Goal: Task Accomplishment & Management: Complete application form

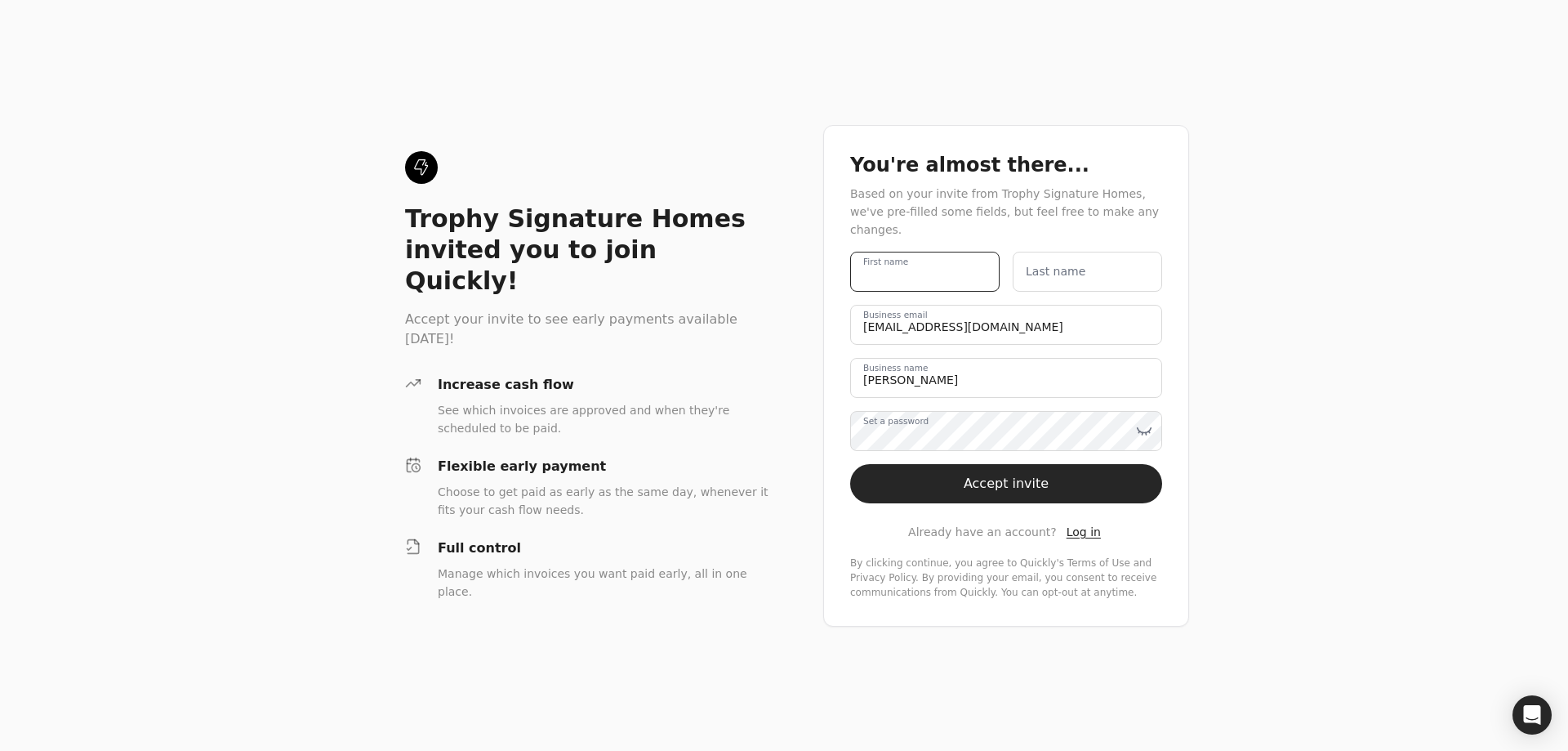
click at [958, 260] on name "First name" at bounding box center [924, 271] width 149 height 40
type name "[PERSON_NAME]"
click at [1066, 288] on div "[PERSON_NAME] First name Last name [EMAIL_ADDRESS][DOMAIN_NAME] Business email …" at bounding box center [1005, 426] width 312 height 348
click at [1076, 263] on label "Last name" at bounding box center [1055, 271] width 59 height 17
click at [1076, 258] on name "Last name" at bounding box center [1087, 271] width 149 height 40
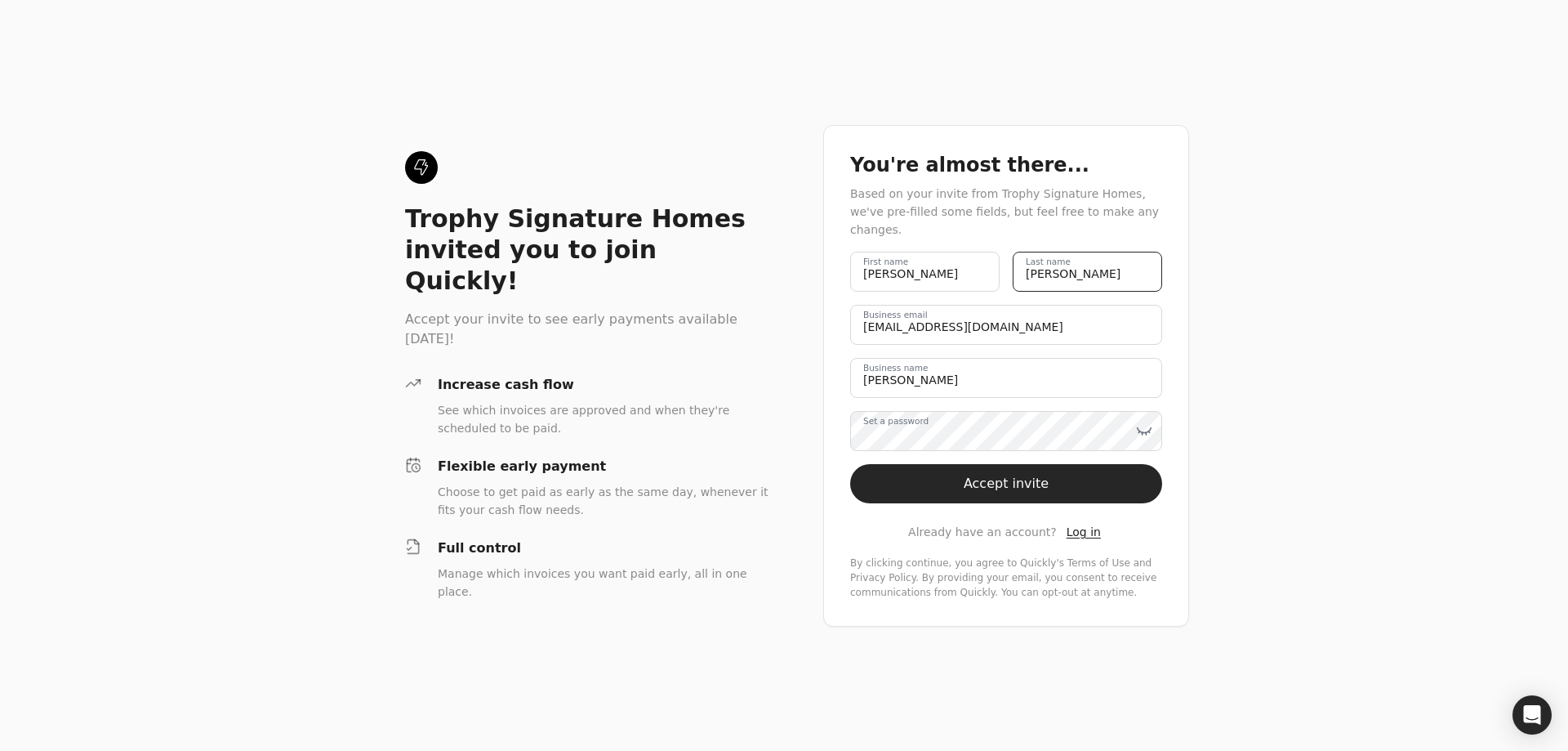
type name "[PERSON_NAME]"
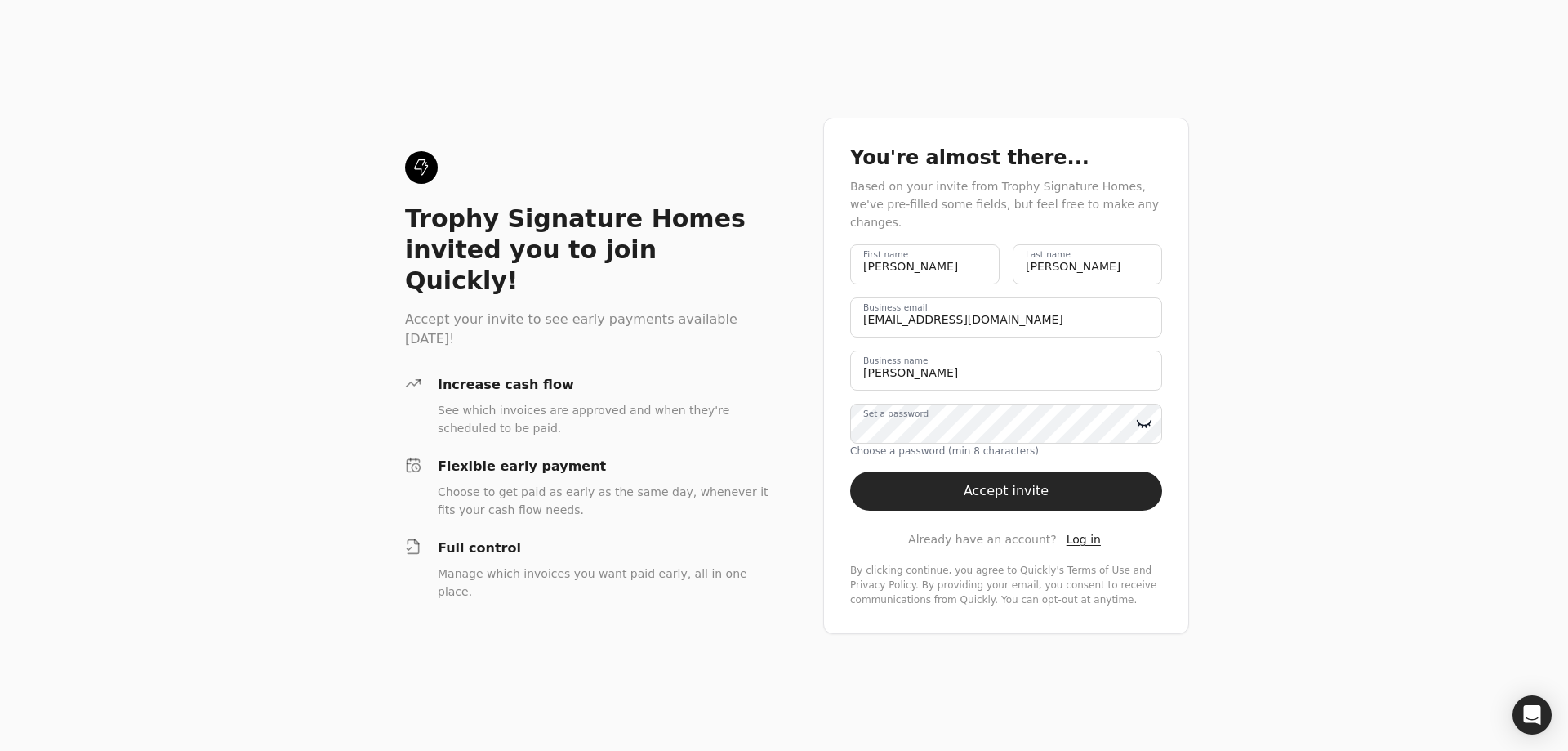
click at [1142, 415] on icon at bounding box center [1144, 423] width 16 height 16
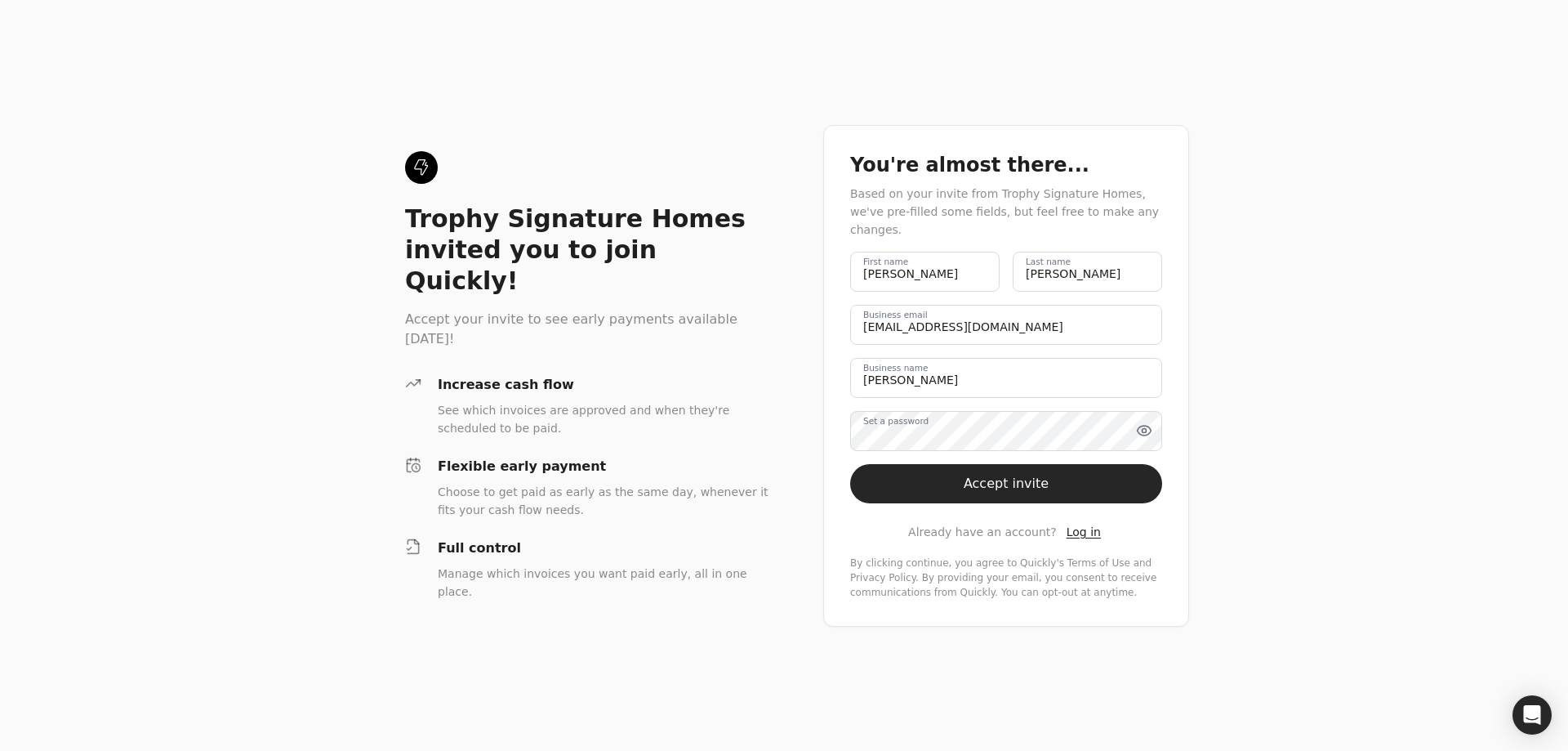
drag, startPoint x: 1066, startPoint y: 478, endPoint x: 1076, endPoint y: 484, distance: 11.7
click at [1075, 484] on button "Accept invite" at bounding box center [1005, 483] width 312 height 39
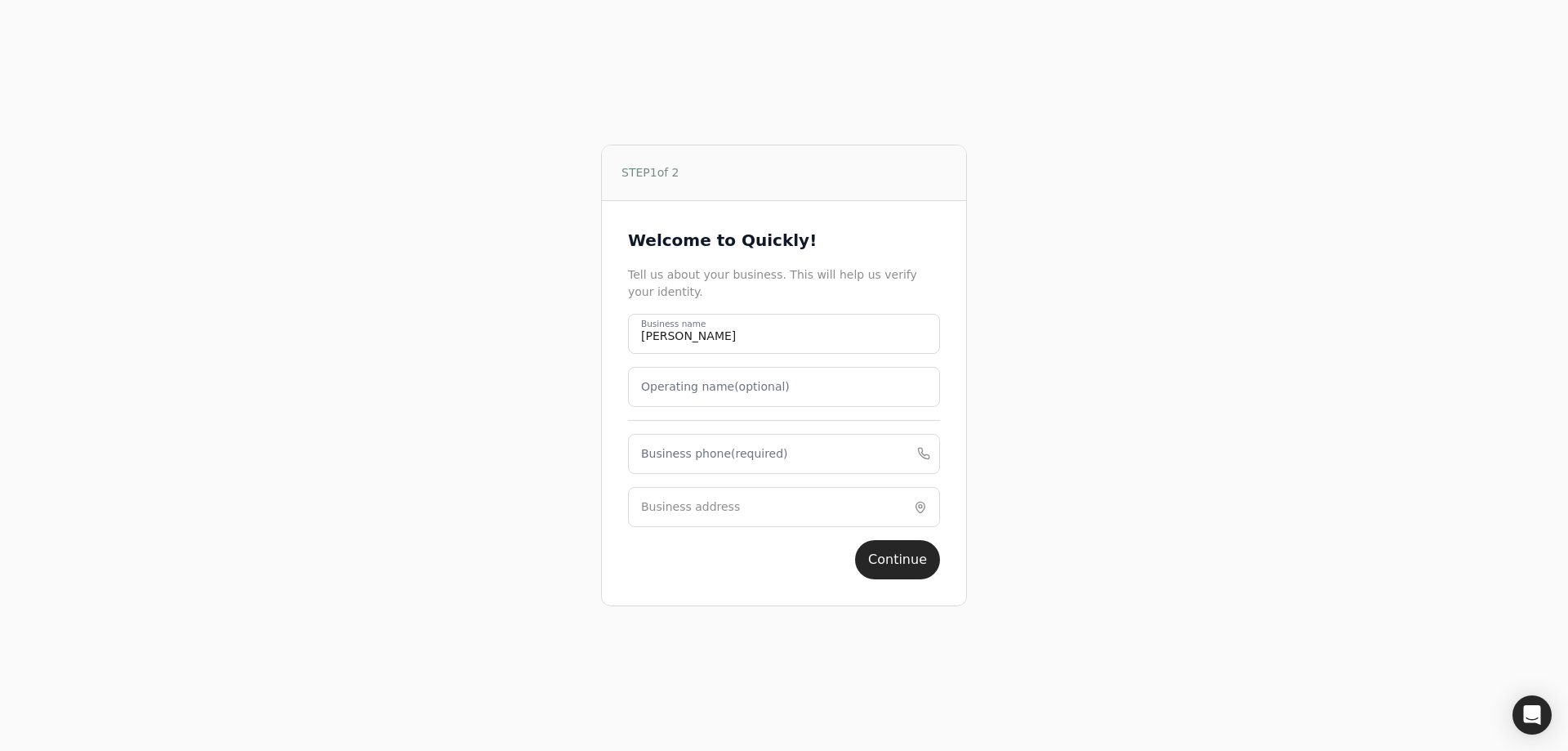
click at [698, 391] on label "Operating name (optional)" at bounding box center [716, 386] width 148 height 17
click at [698, 391] on name "Operating name (optional)" at bounding box center [784, 386] width 312 height 40
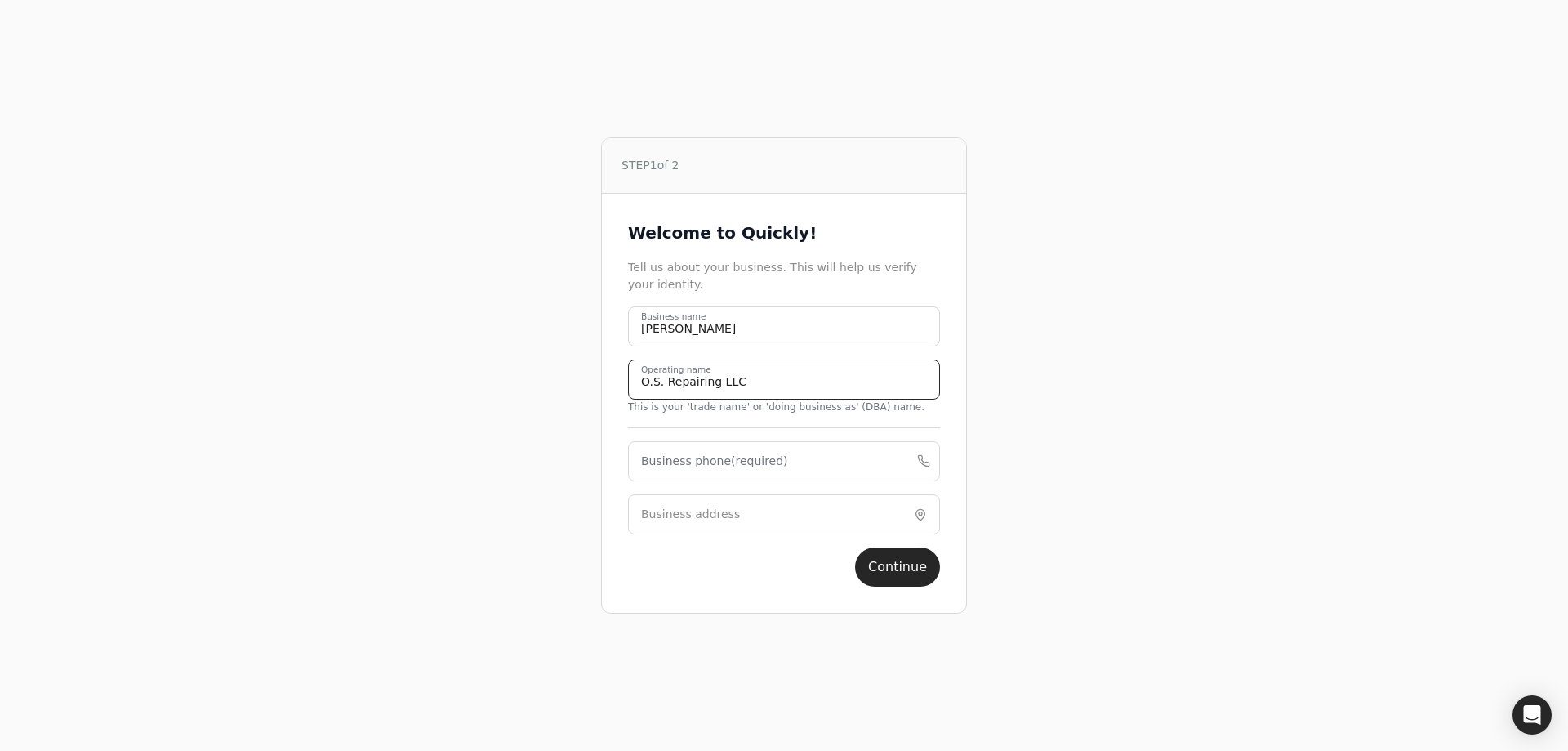
type name "O.S. Repairing LLC"
click at [720, 463] on label "Business phone (required)" at bounding box center [715, 460] width 147 height 17
click at [720, 463] on phone "Business phone (required)" at bounding box center [784, 460] width 312 height 40
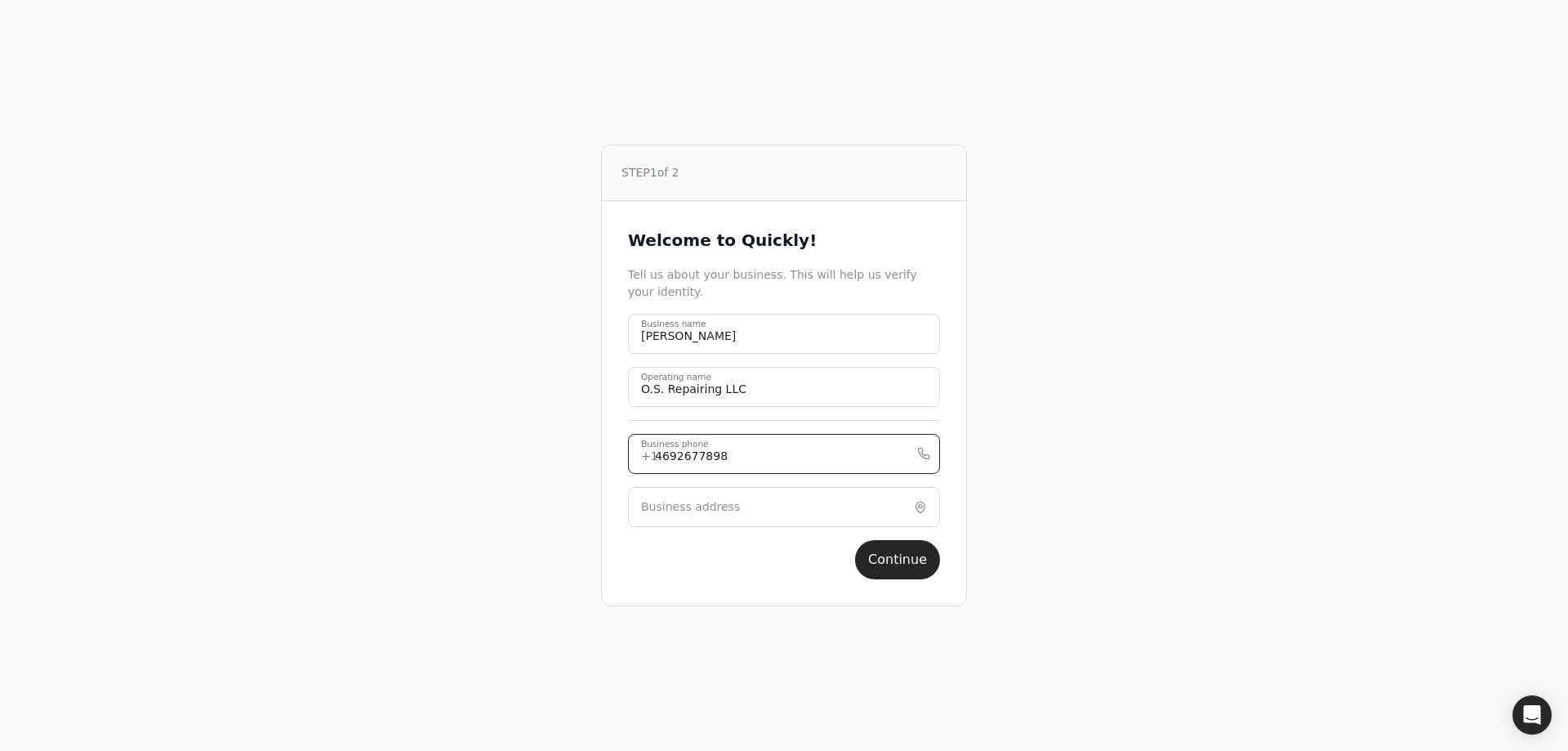
type phone "4692677898"
click at [776, 506] on input "Business address" at bounding box center [784, 506] width 312 height 40
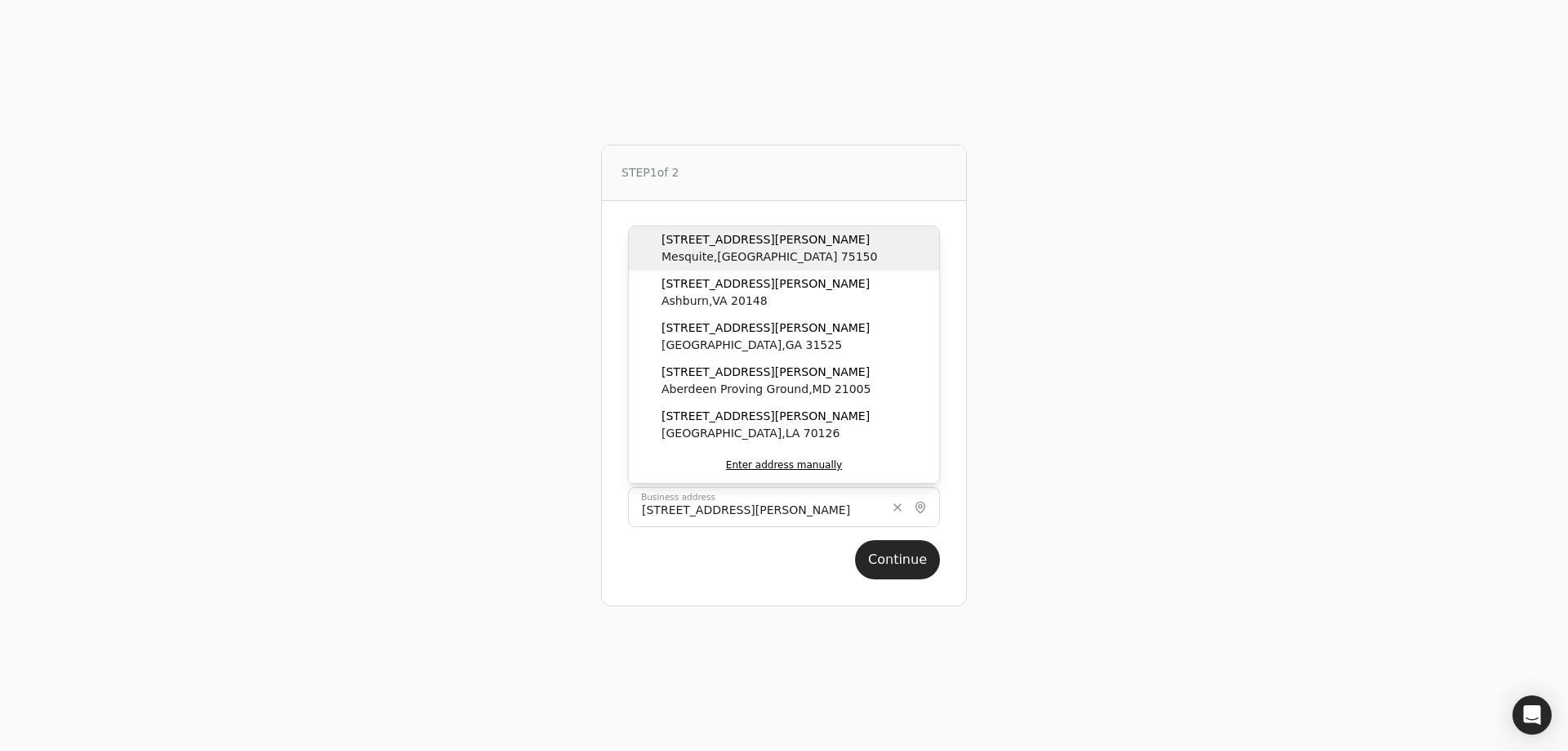
click at [769, 261] on div "[STREET_ADDRESS][PERSON_NAME]" at bounding box center [784, 248] width 310 height 44
type input "[STREET_ADDRESS][PERSON_NAME]"
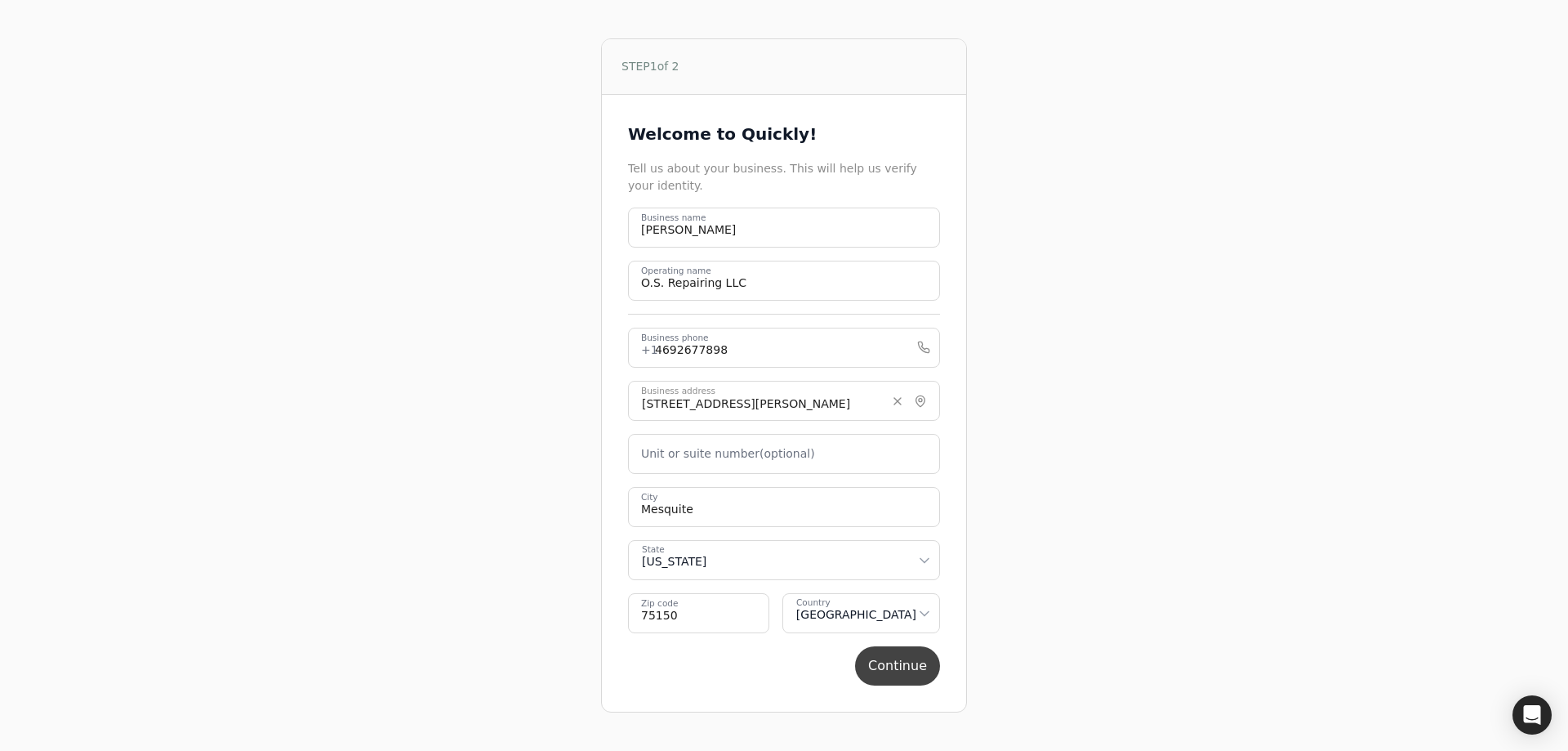
click at [908, 670] on button "Continue" at bounding box center [898, 665] width 85 height 39
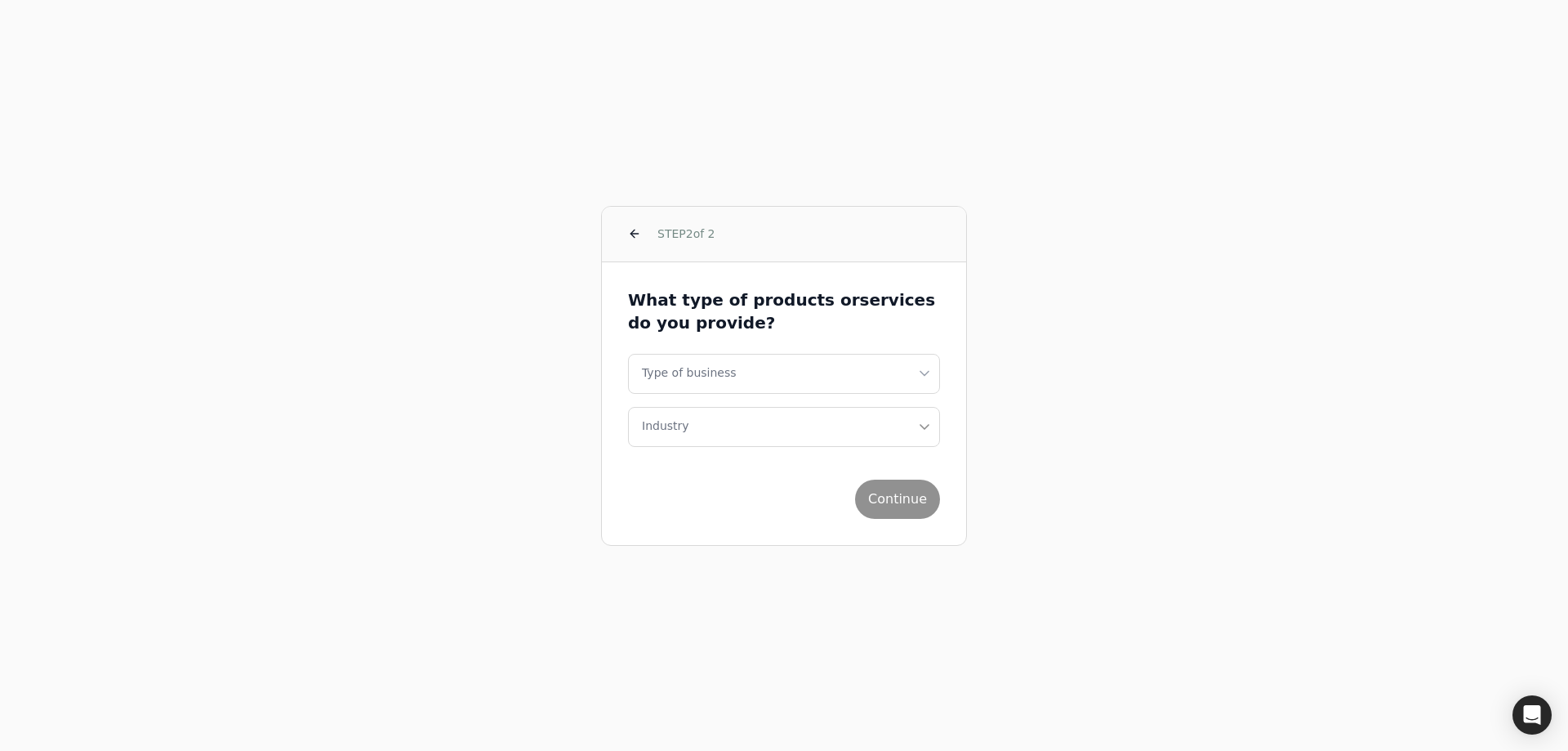
click at [913, 374] on html "STEP 2 of 2 What type of products or services do you provide? Type of business …" at bounding box center [784, 376] width 1568 height 751
click at [782, 435] on button "Industry" at bounding box center [784, 426] width 312 height 40
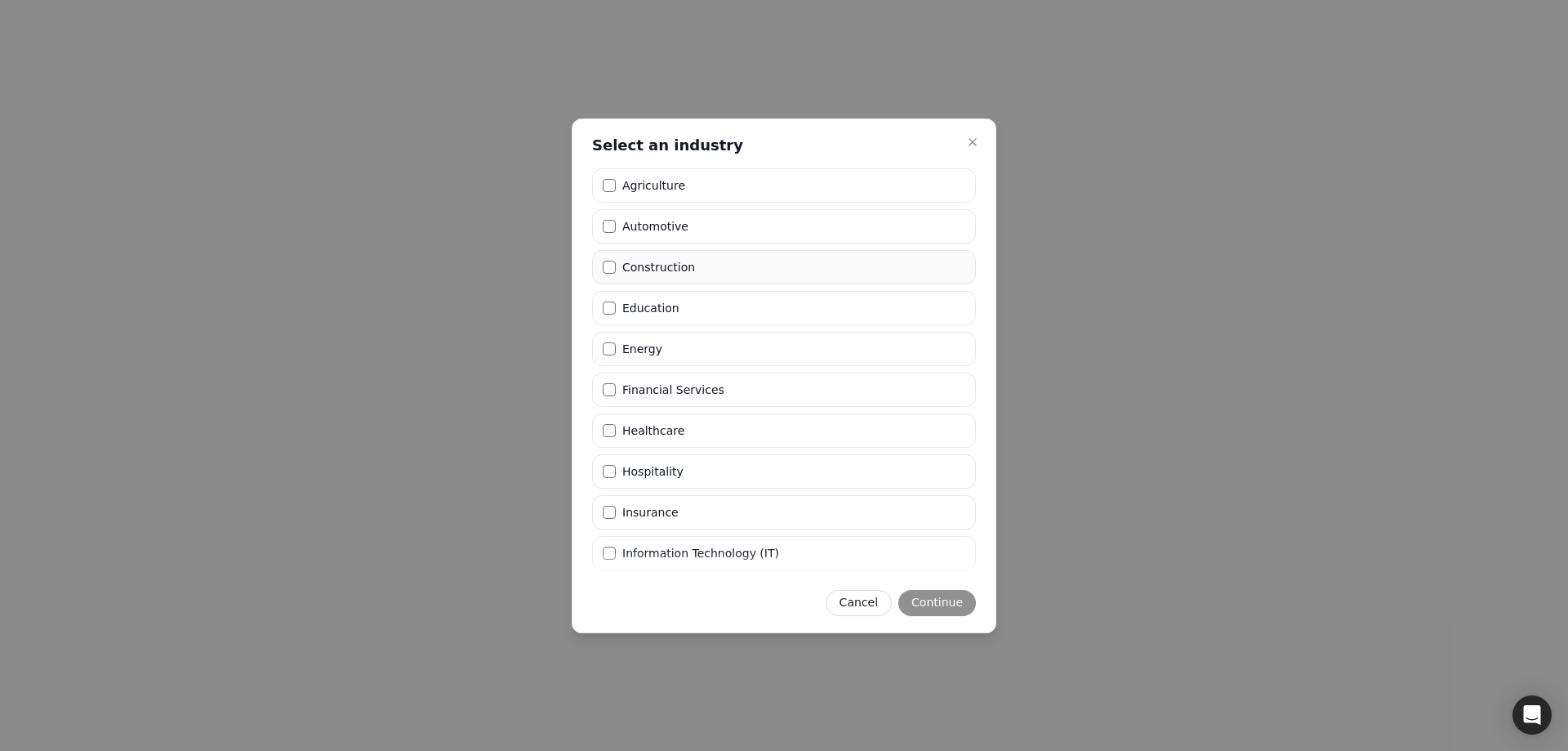
click at [701, 260] on li "Construction" at bounding box center [784, 267] width 384 height 34
click at [936, 607] on button "Continue" at bounding box center [937, 603] width 78 height 27
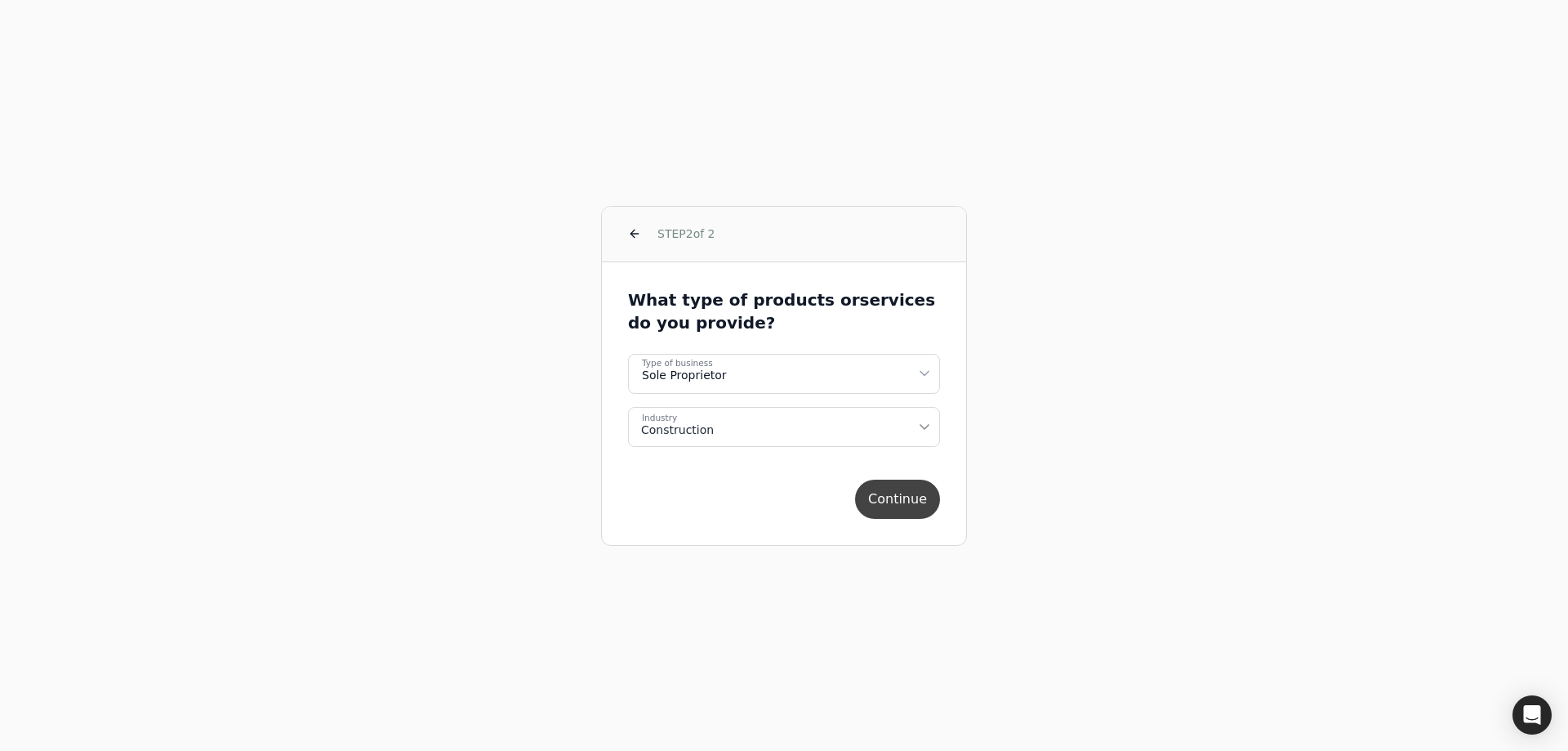
click at [902, 499] on button "Continue" at bounding box center [898, 499] width 85 height 39
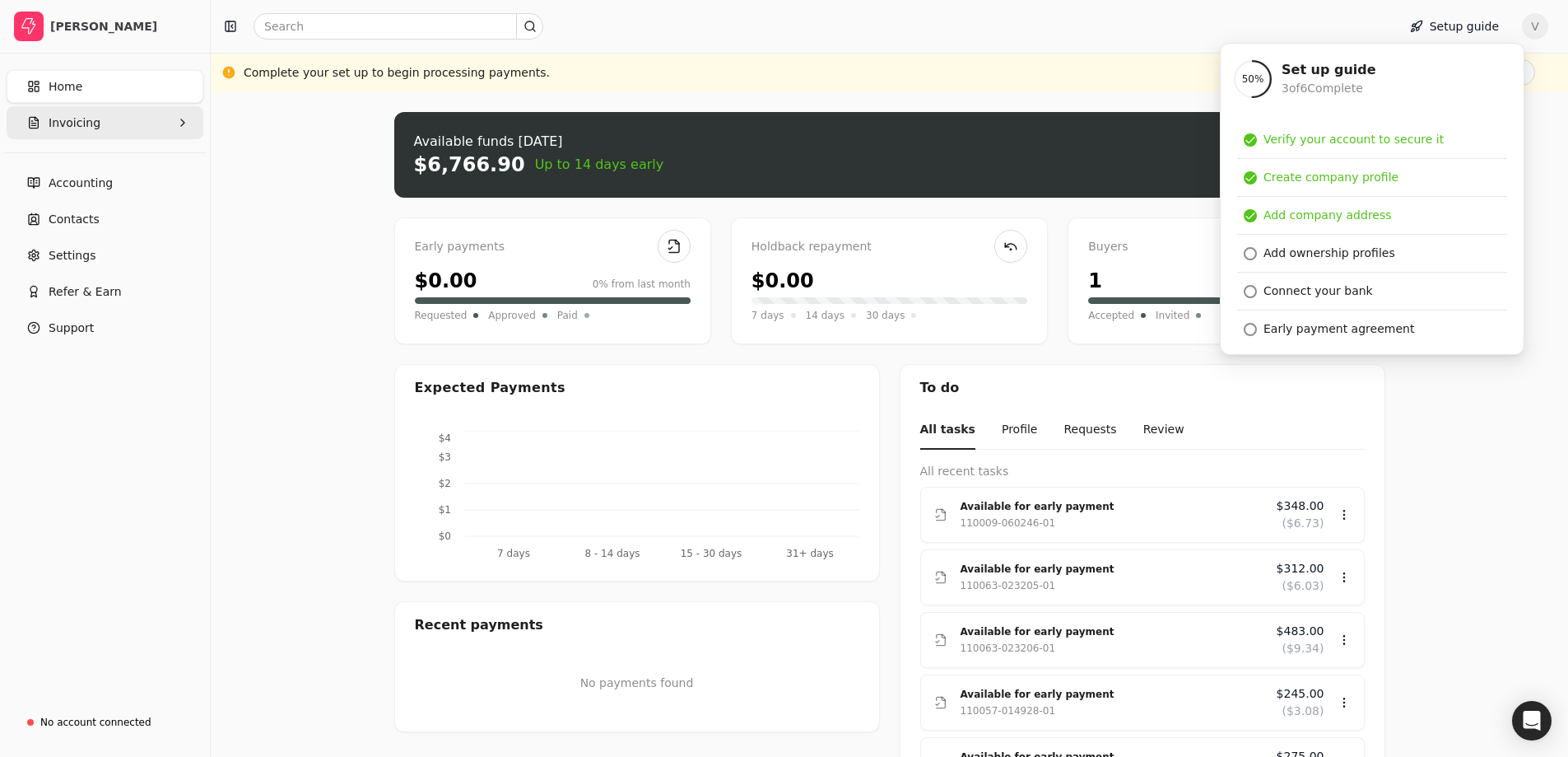
click at [114, 133] on button "Invoicing" at bounding box center [104, 122] width 197 height 33
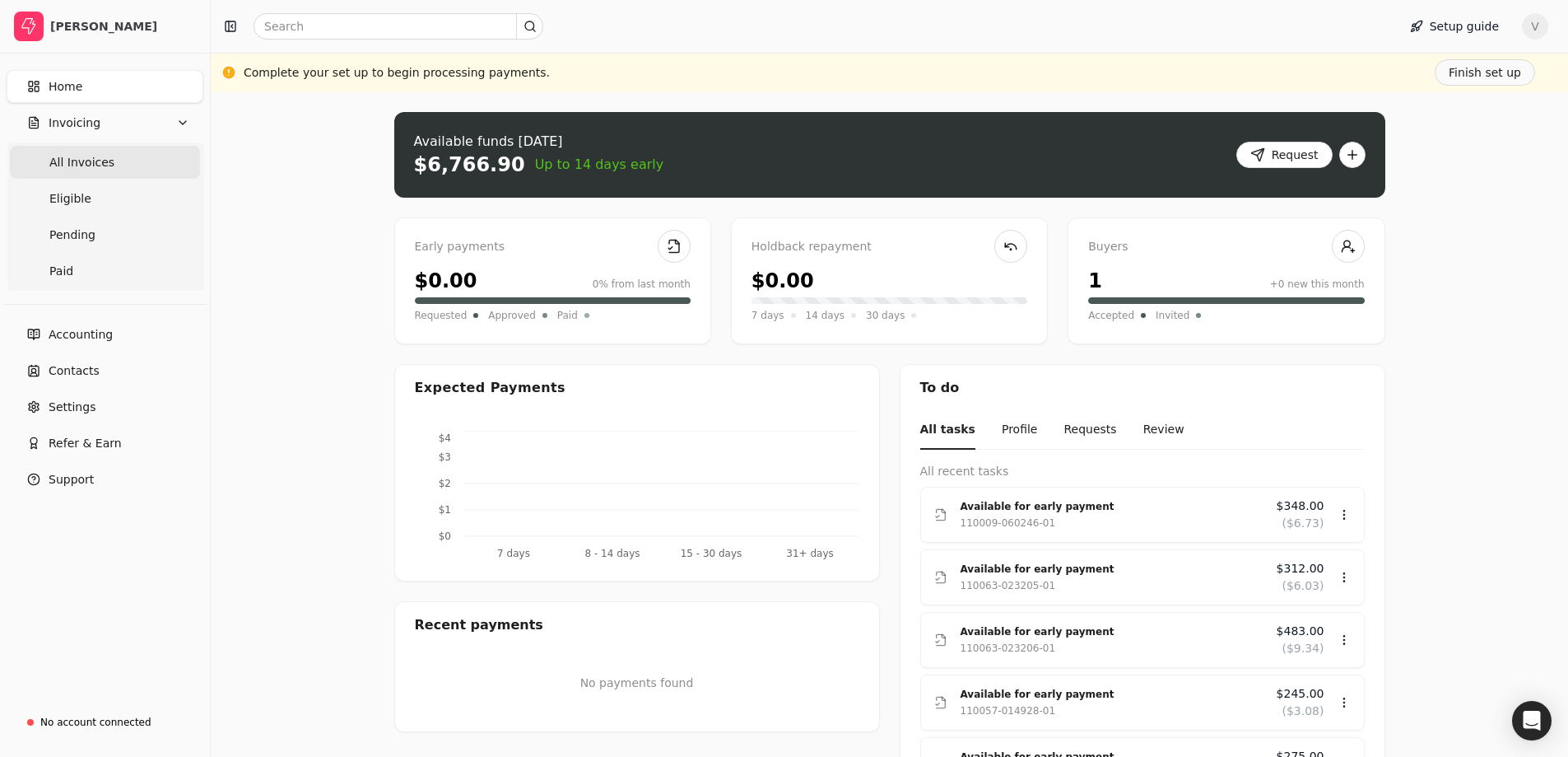
click at [175, 159] on Invoices "All Invoices" at bounding box center [105, 162] width 191 height 33
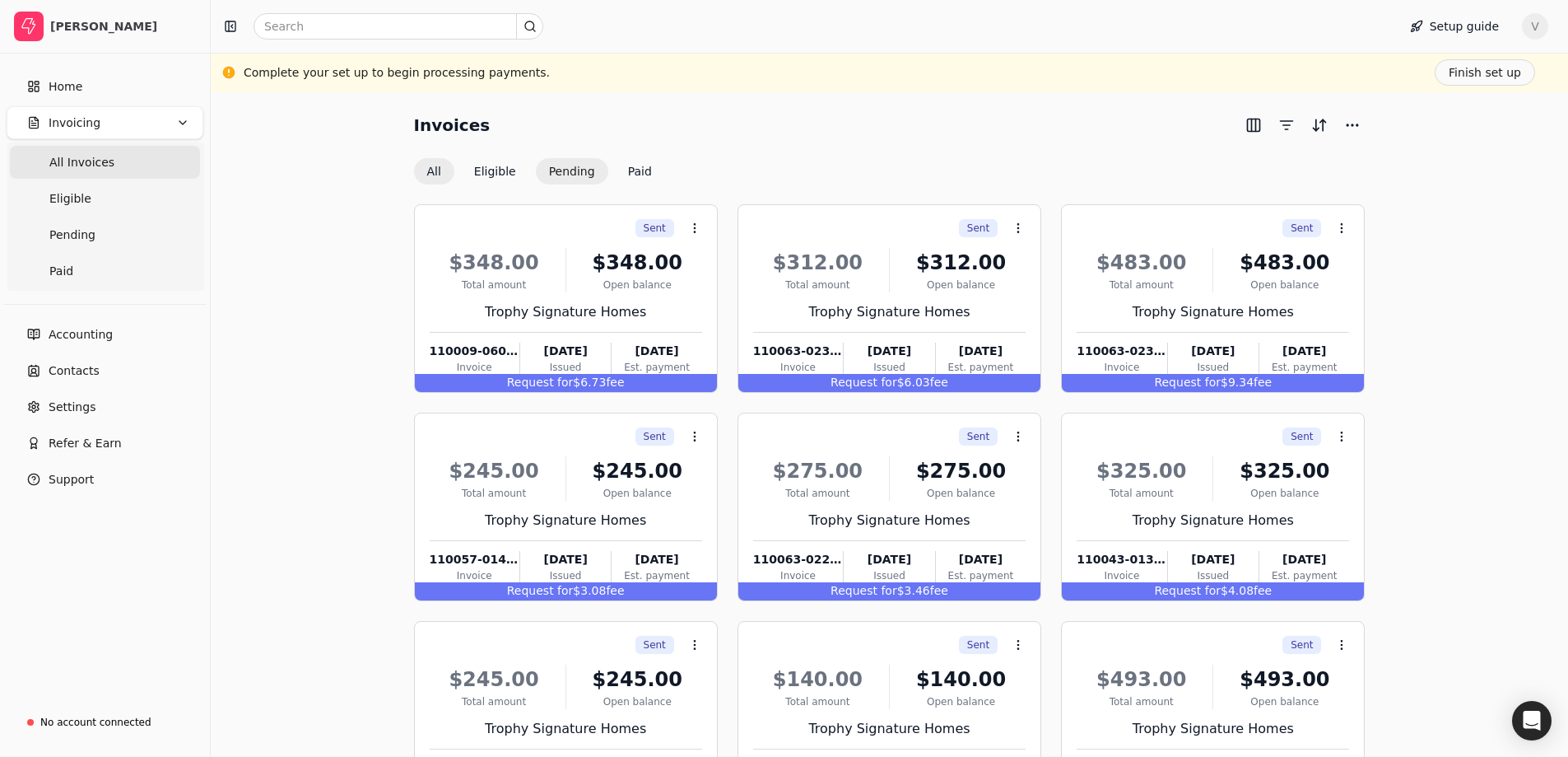
click at [556, 169] on button "Pending" at bounding box center [572, 172] width 72 height 27
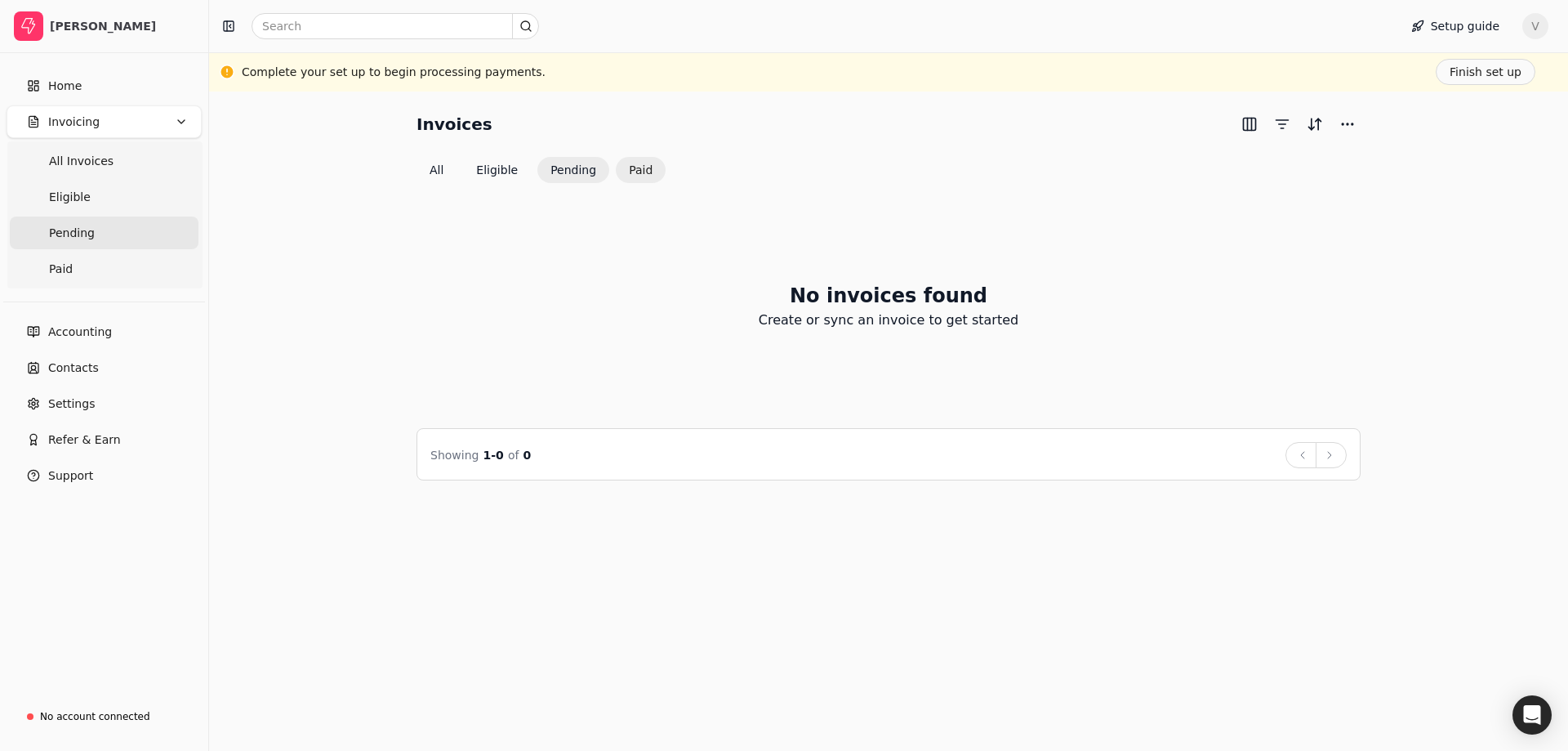
click at [622, 175] on button "Paid" at bounding box center [640, 171] width 49 height 27
click at [483, 174] on button "Eligible" at bounding box center [496, 171] width 68 height 27
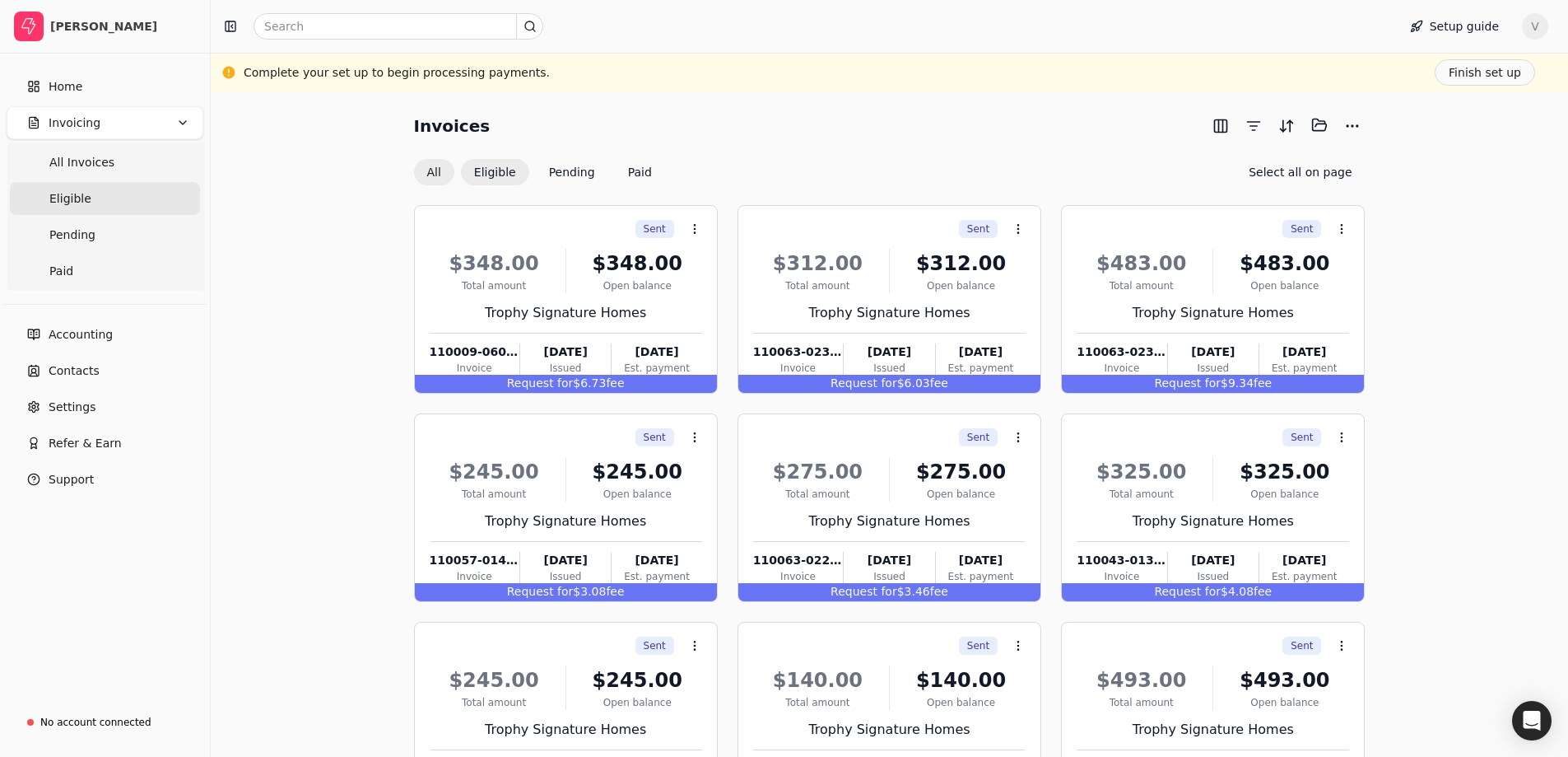
click at [433, 172] on button "All" at bounding box center [434, 172] width 40 height 27
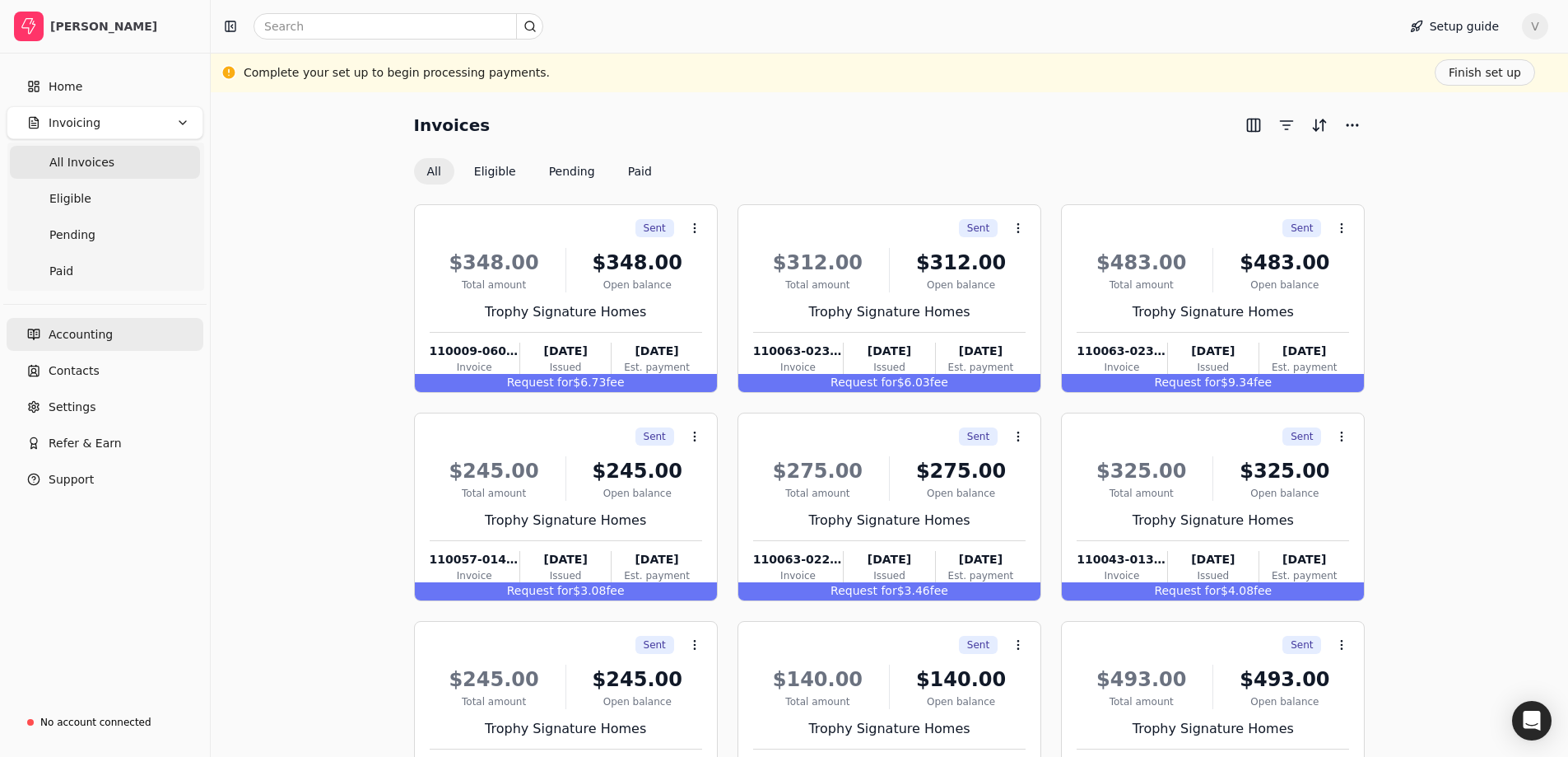
click at [155, 322] on link "Accounting" at bounding box center [104, 334] width 197 height 33
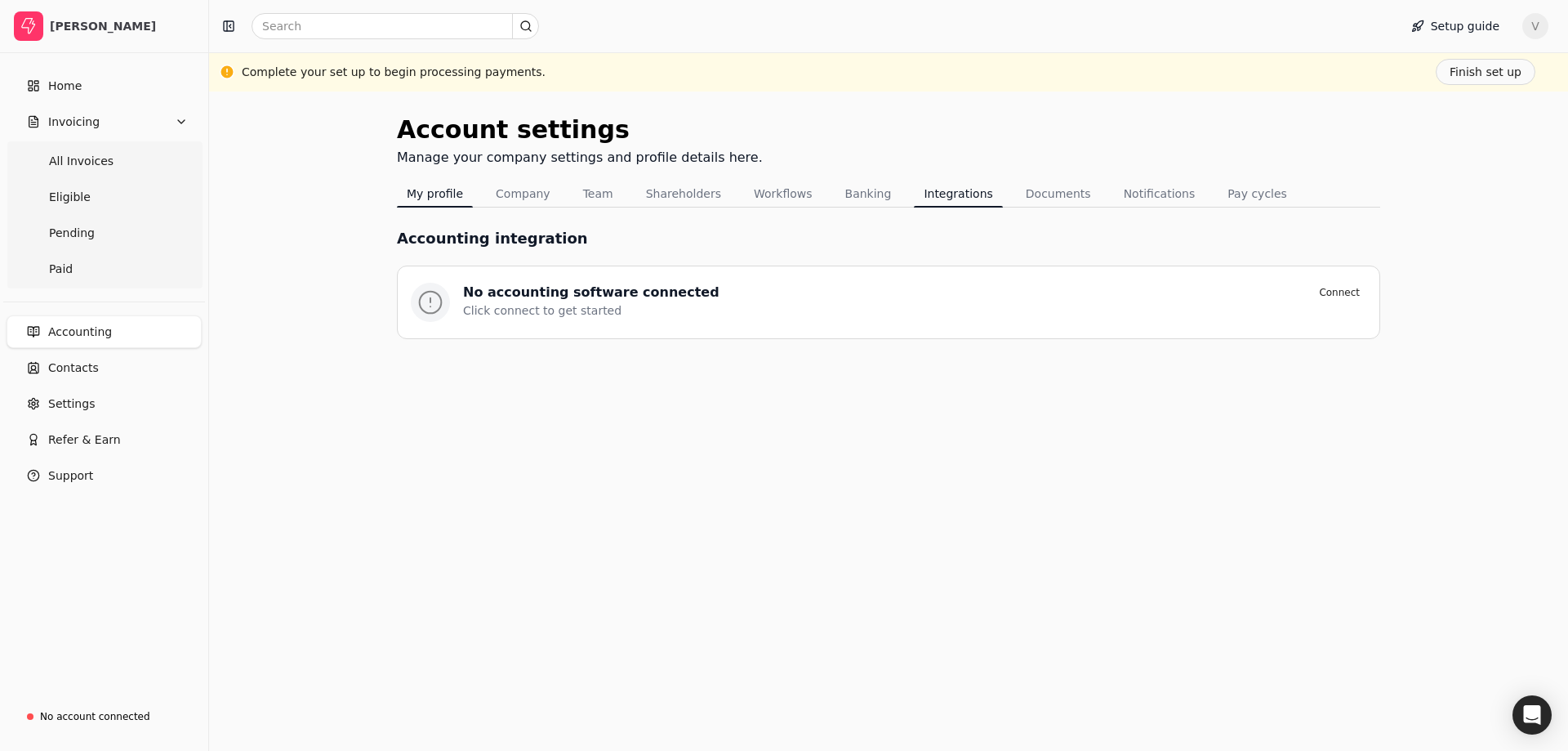
click at [407, 200] on button "My profile" at bounding box center [435, 193] width 76 height 27
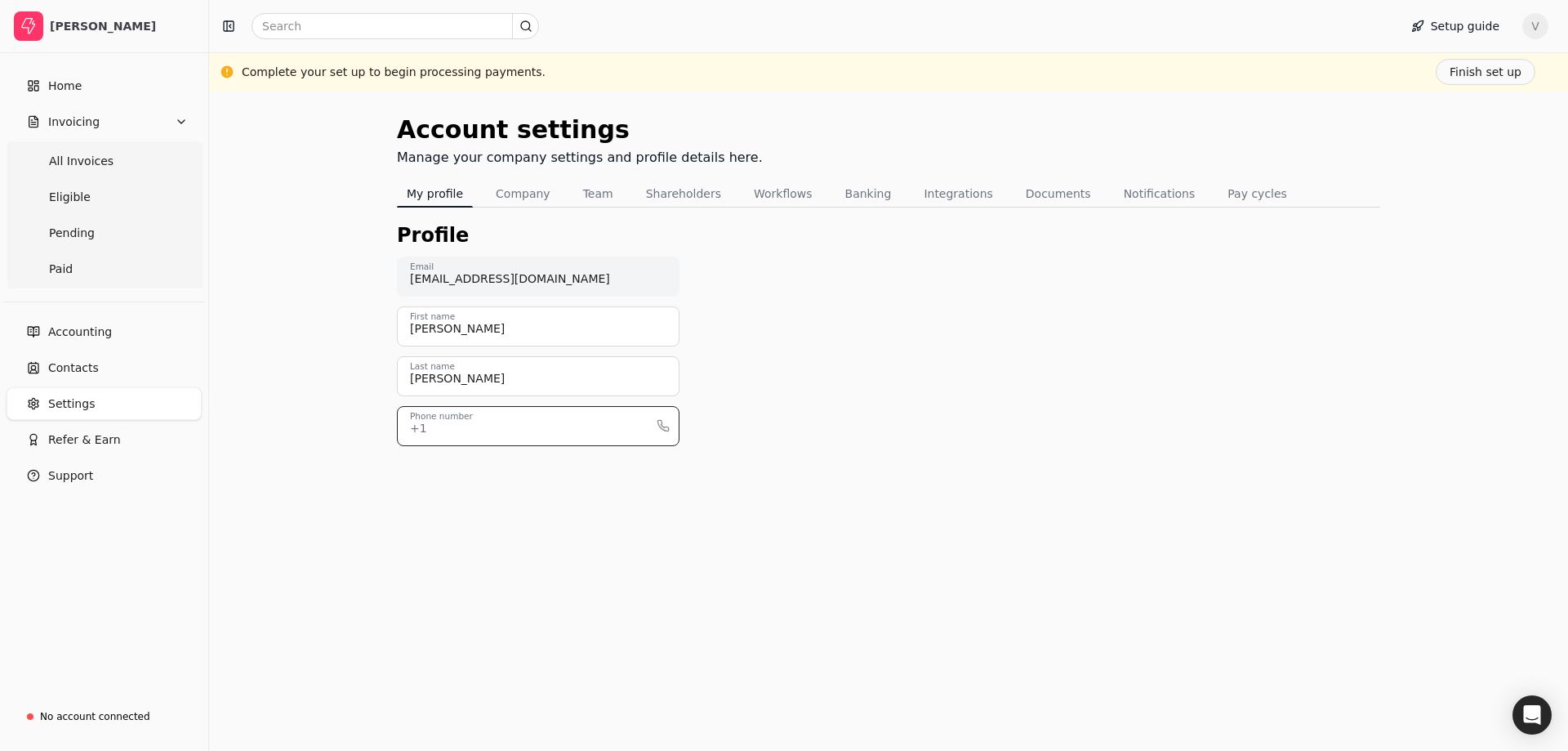
click at [485, 437] on input "Phone number" at bounding box center [538, 425] width 283 height 40
type input "4692677898"
click at [1318, 725] on button "Save" at bounding box center [1325, 721] width 58 height 33
click at [121, 374] on link "Contacts" at bounding box center [103, 368] width 195 height 33
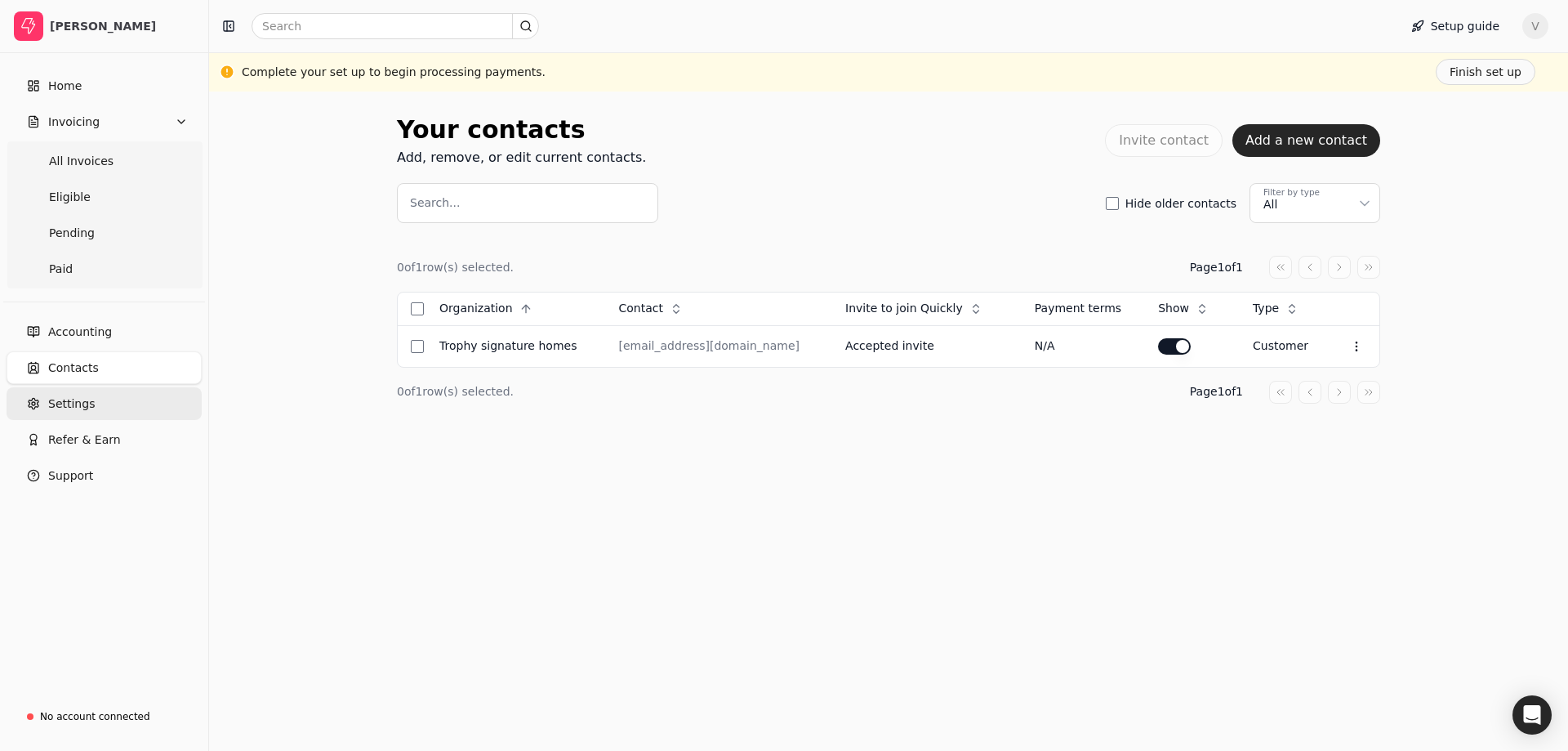
click at [133, 403] on link "Settings" at bounding box center [103, 403] width 195 height 33
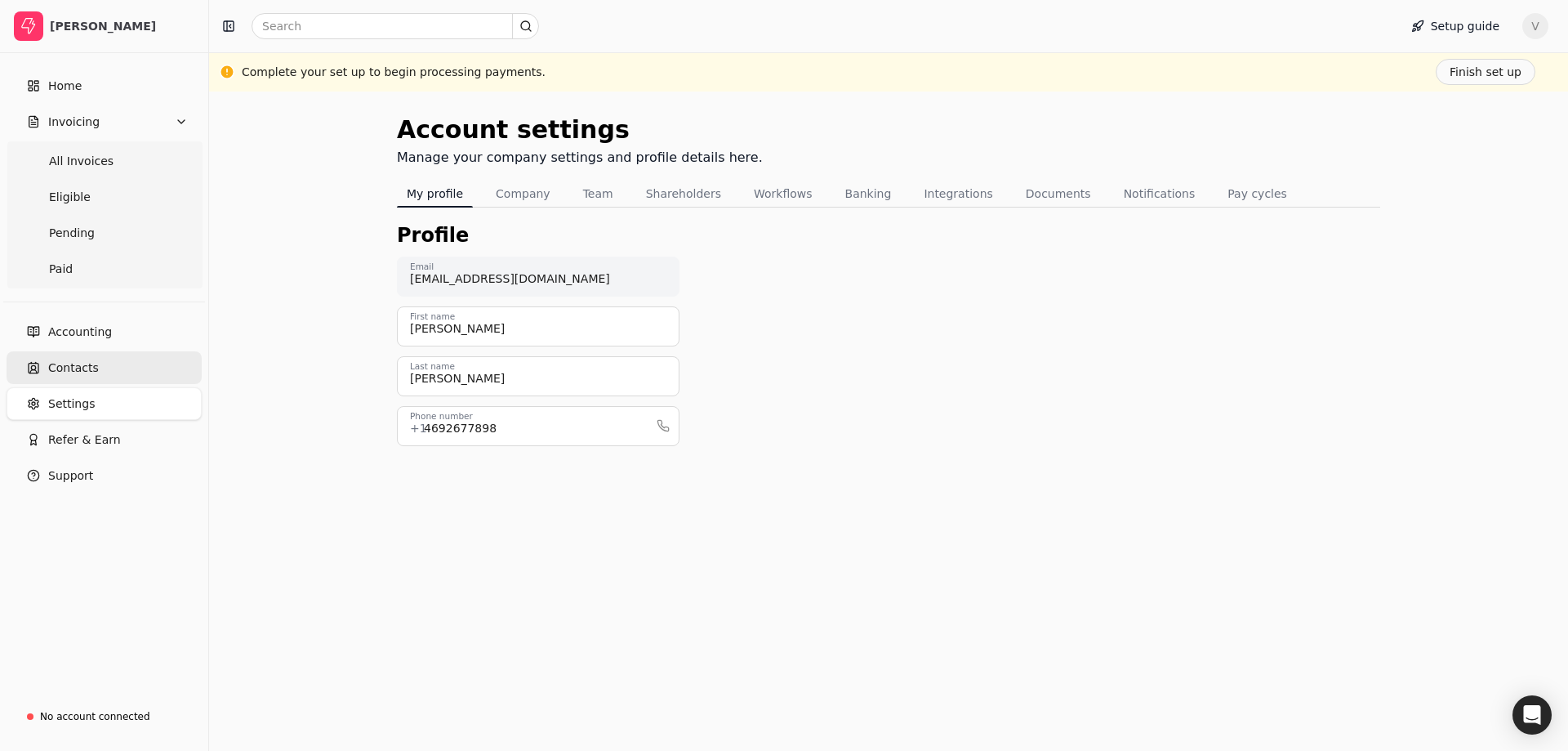
click at [121, 372] on link "Contacts" at bounding box center [103, 368] width 195 height 33
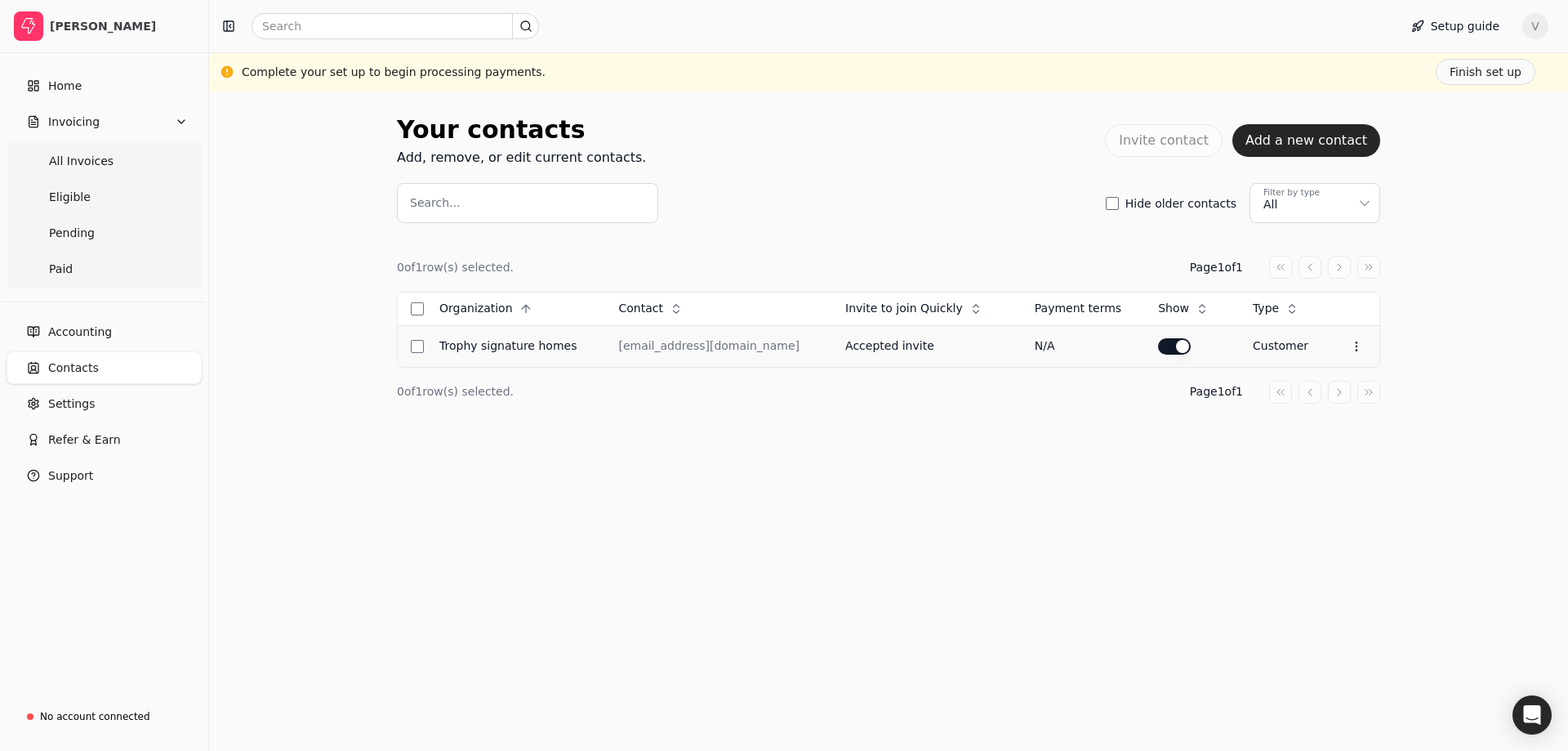
click at [413, 353] on td at bounding box center [412, 345] width 28 height 42
click at [415, 351] on button "Select row" at bounding box center [417, 346] width 13 height 13
click at [1354, 206] on html "[PERSON_NAME] Home Invoicing All Invoices Eligible Pending Paid Accounting Cont…" at bounding box center [784, 376] width 1568 height 751
click at [1354, 202] on html "[PERSON_NAME] Home Invoicing All Invoices Eligible Pending Paid Accounting Cont…" at bounding box center [784, 376] width 1568 height 751
click at [1119, 500] on div "Your contacts Add, remove, or edit current contacts. Invite contact Add a new c…" at bounding box center [889, 421] width 1359 height 659
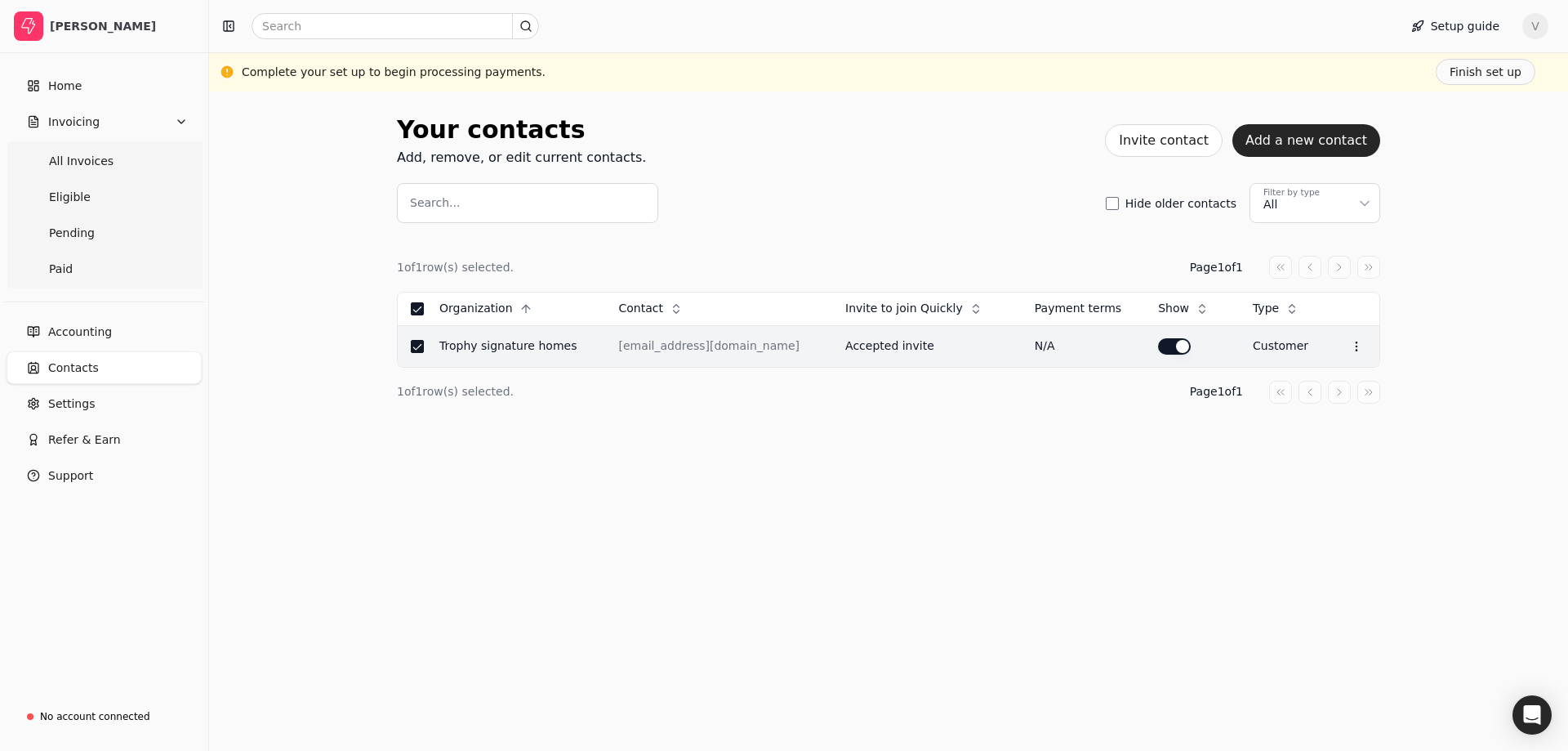
click at [428, 345] on td "Trophy Signature Homes" at bounding box center [516, 345] width 178 height 42
click at [421, 344] on button "Select row" at bounding box center [417, 346] width 13 height 13
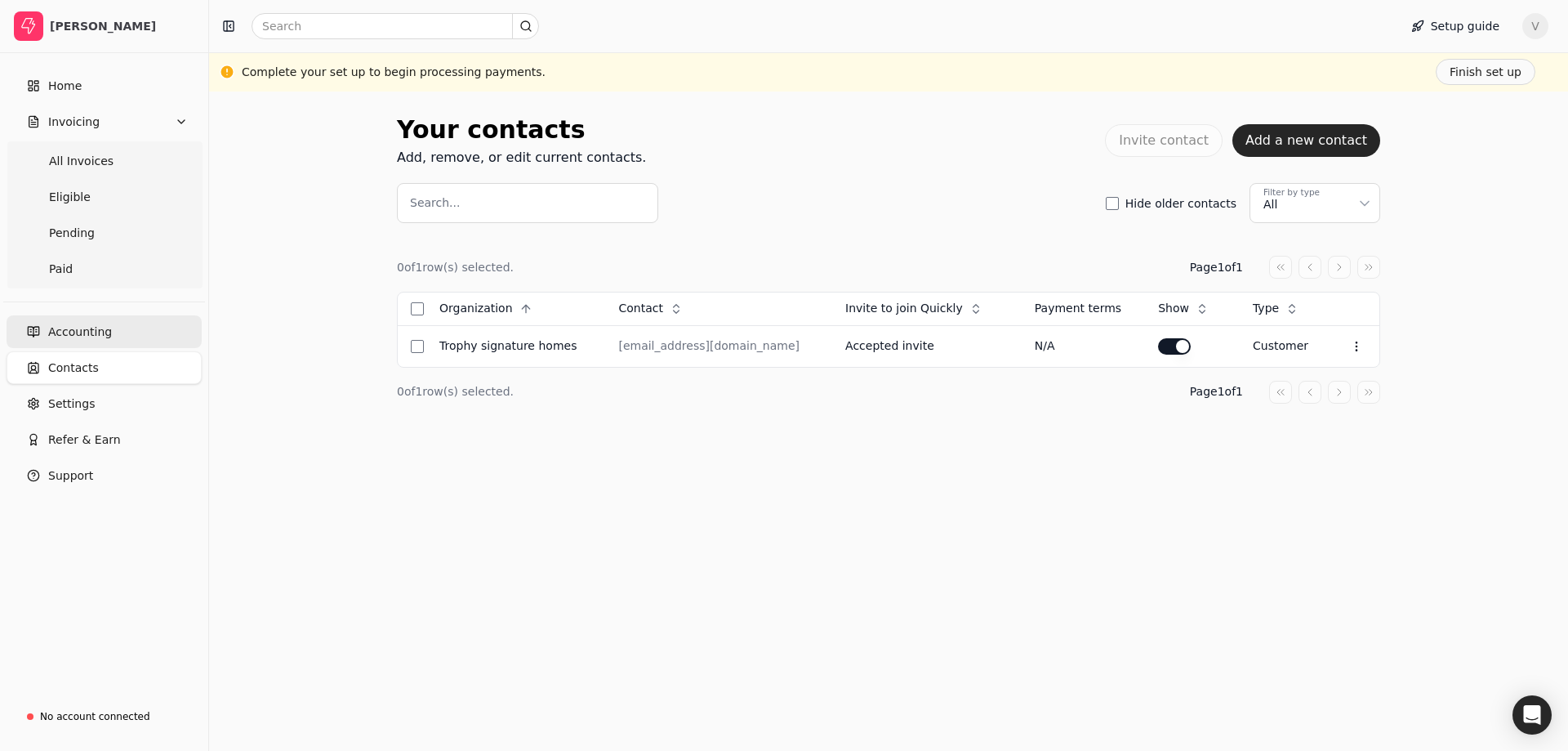
click at [170, 331] on link "Accounting" at bounding box center [103, 331] width 195 height 33
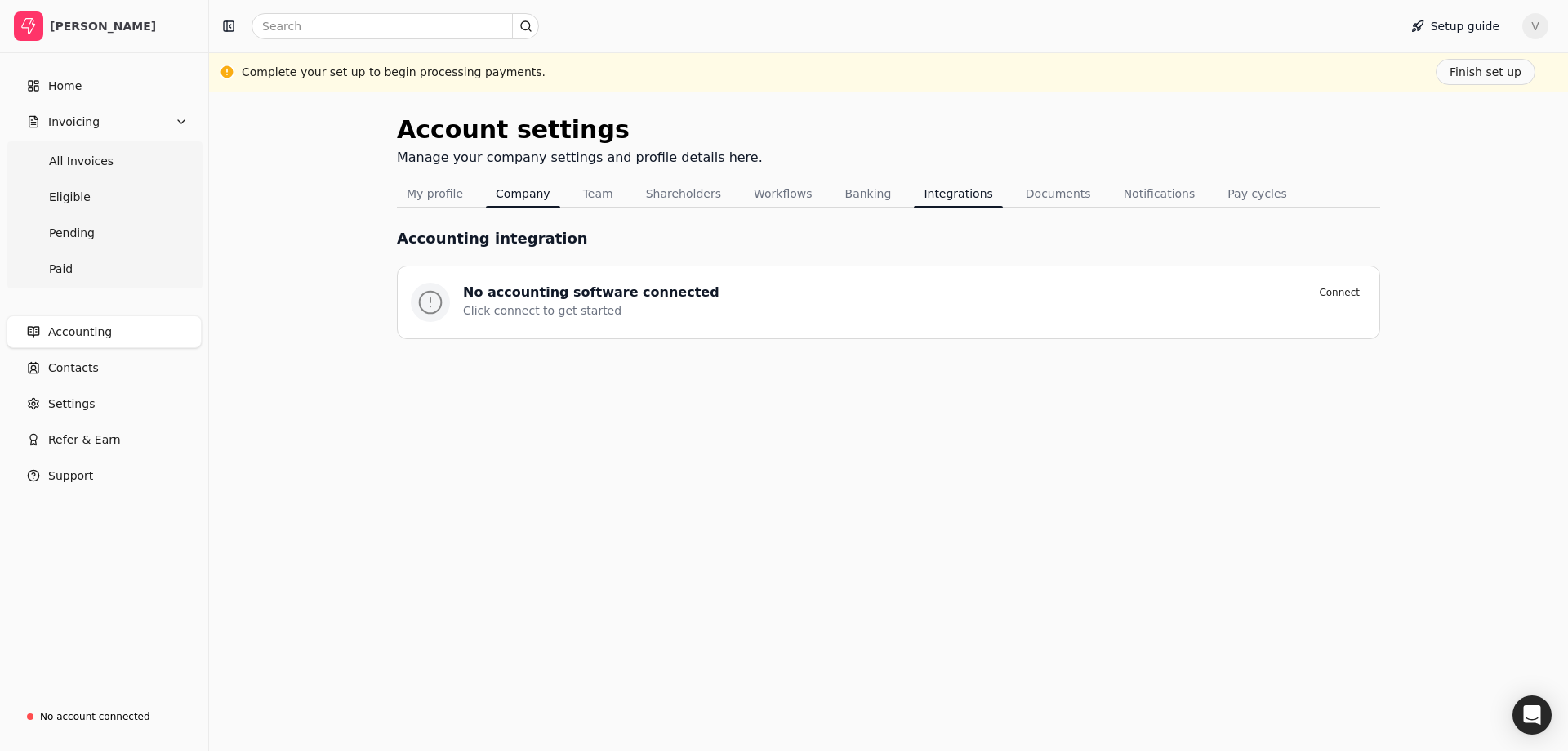
click at [527, 193] on button "Company" at bounding box center [523, 193] width 74 height 27
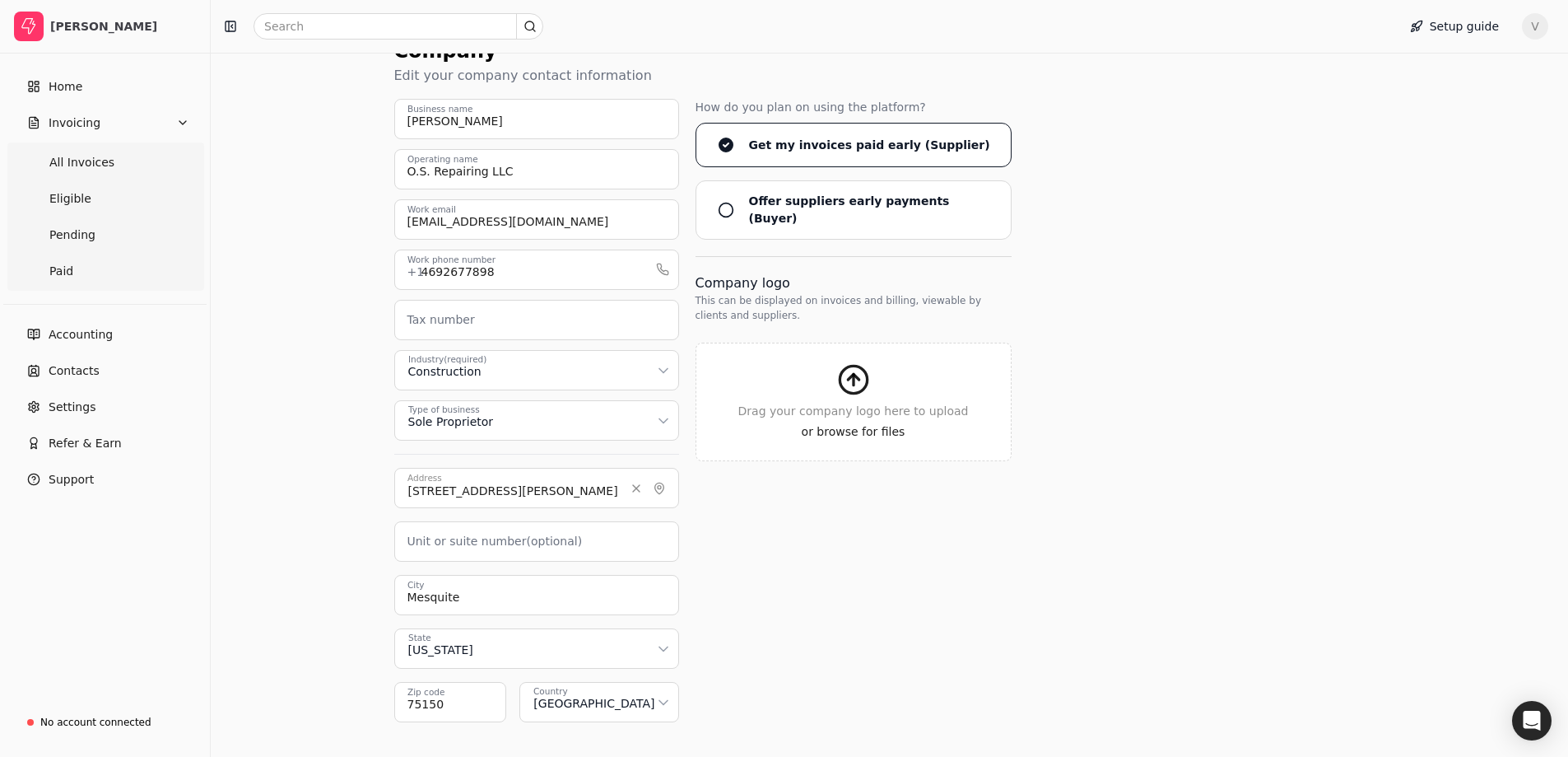
scroll to position [4, 0]
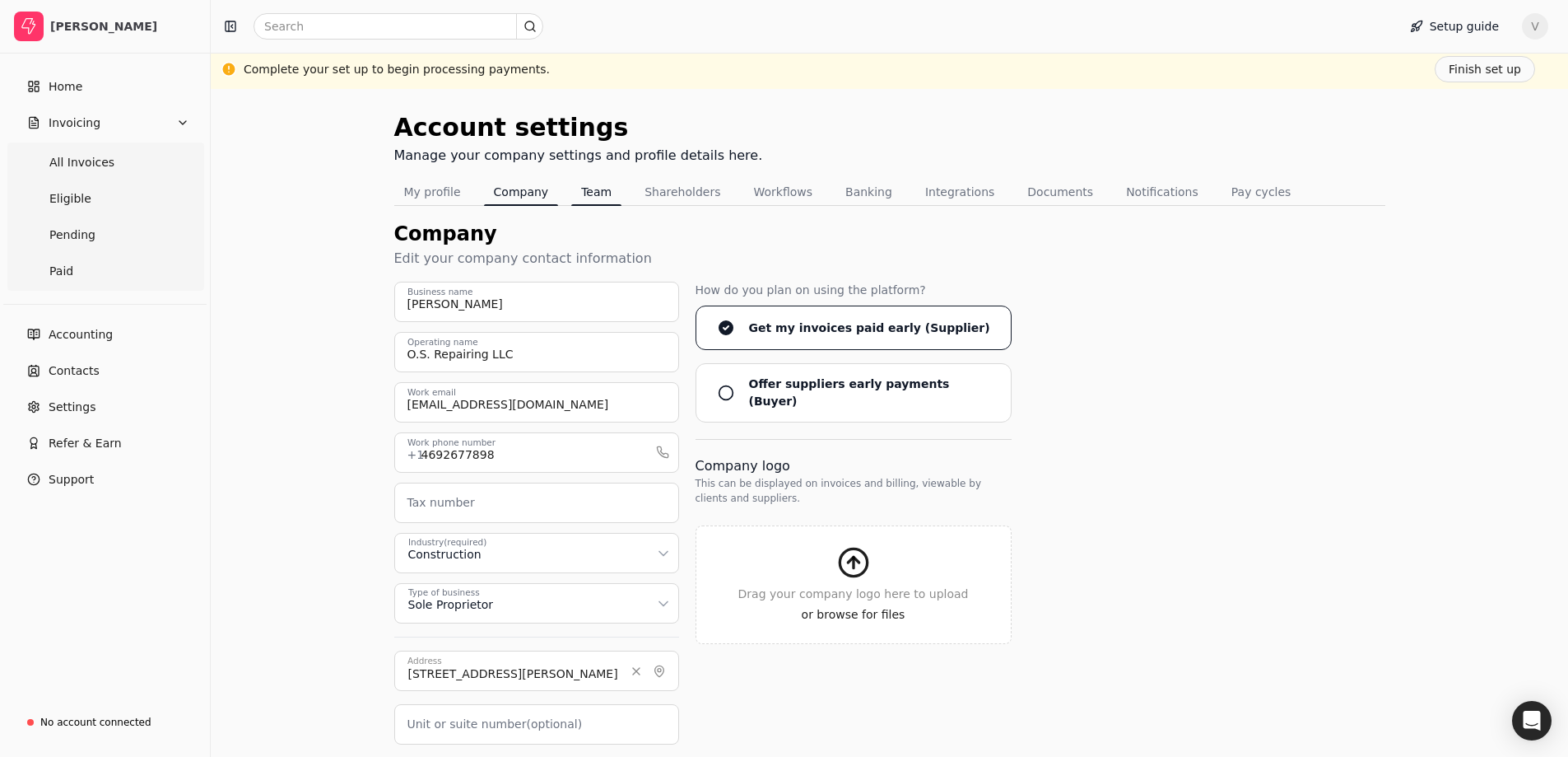
click at [591, 201] on button "Team" at bounding box center [597, 192] width 50 height 27
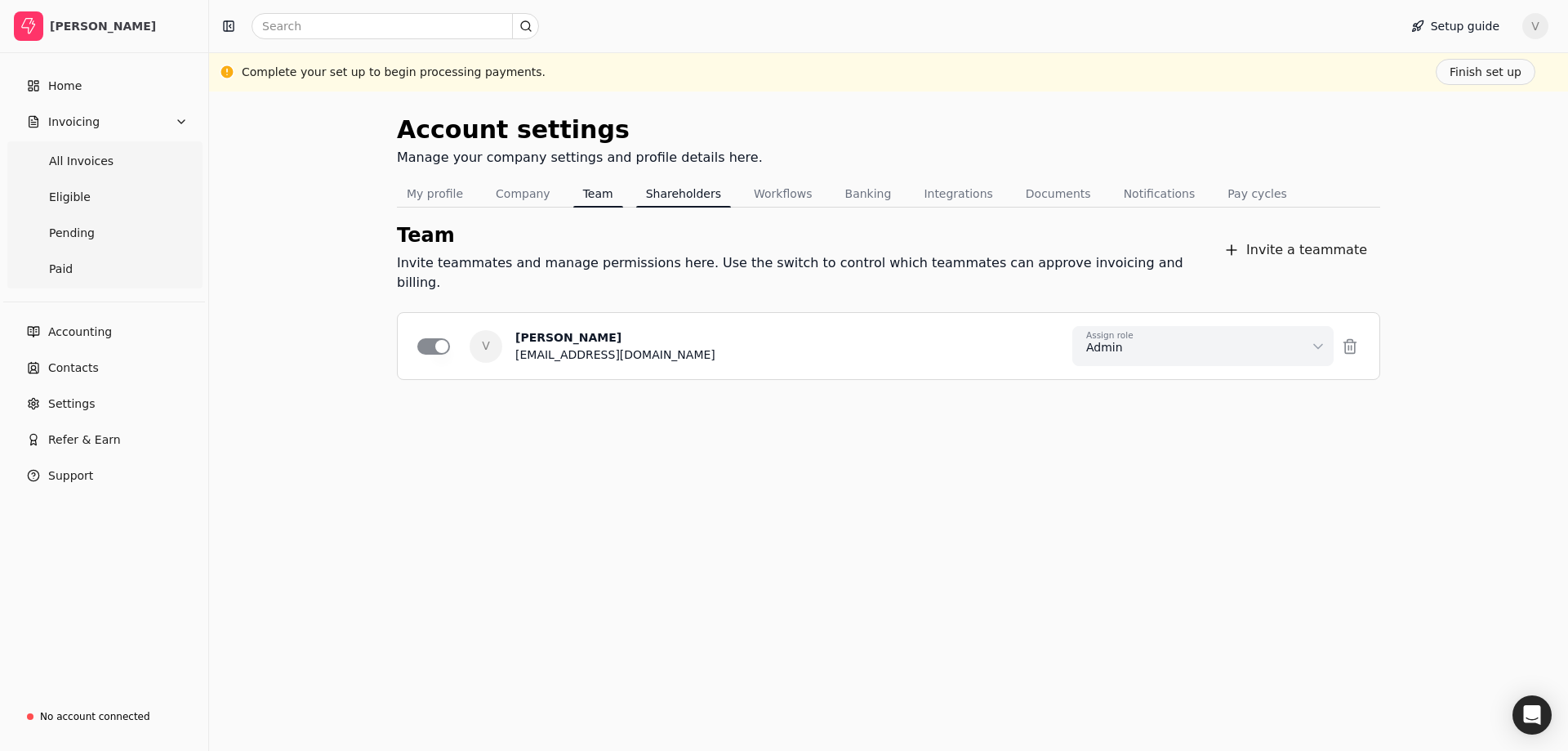
click at [658, 193] on button "Shareholders" at bounding box center [683, 193] width 95 height 27
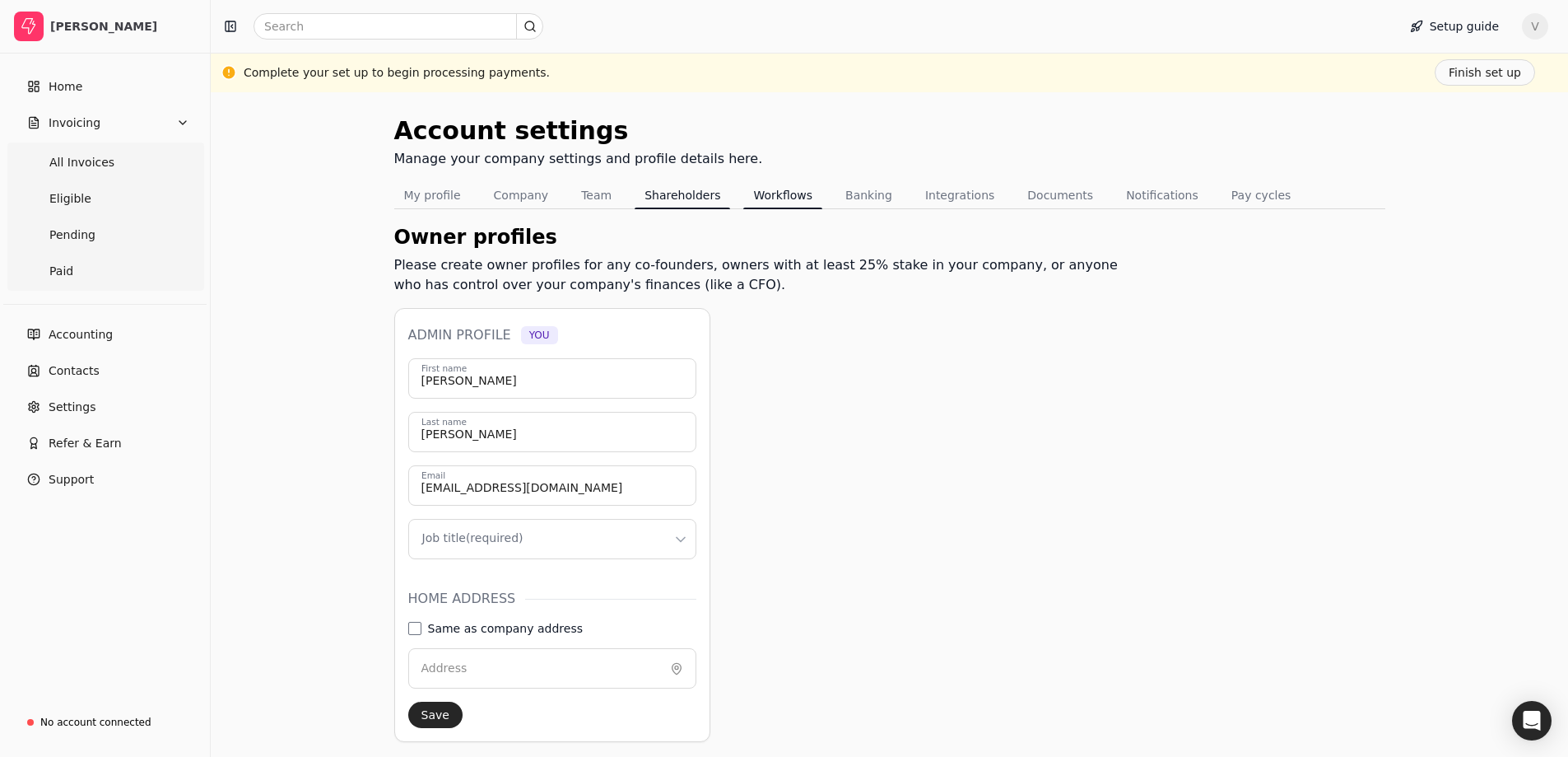
click at [752, 201] on button "Workflows" at bounding box center [783, 195] width 79 height 27
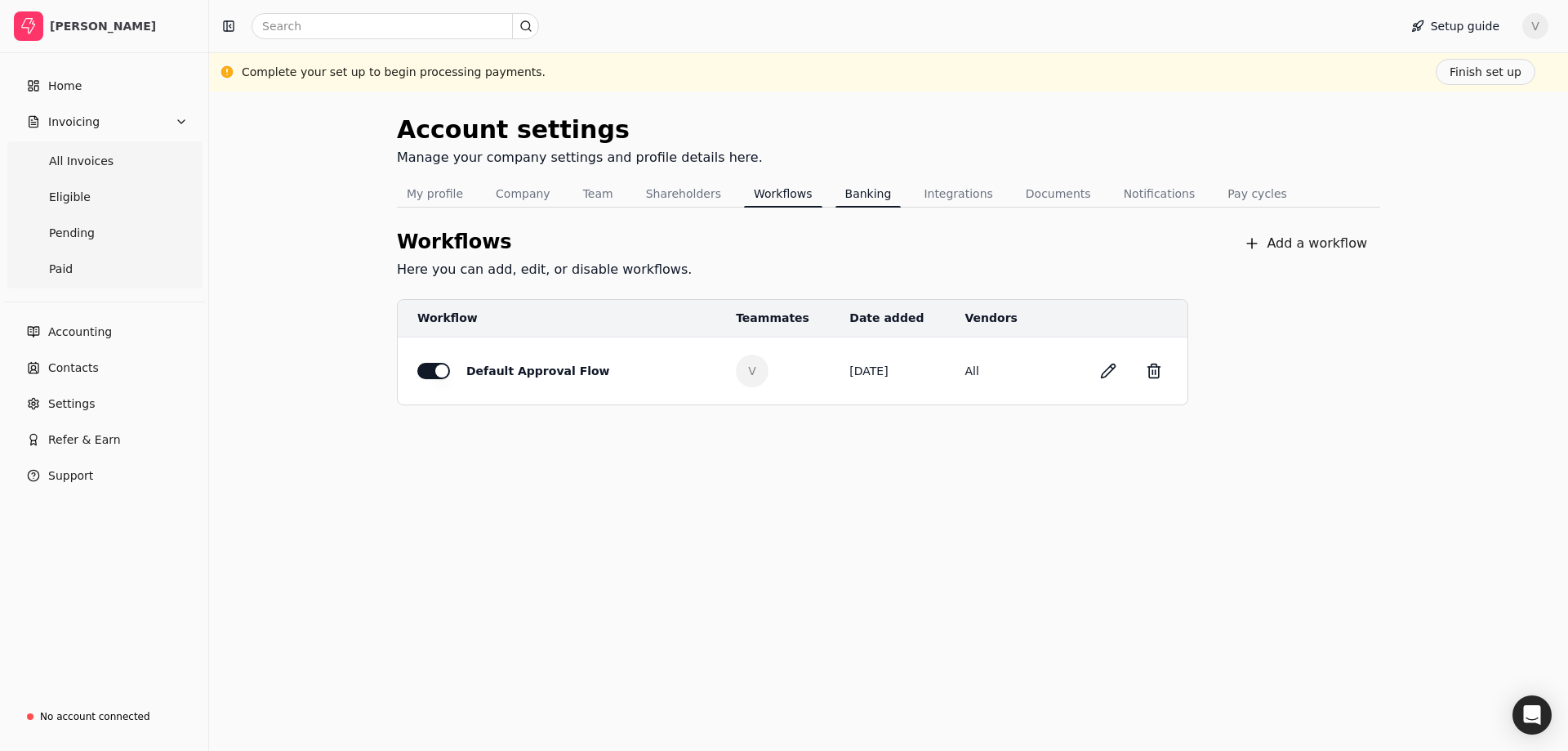
click at [842, 203] on button "Banking" at bounding box center [868, 193] width 66 height 27
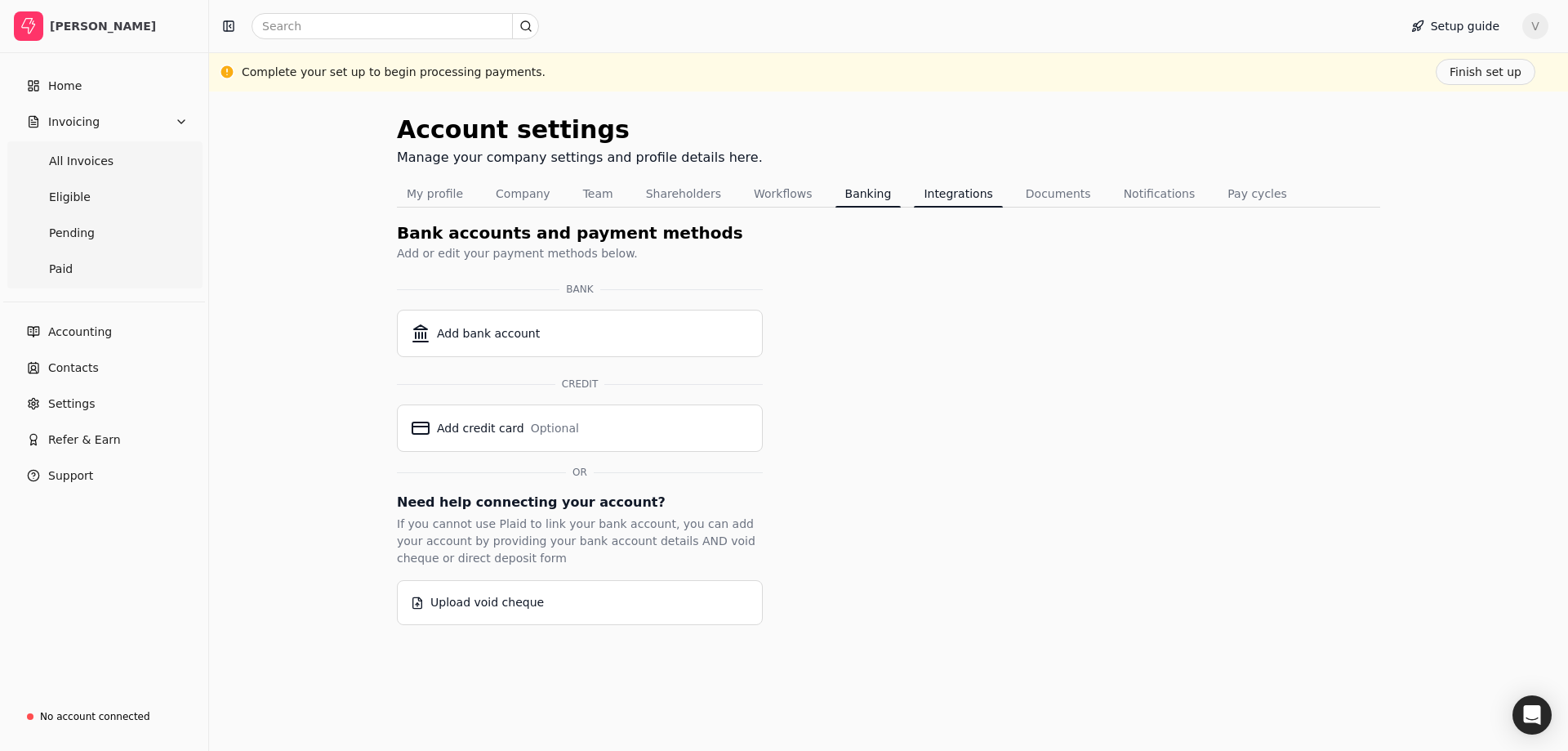
click at [920, 201] on button "Integrations" at bounding box center [958, 193] width 88 height 27
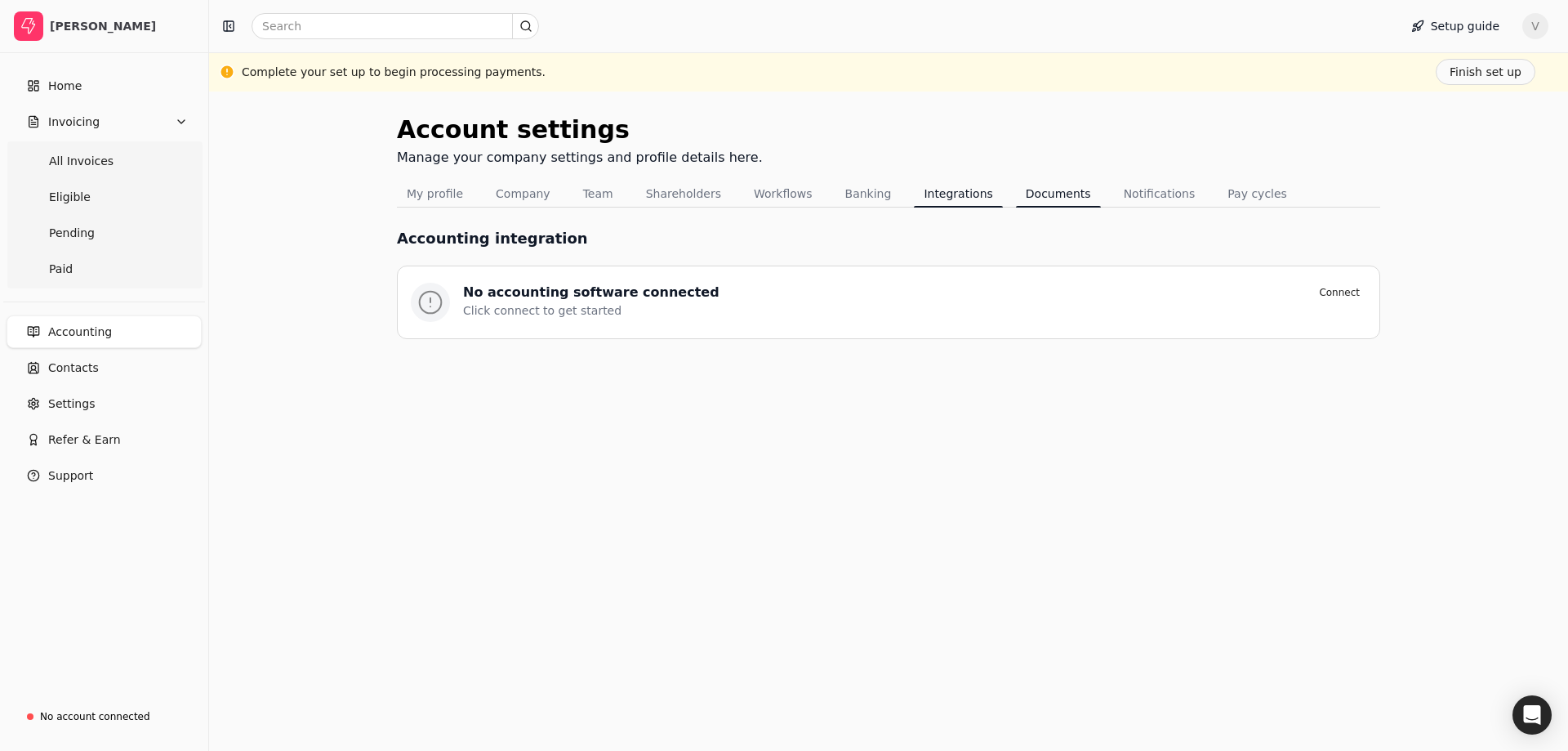
click at [1026, 201] on button "Documents" at bounding box center [1058, 193] width 85 height 27
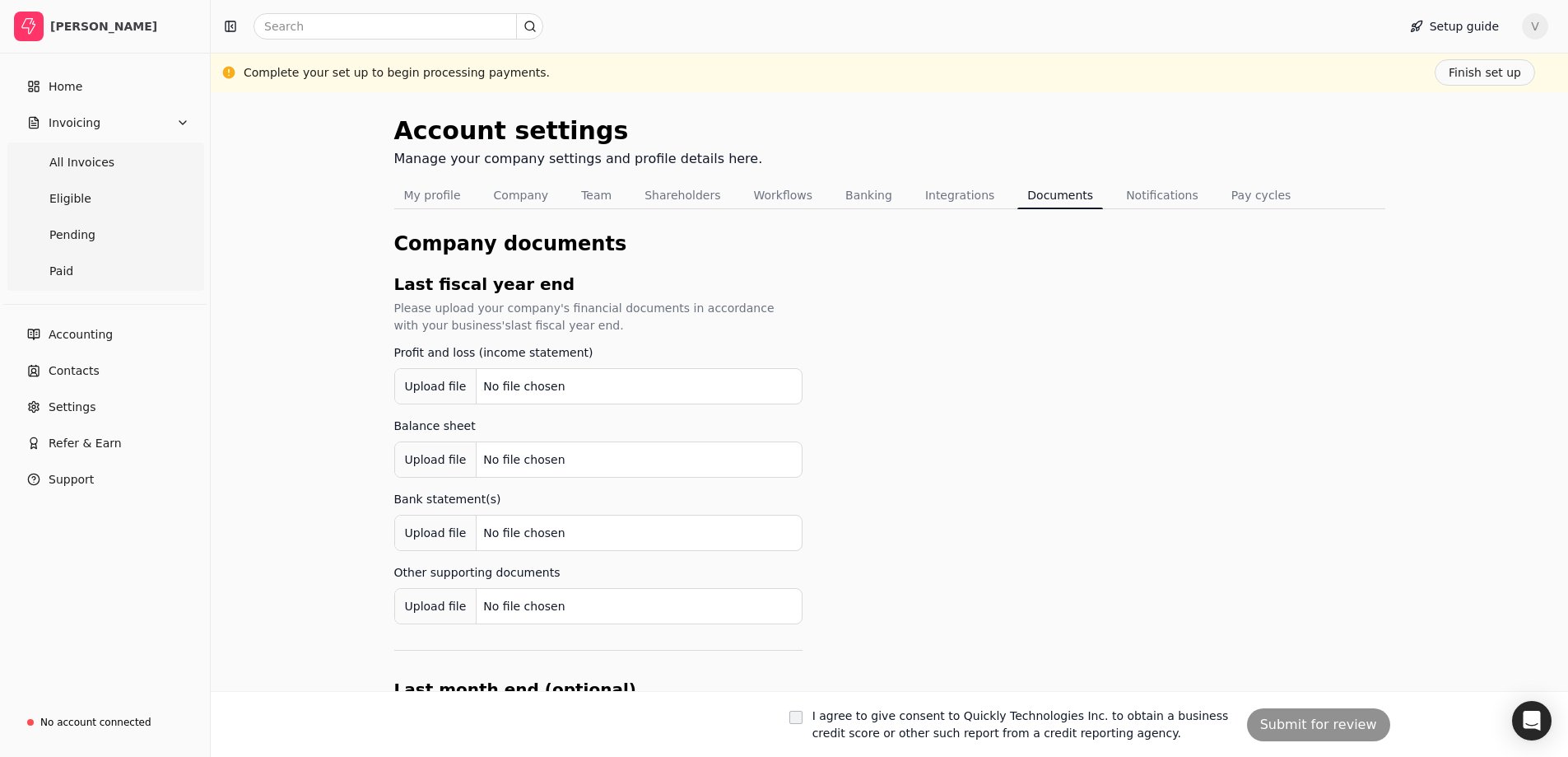
click at [1117, 199] on button "Notifications" at bounding box center [1163, 195] width 93 height 27
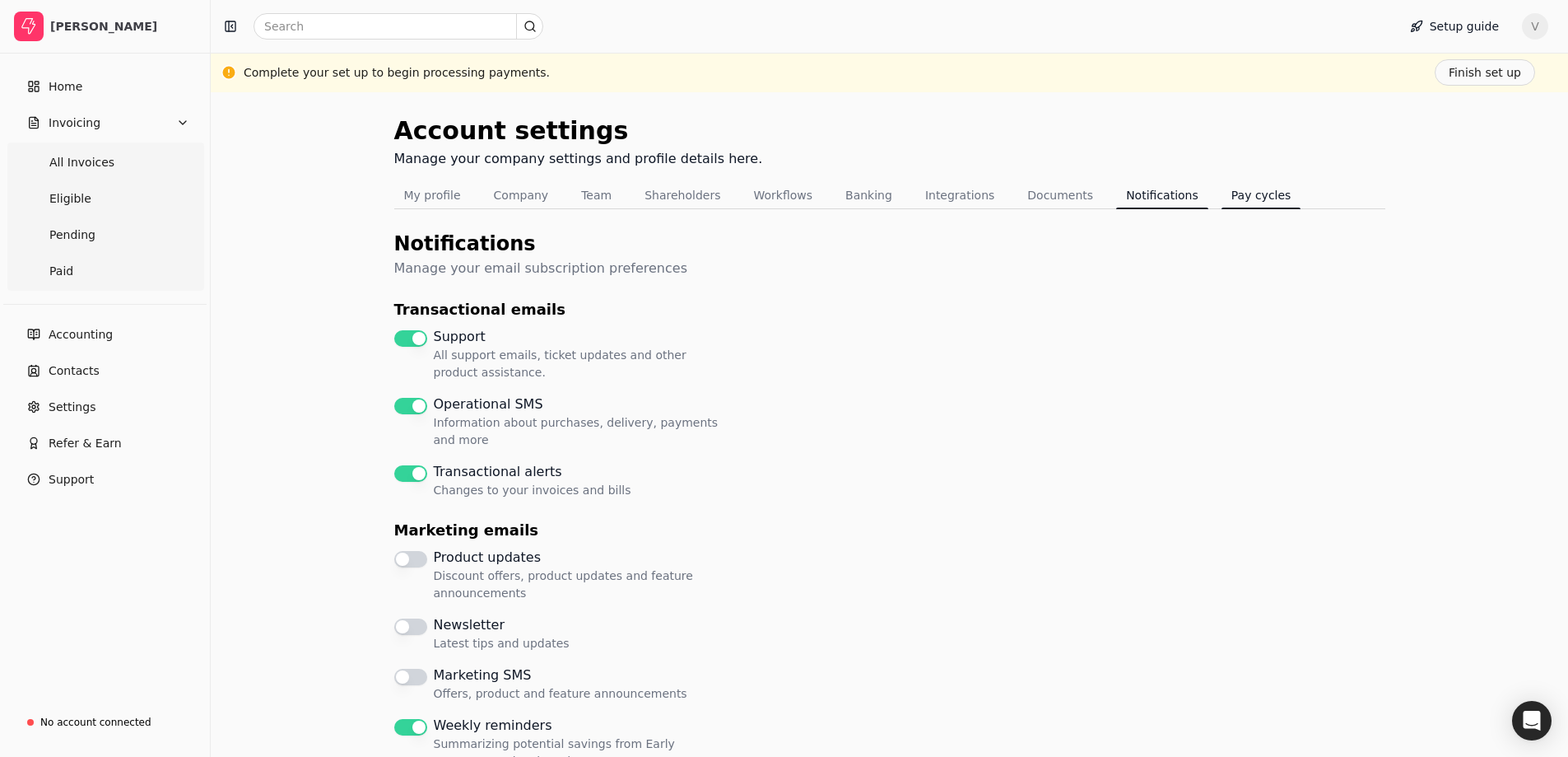
click at [1222, 200] on button "Pay cycles" at bounding box center [1262, 195] width 80 height 27
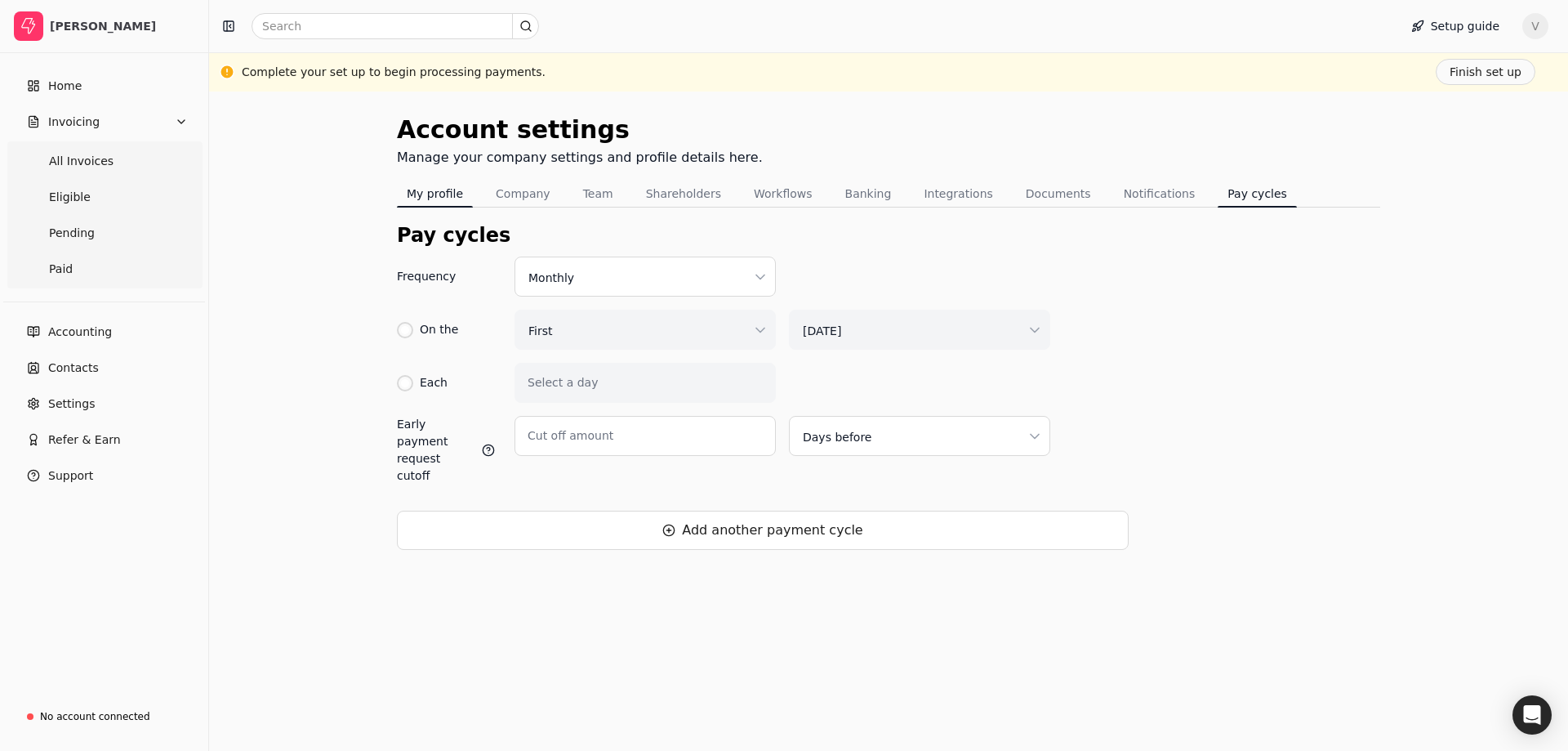
click at [445, 197] on button "My profile" at bounding box center [435, 193] width 76 height 27
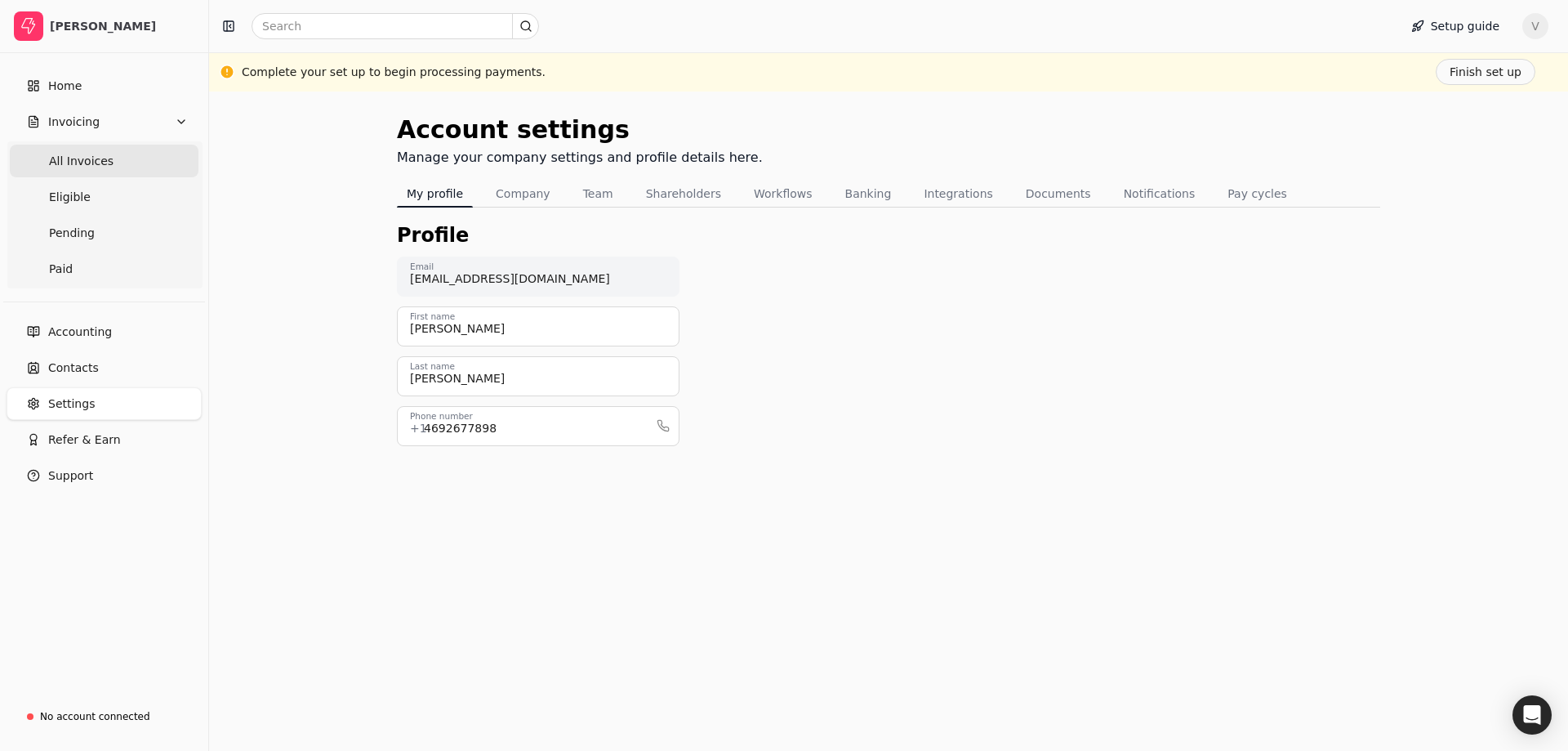
click at [109, 154] on Invoices "All Invoices" at bounding box center [104, 161] width 189 height 33
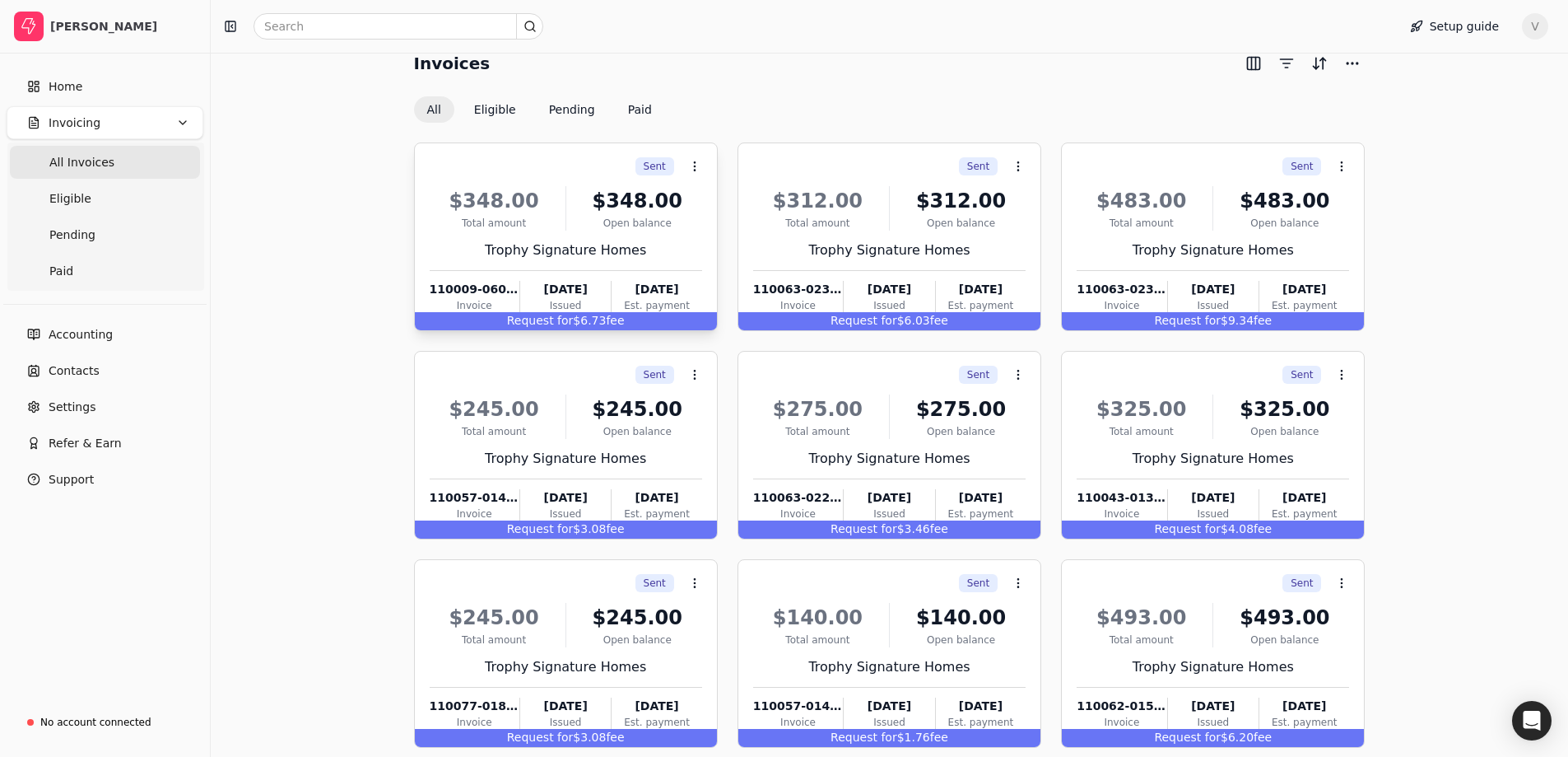
scroll to position [145, 0]
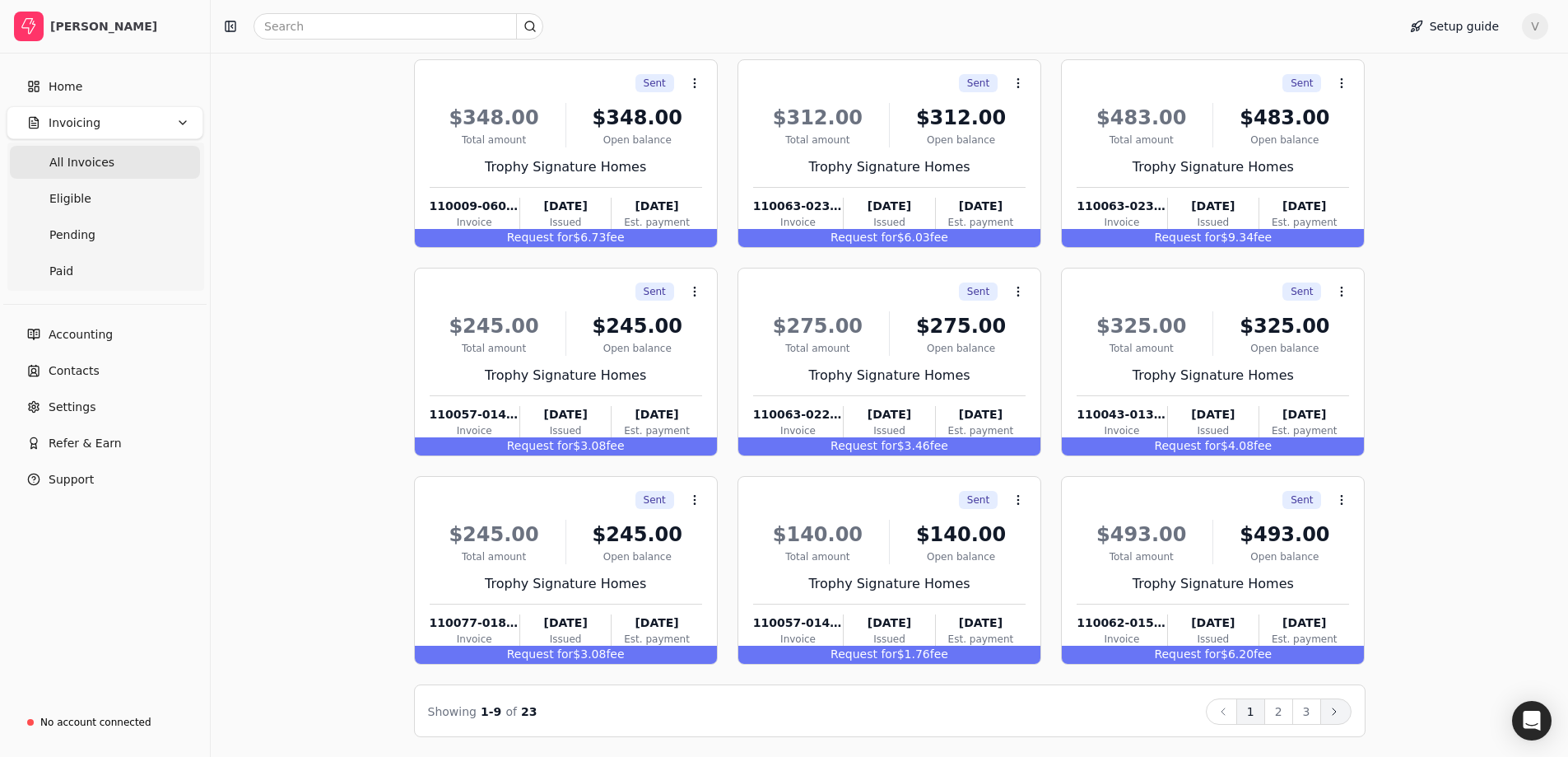
click at [1339, 712] on icon at bounding box center [1334, 711] width 13 height 13
click at [1340, 720] on button "Next" at bounding box center [1336, 712] width 31 height 27
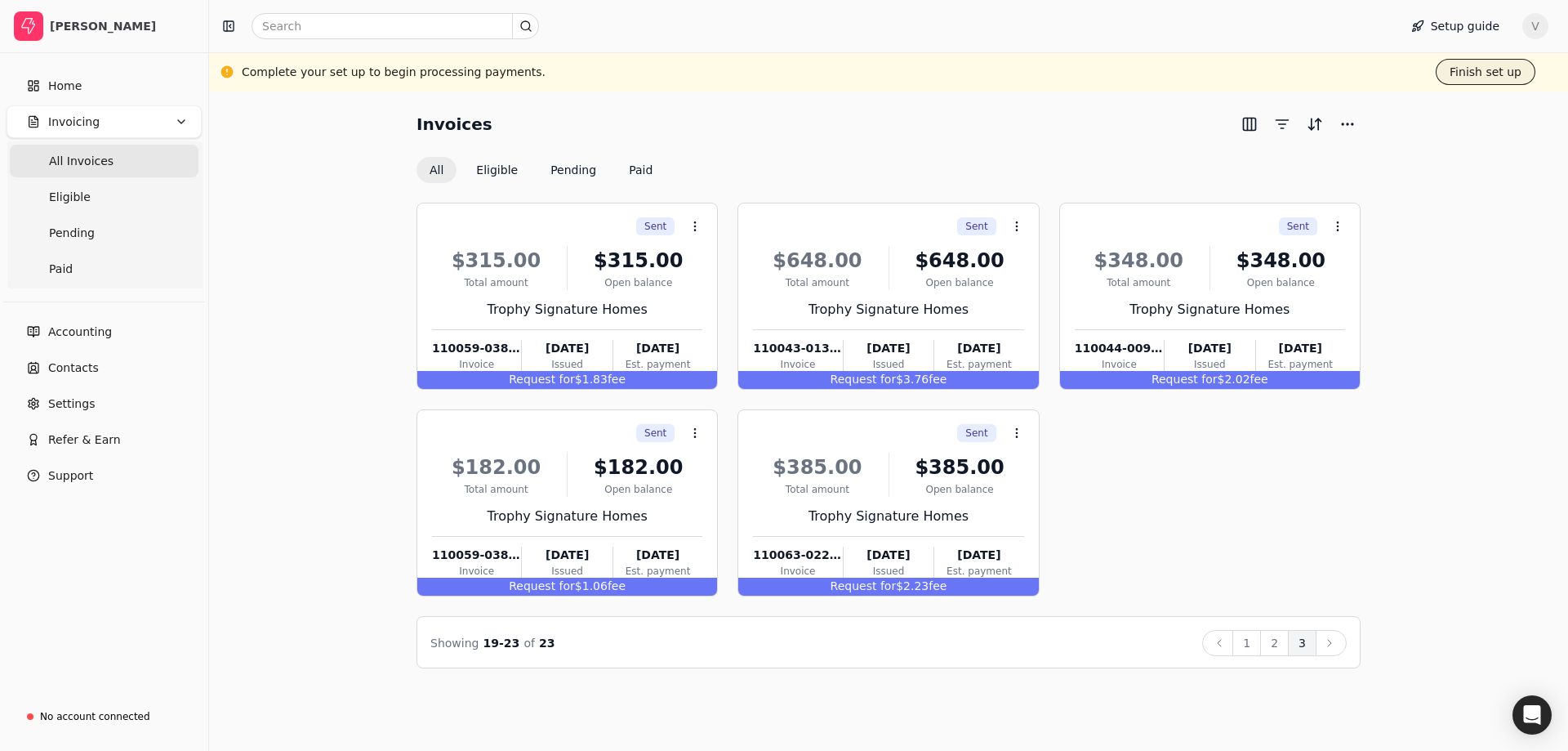
click at [1469, 81] on button "Finish set up" at bounding box center [1485, 72] width 100 height 27
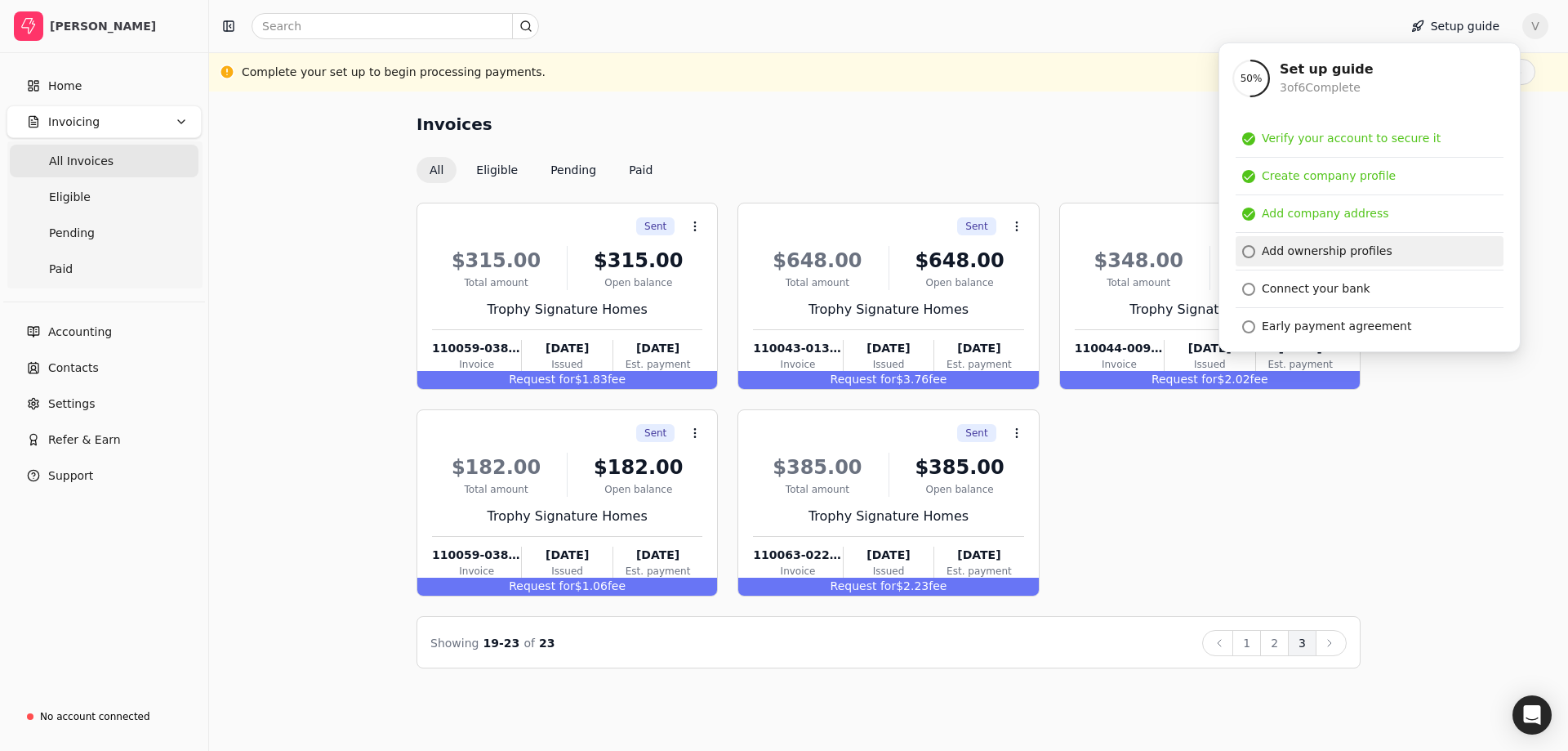
click at [1298, 252] on div "Add ownership profiles" at bounding box center [1327, 251] width 131 height 17
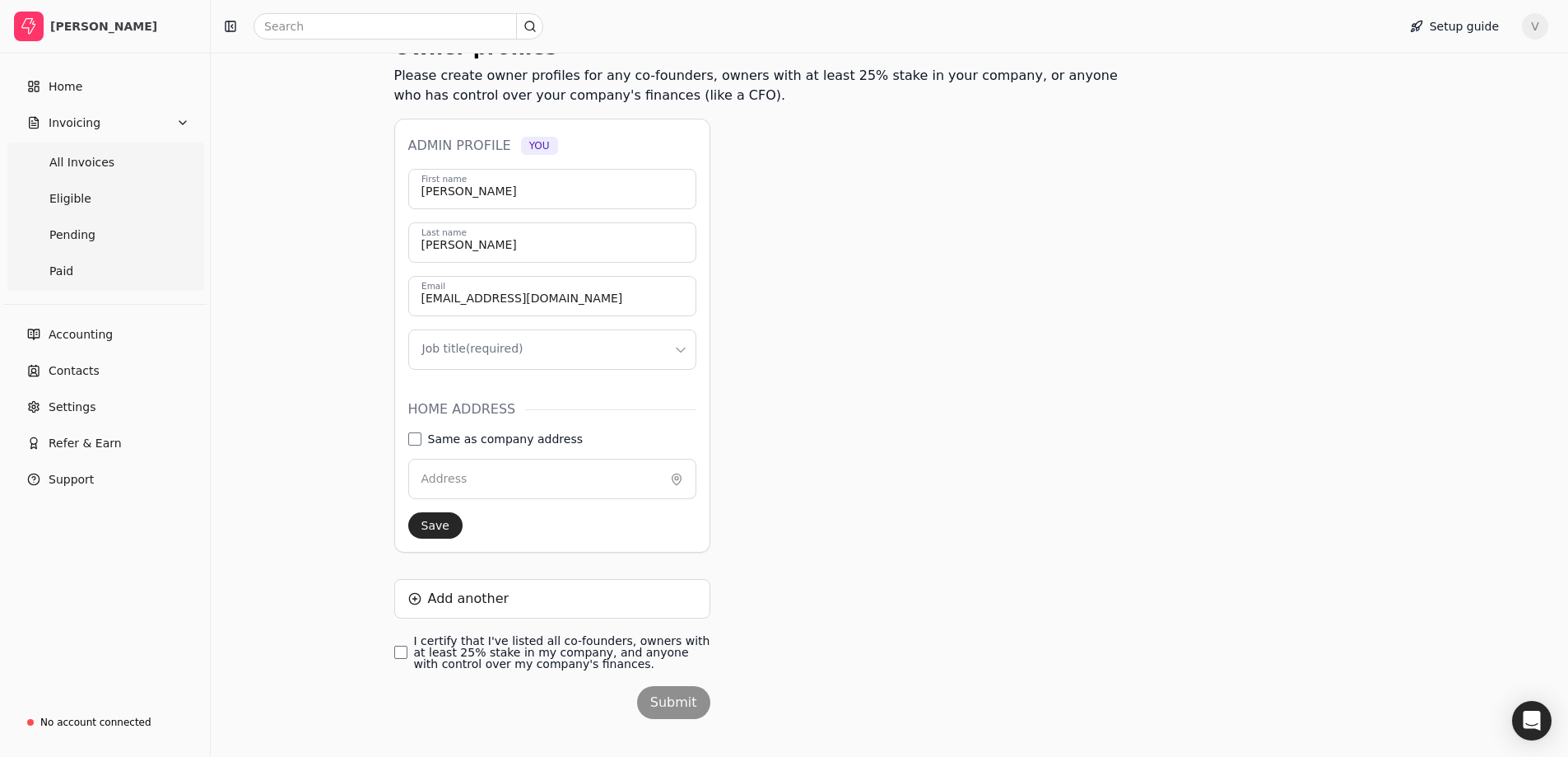
scroll to position [211, 0]
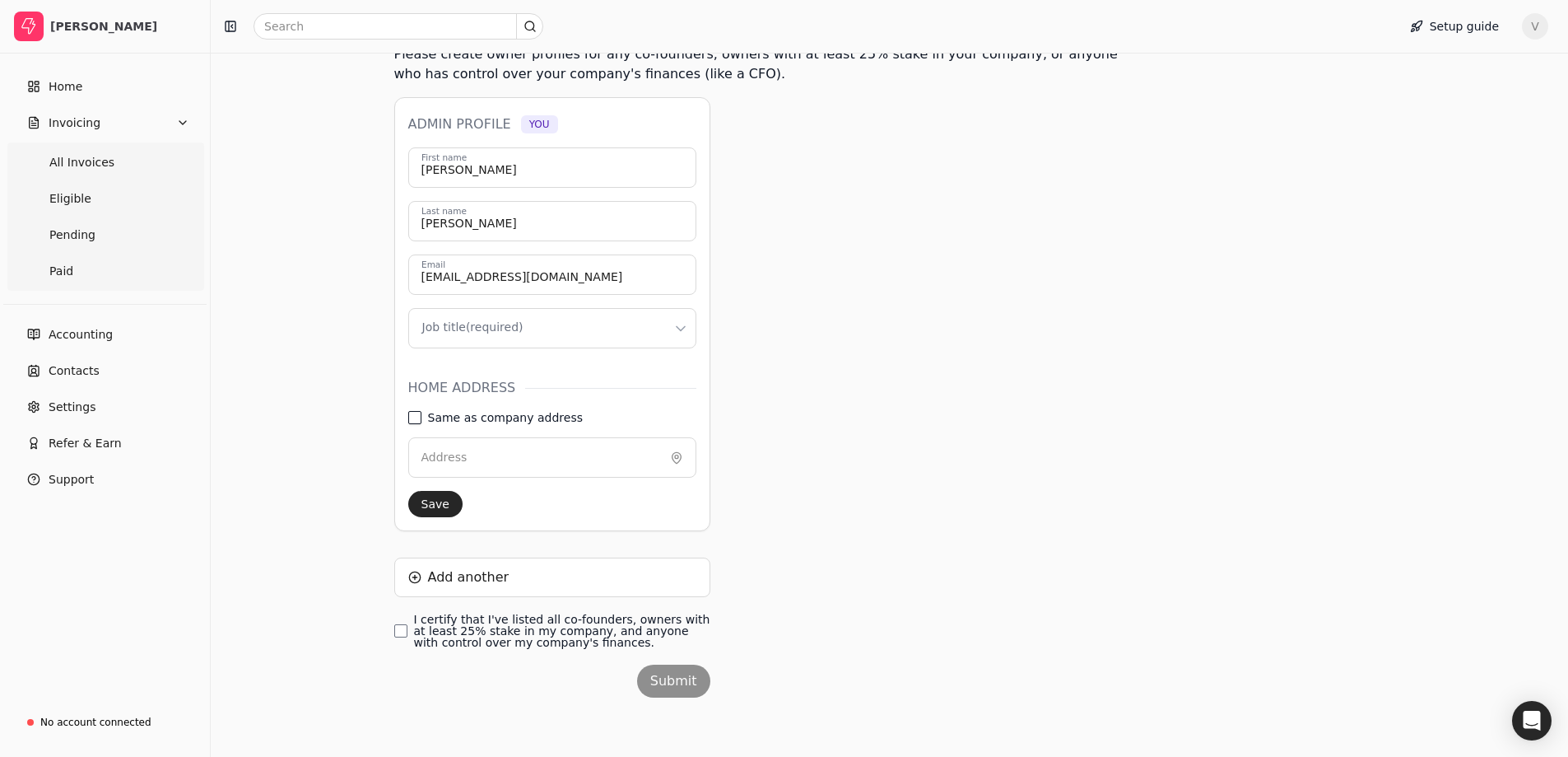
click at [417, 419] on address "Same as company address" at bounding box center [415, 417] width 13 height 13
type input "[STREET_ADDRESS][PERSON_NAME]"
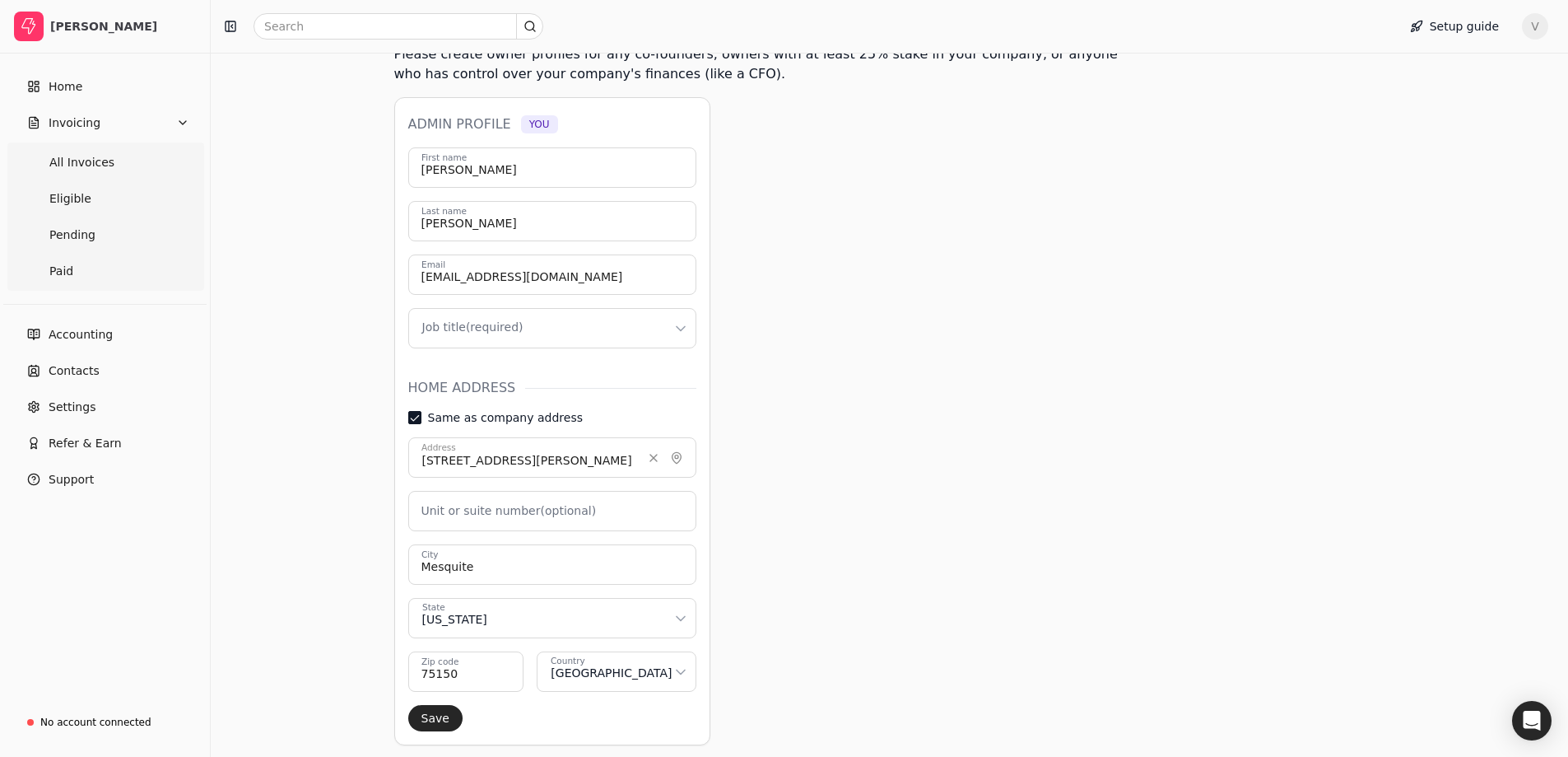
click at [684, 329] on html "[PERSON_NAME] Home Invoicing All Invoices Eligible Pending Paid Accounting Cont…" at bounding box center [784, 379] width 1568 height 1182
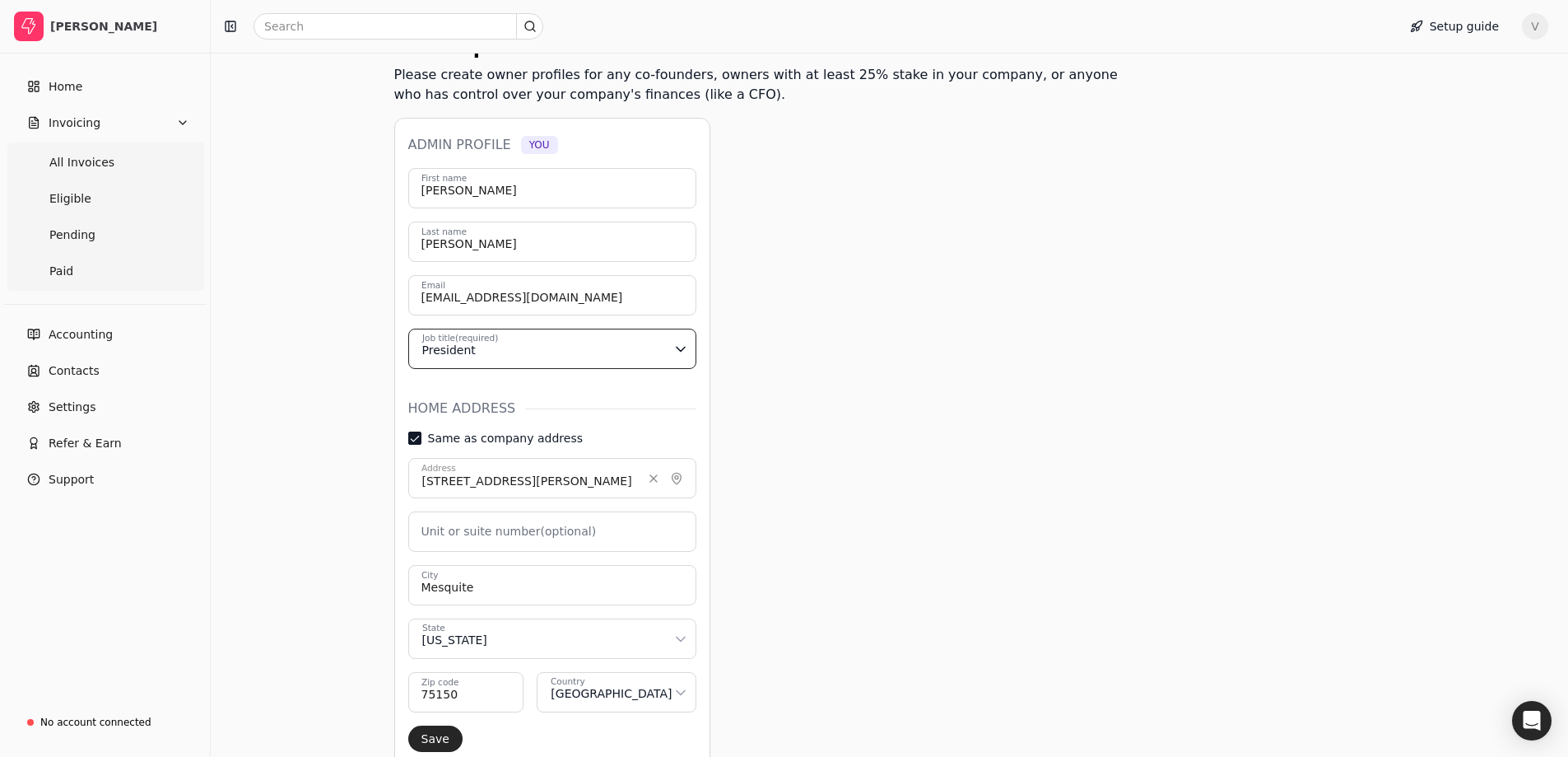
scroll to position [178, 0]
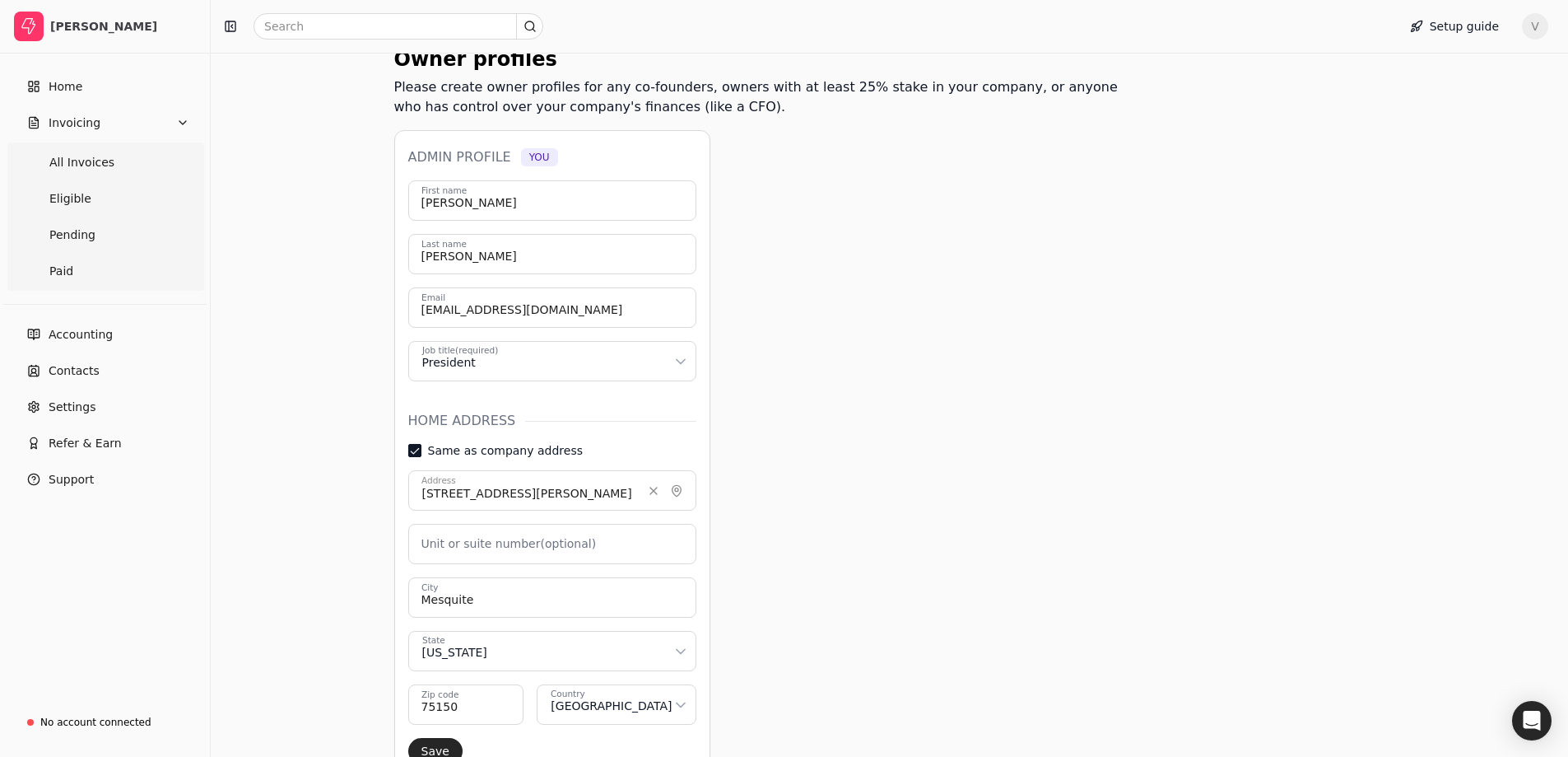
click at [673, 364] on html "[PERSON_NAME] Home Invoicing All Invoices Eligible Pending Paid Accounting Cont…" at bounding box center [784, 412] width 1568 height 1182
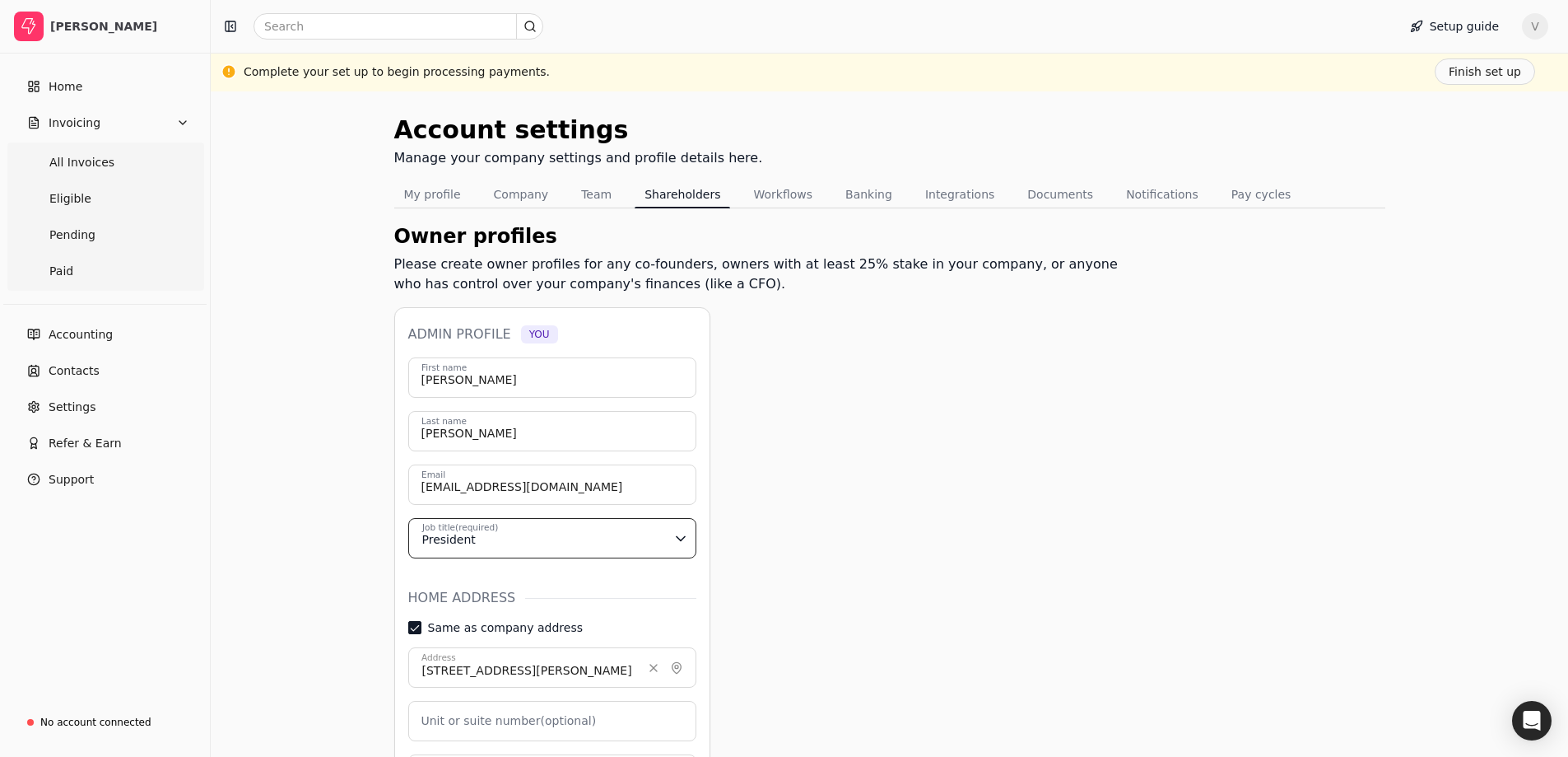
scroll to position [0, 0]
click at [134, 132] on button "Invoicing" at bounding box center [104, 122] width 197 height 33
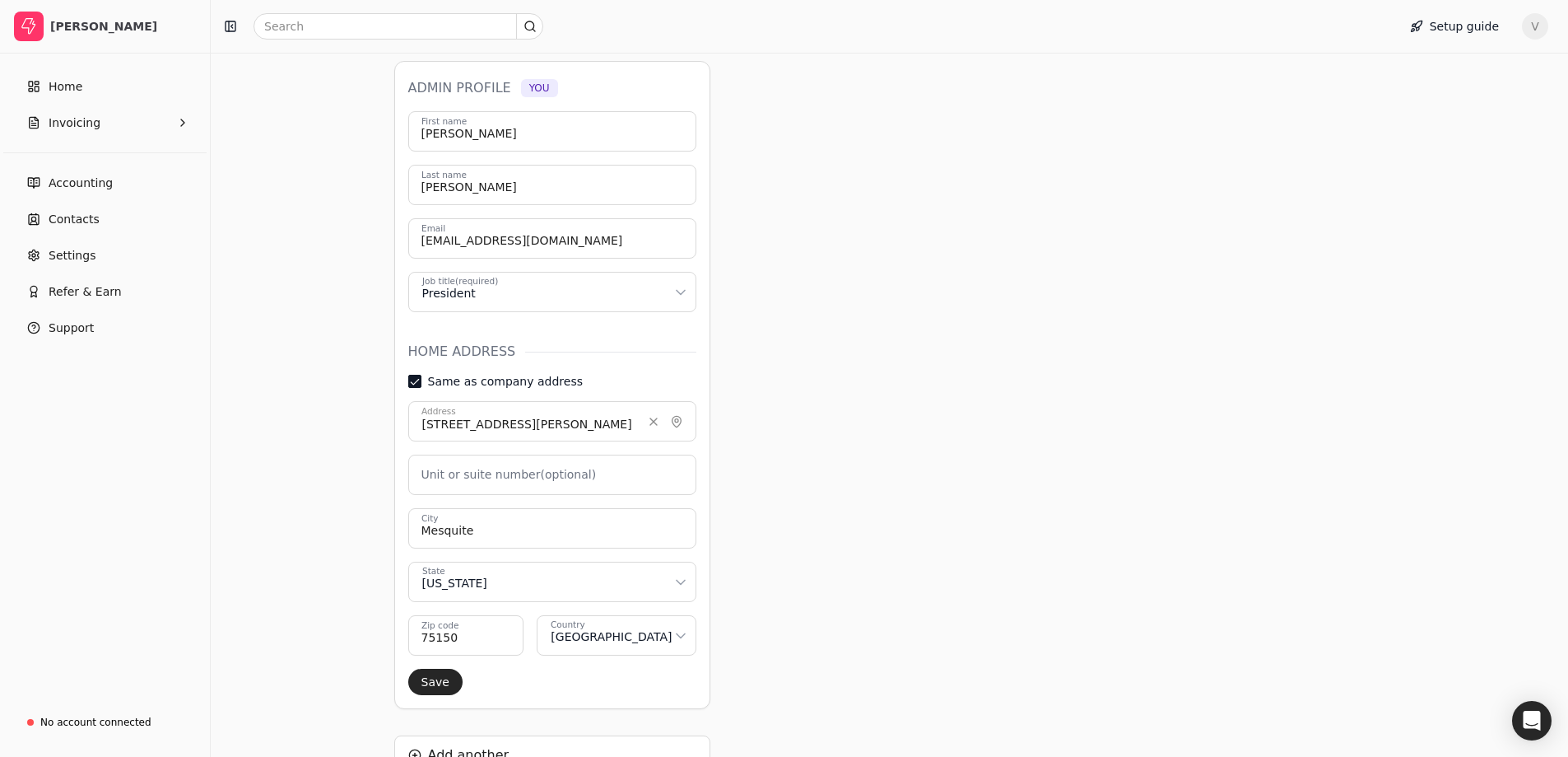
scroll to position [330, 0]
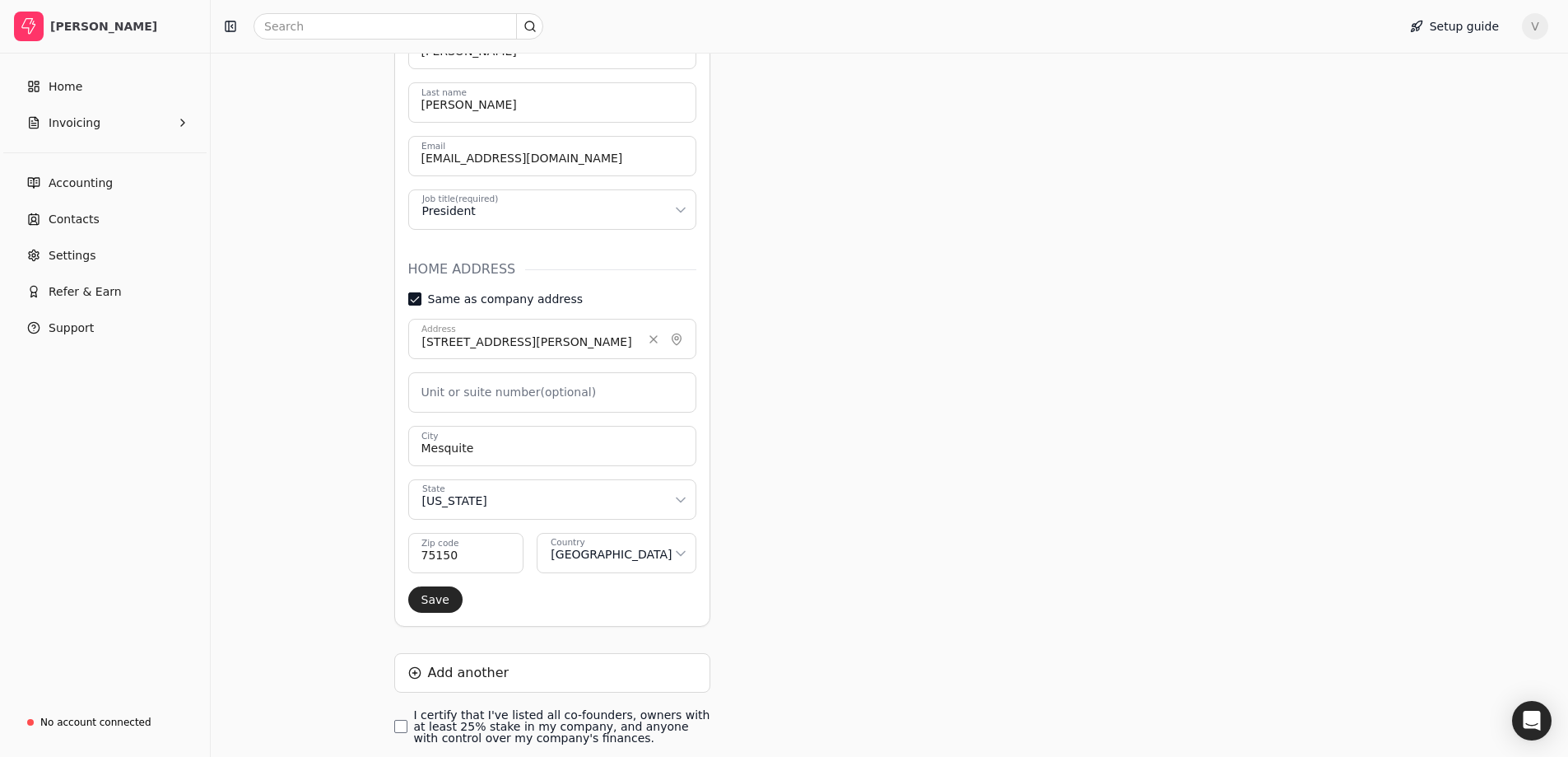
click at [421, 597] on button "Save" at bounding box center [435, 599] width 54 height 27
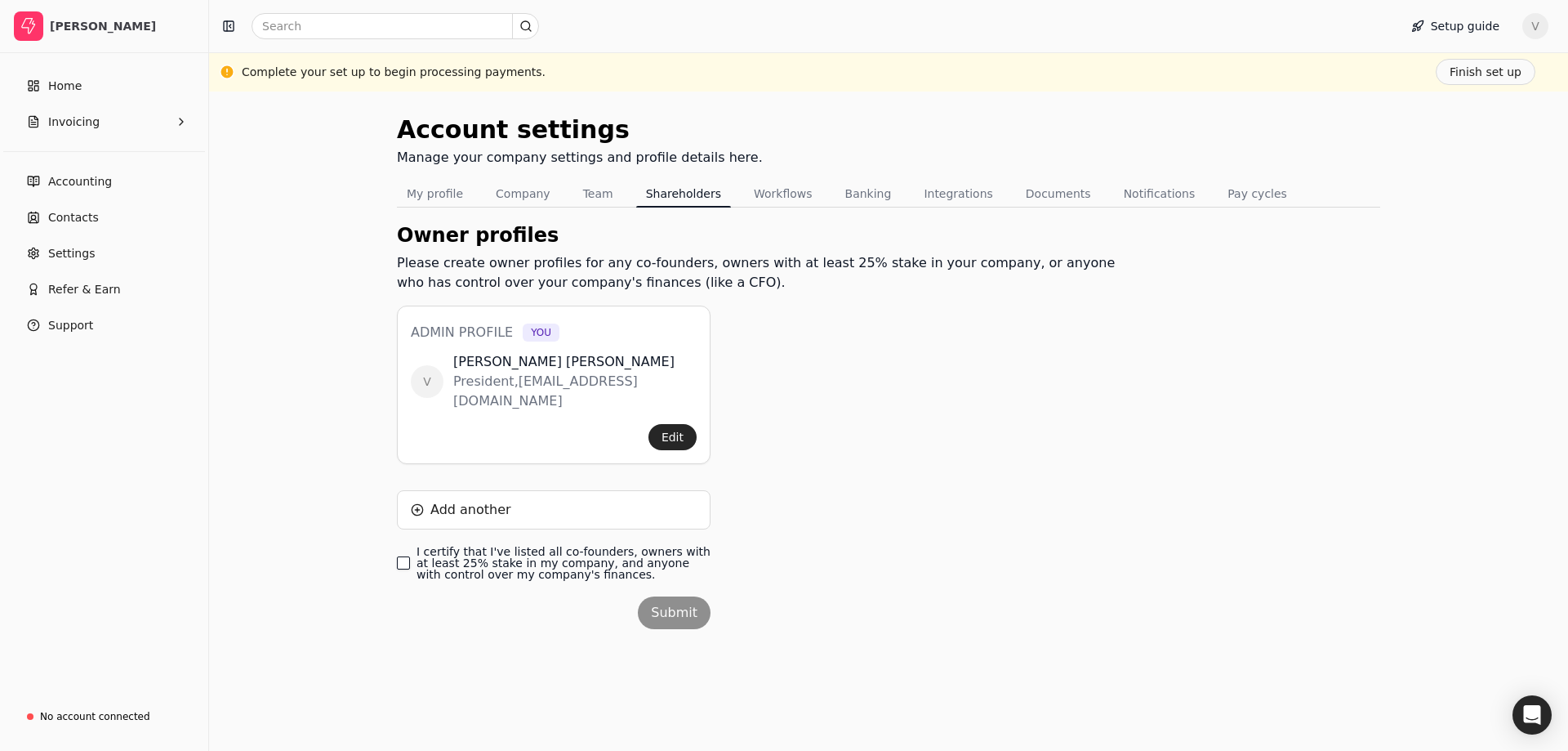
click at [402, 557] on finances\ "I certify that I've listed all co-founders, owners with at least 25% stake in m…" at bounding box center [403, 563] width 13 height 13
click at [655, 596] on button "Submit" at bounding box center [674, 612] width 72 height 33
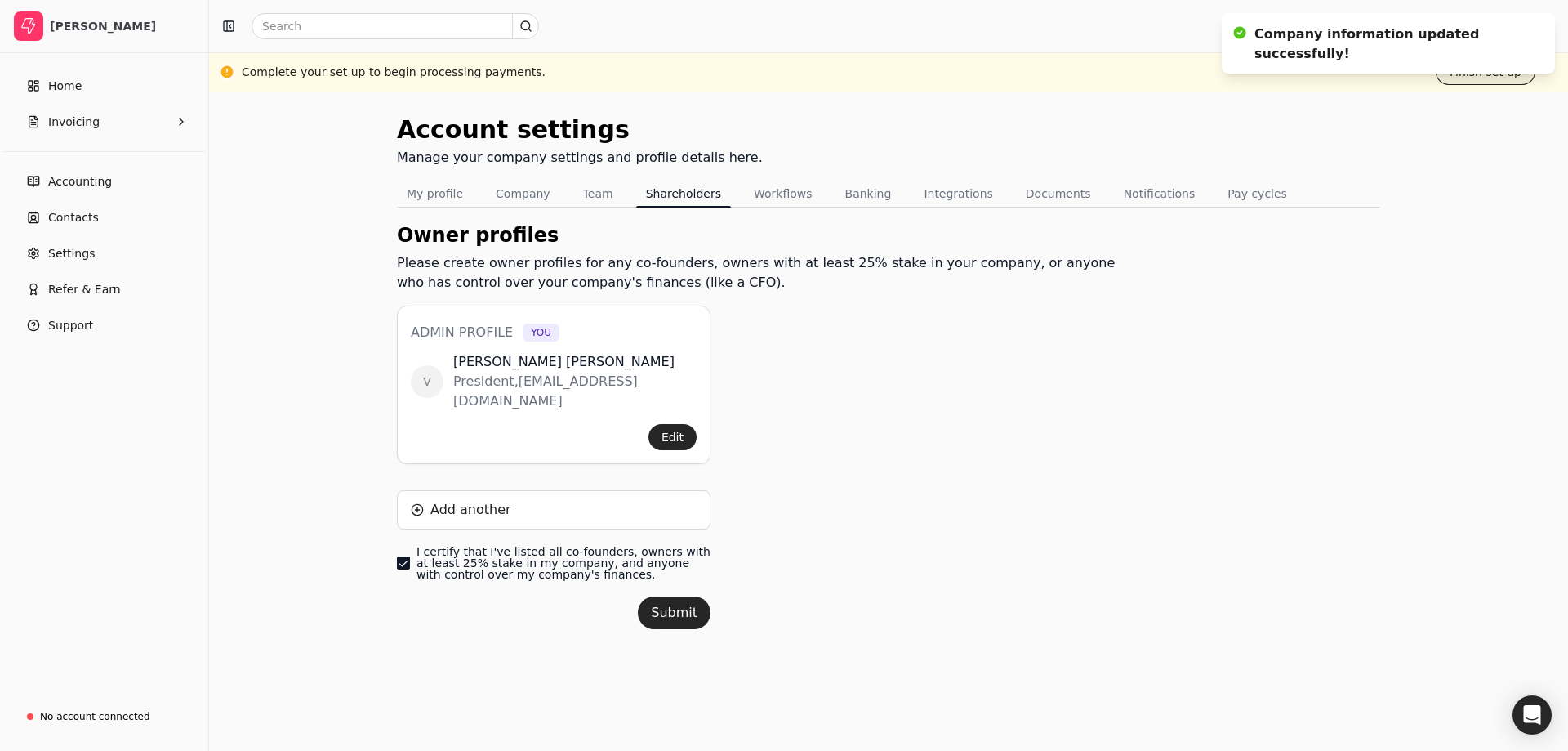
click at [1465, 71] on button "Finish set up" at bounding box center [1485, 72] width 100 height 27
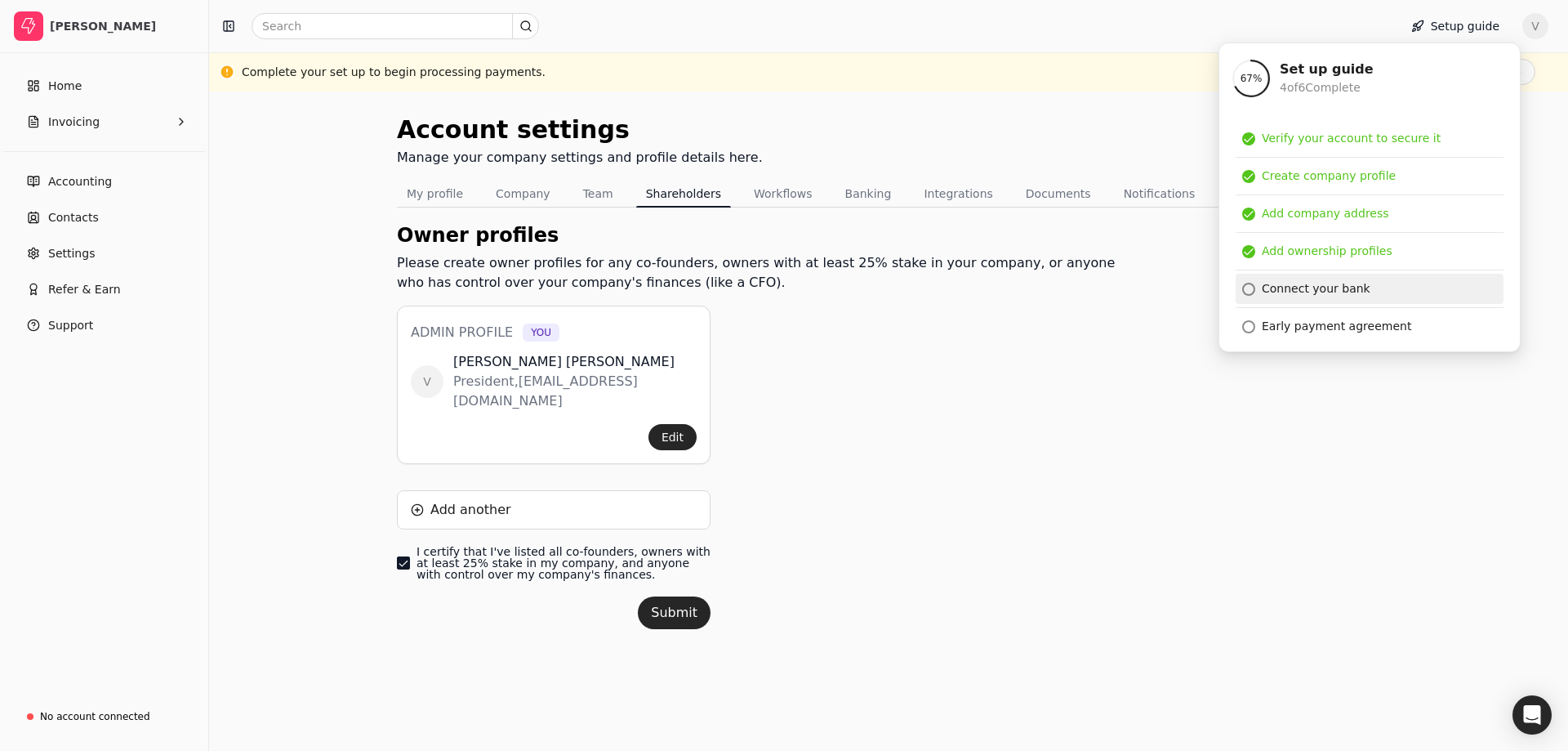
click at [1285, 289] on div "Connect your bank" at bounding box center [1315, 288] width 109 height 17
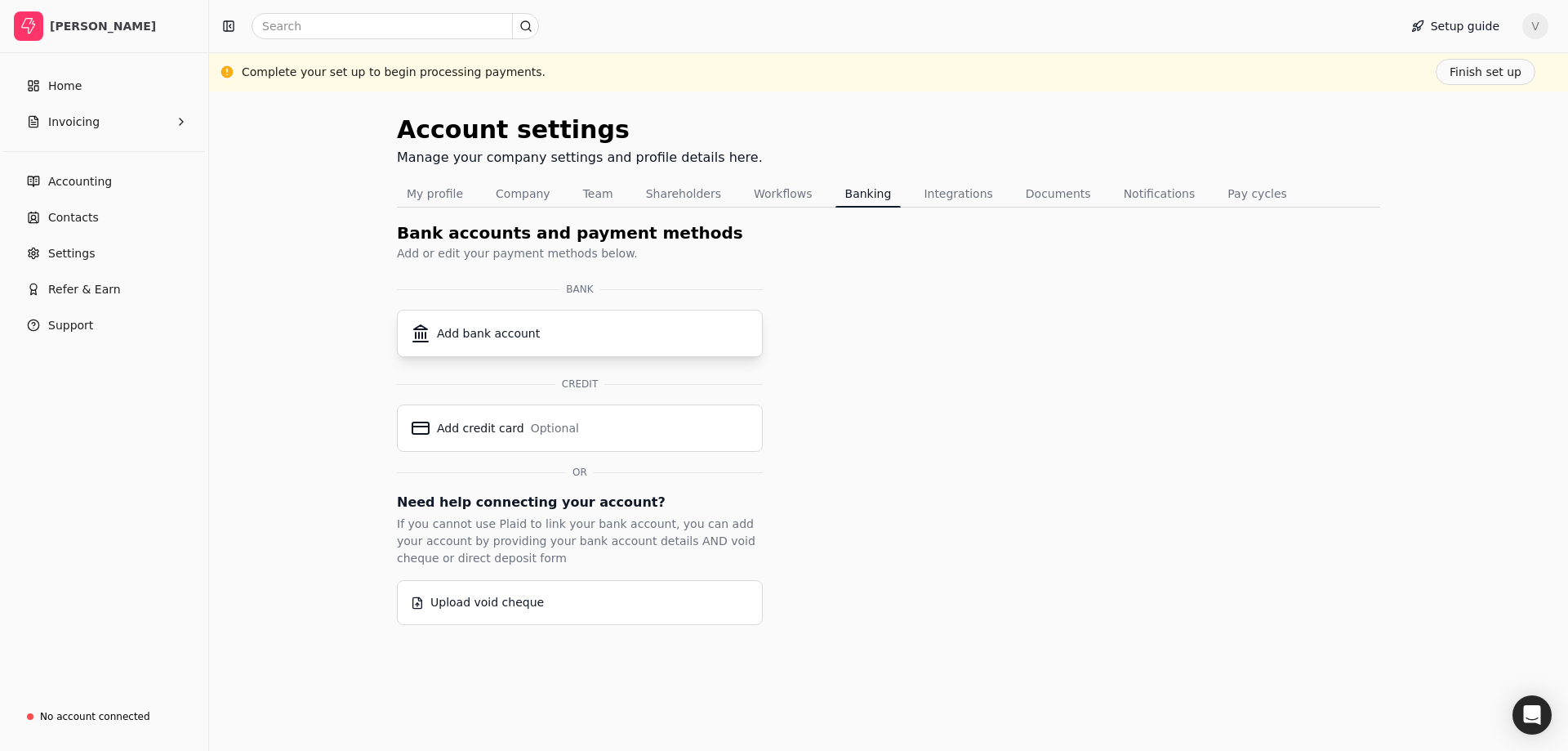
click at [533, 342] on div "Add bank account" at bounding box center [579, 333] width 338 height 19
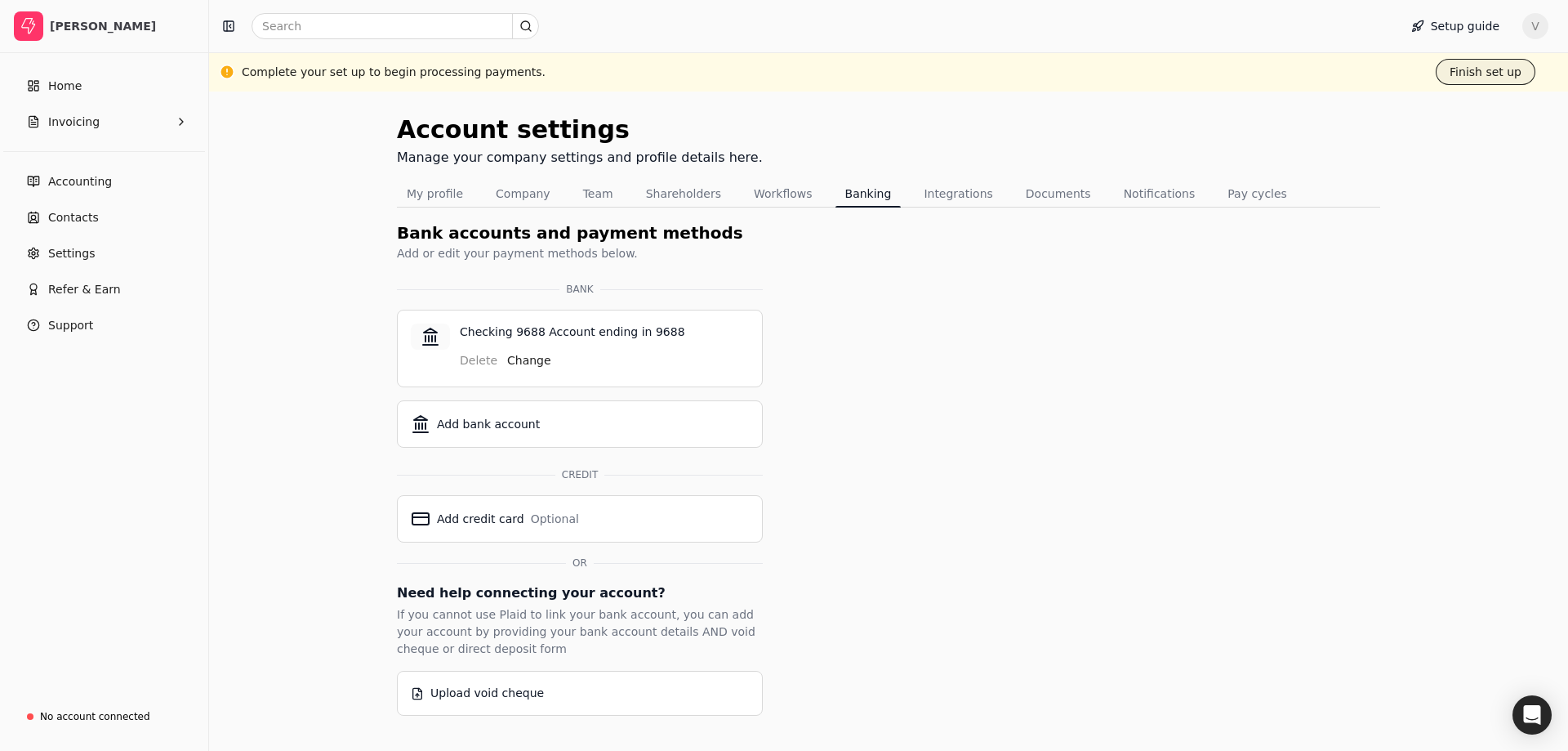
click at [1487, 75] on button "Finish set up" at bounding box center [1485, 72] width 100 height 27
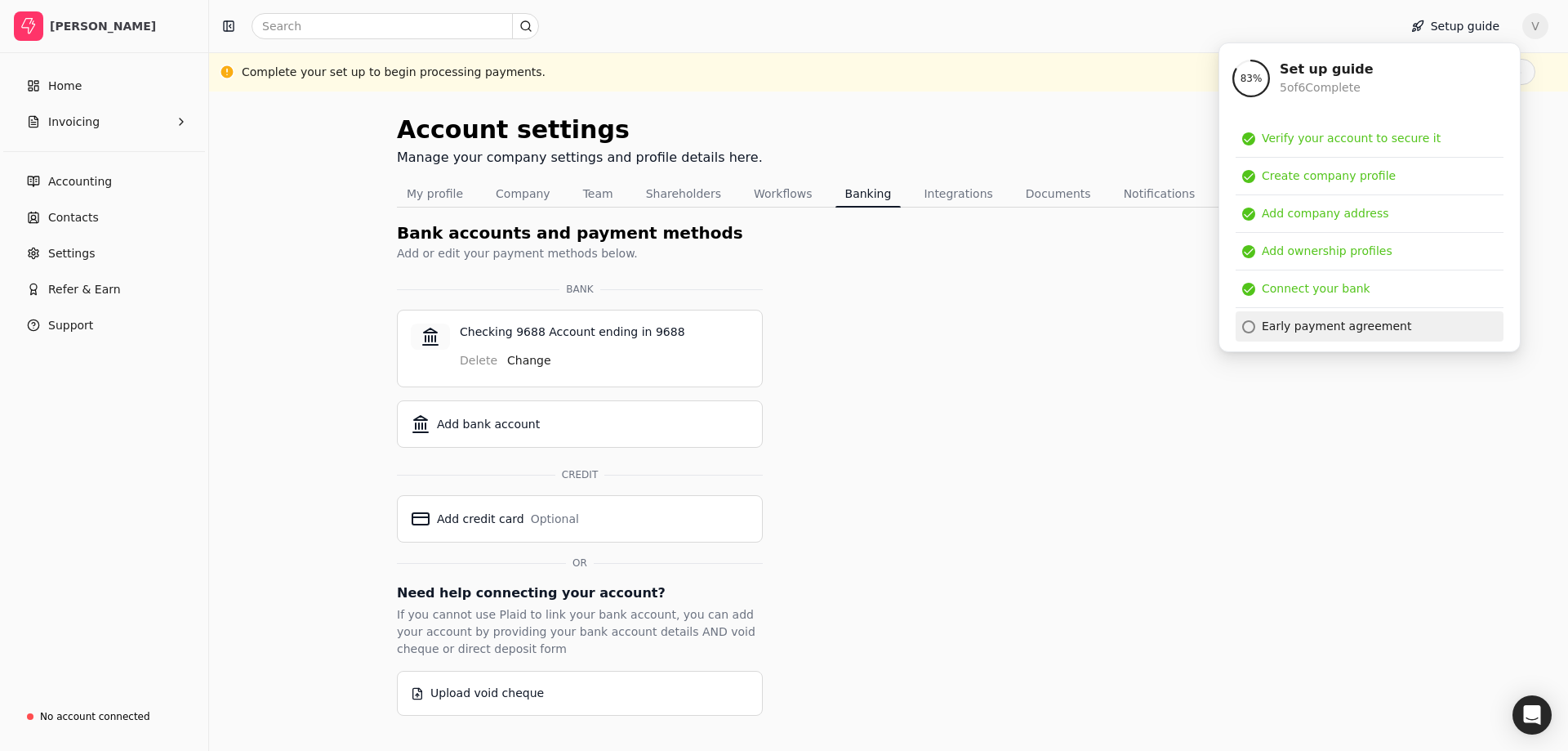
click at [1307, 324] on div "Early payment agreement" at bounding box center [1336, 326] width 149 height 17
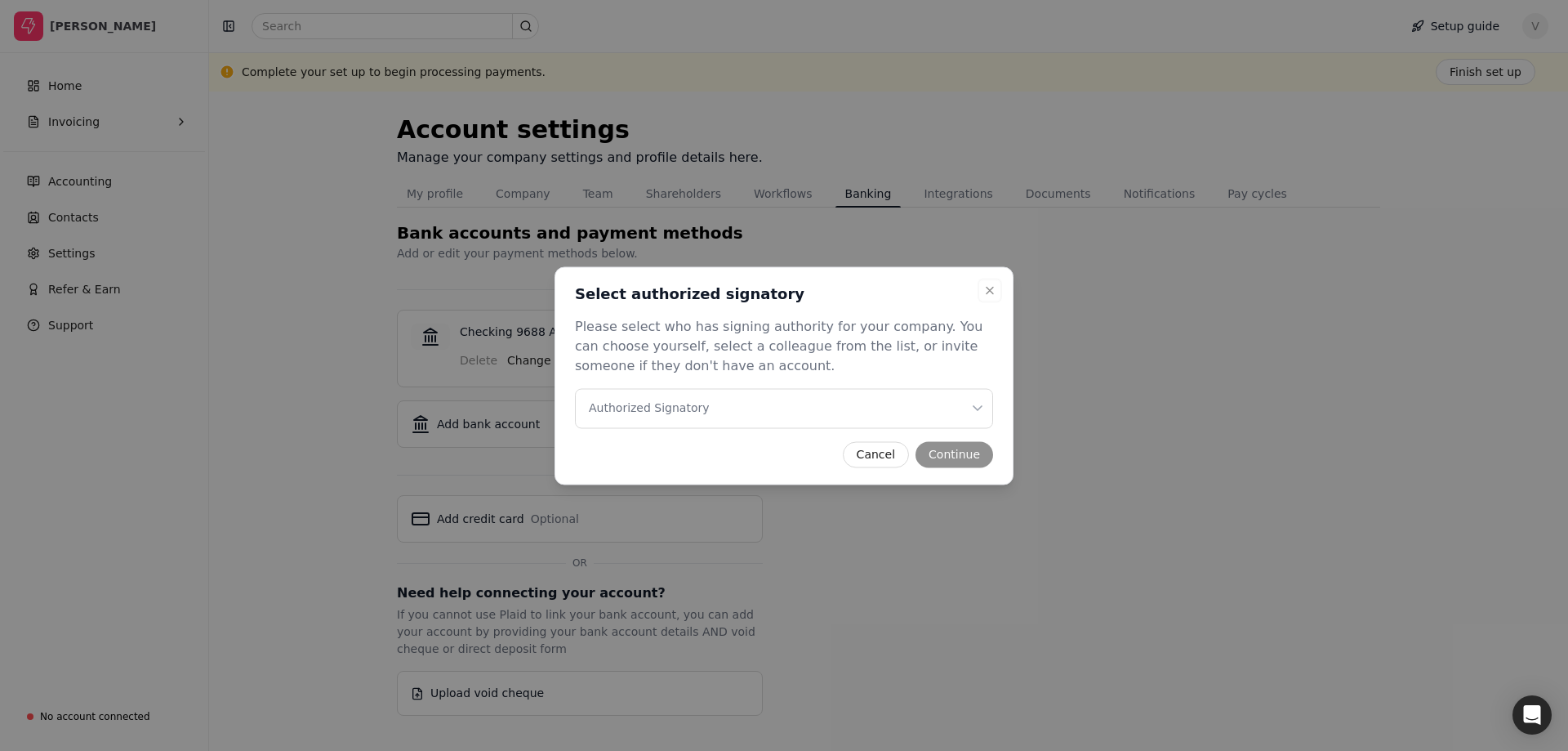
click at [935, 407] on Signatory "Authorized Signatory" at bounding box center [784, 407] width 418 height 40
click at [952, 459] on button "Continue" at bounding box center [954, 454] width 78 height 27
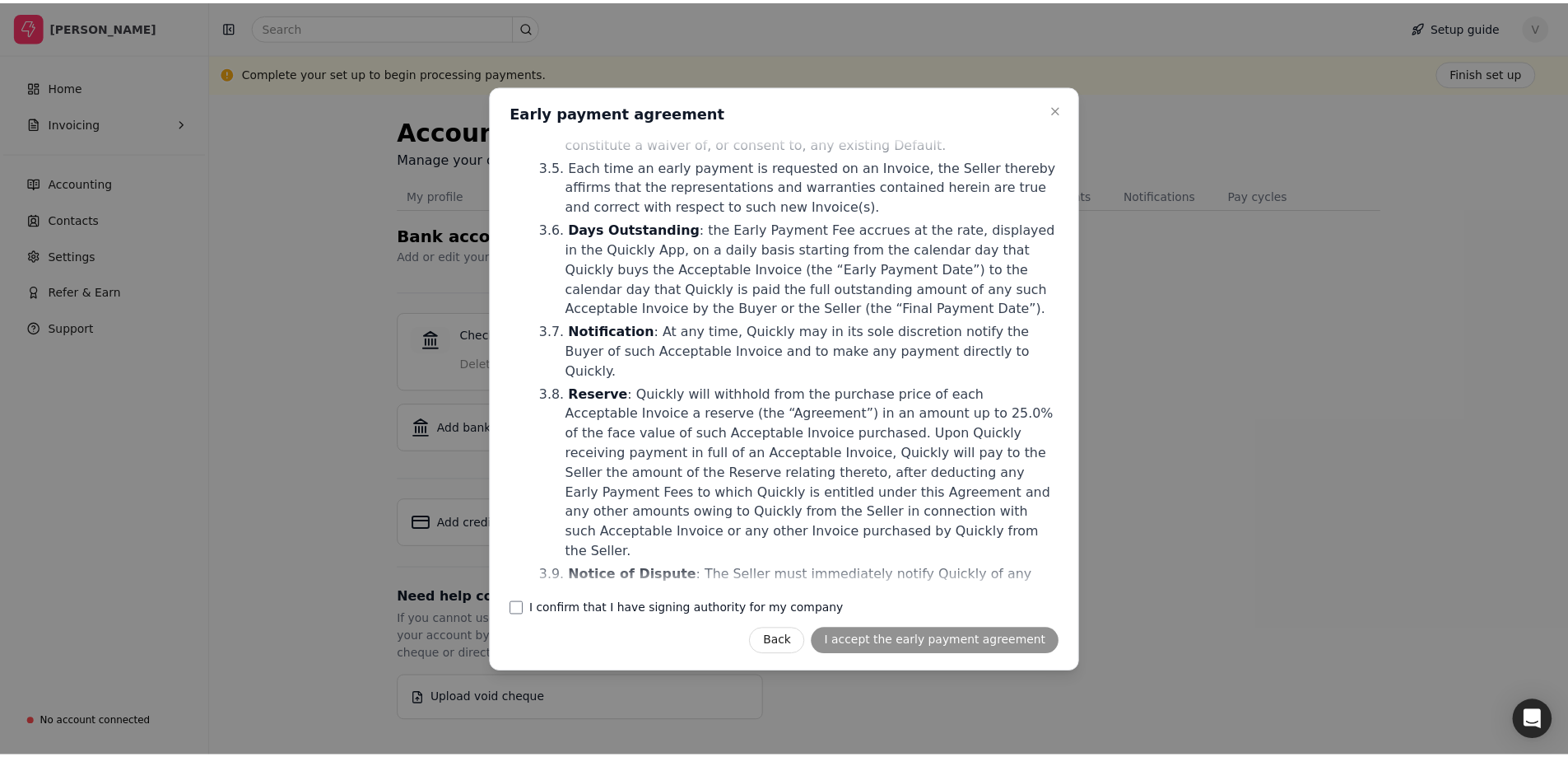
scroll to position [1070, 0]
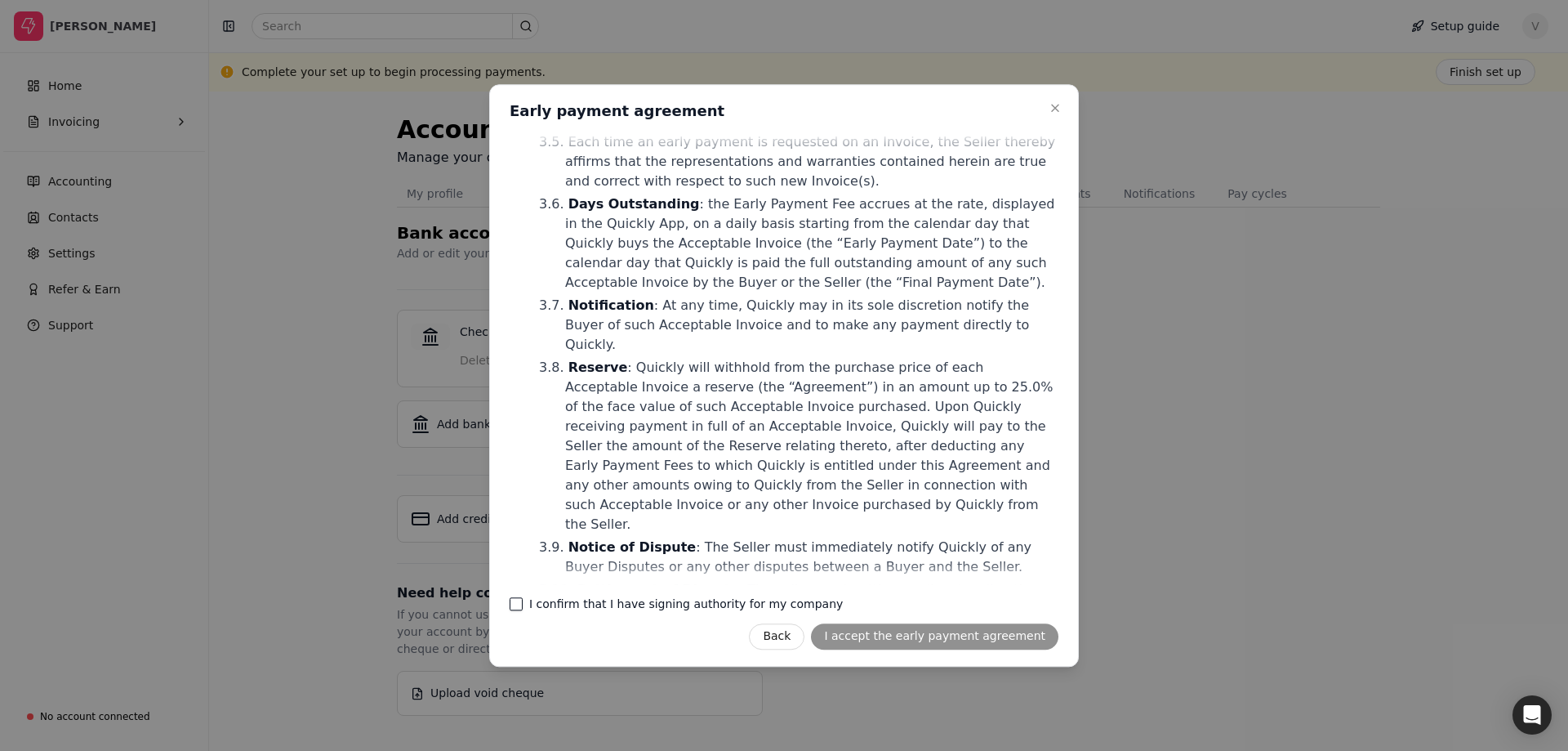
click at [516, 604] on company "I confirm that I have signing authority for my company" at bounding box center [516, 603] width 13 height 13
click at [910, 639] on button "I accept the early payment agreement" at bounding box center [935, 636] width 247 height 27
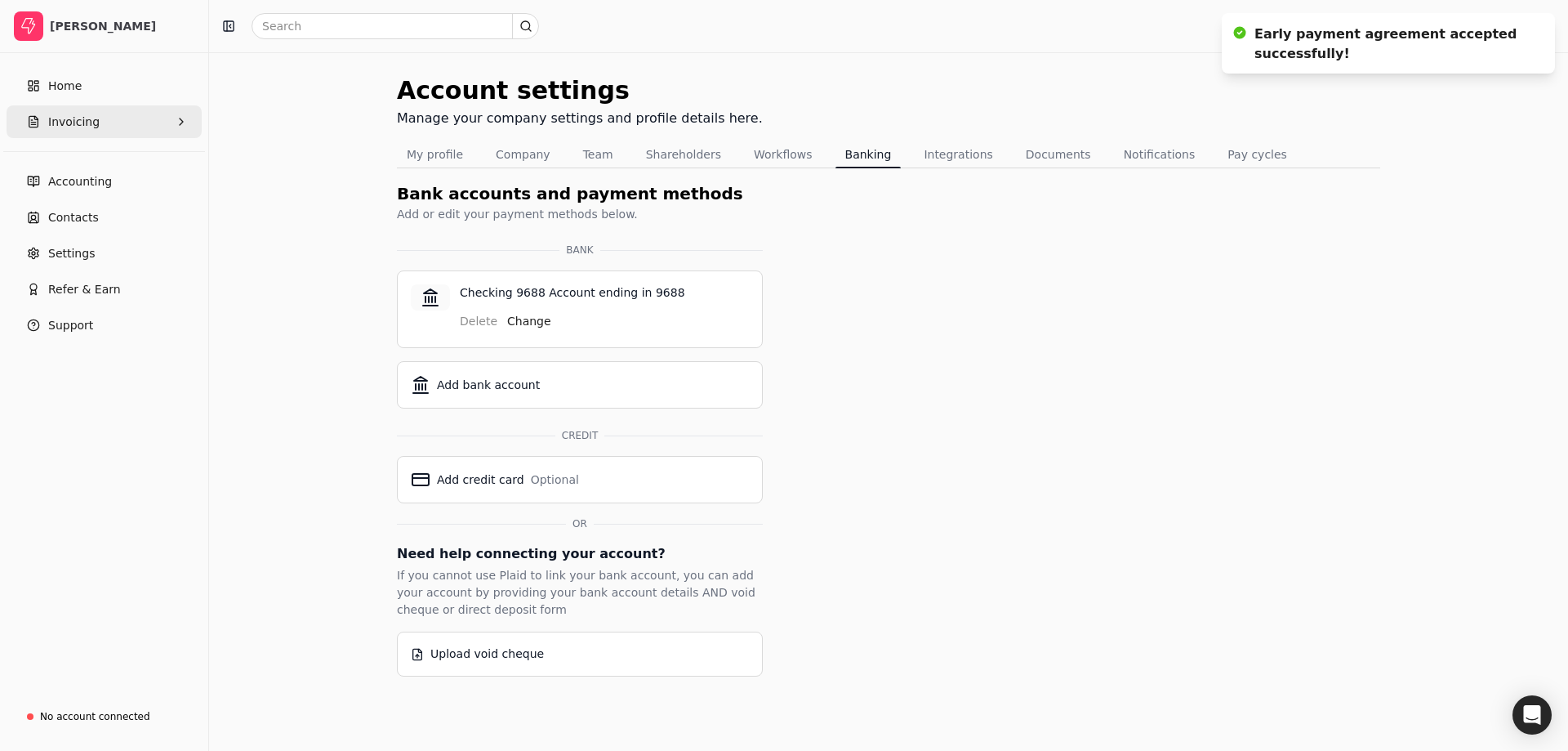
click at [113, 127] on button "Invoicing" at bounding box center [103, 121] width 195 height 33
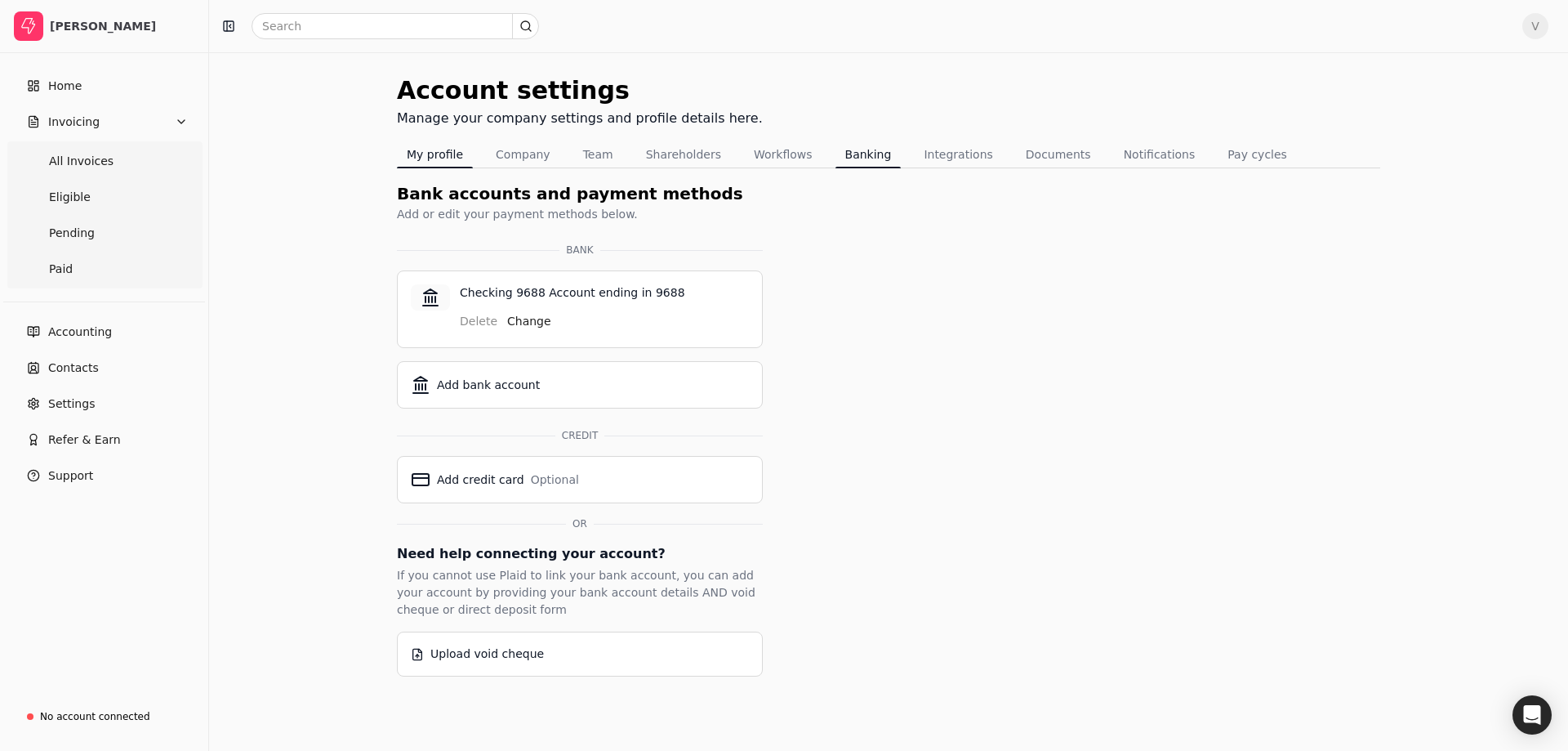
click at [443, 162] on button "My profile" at bounding box center [435, 155] width 76 height 27
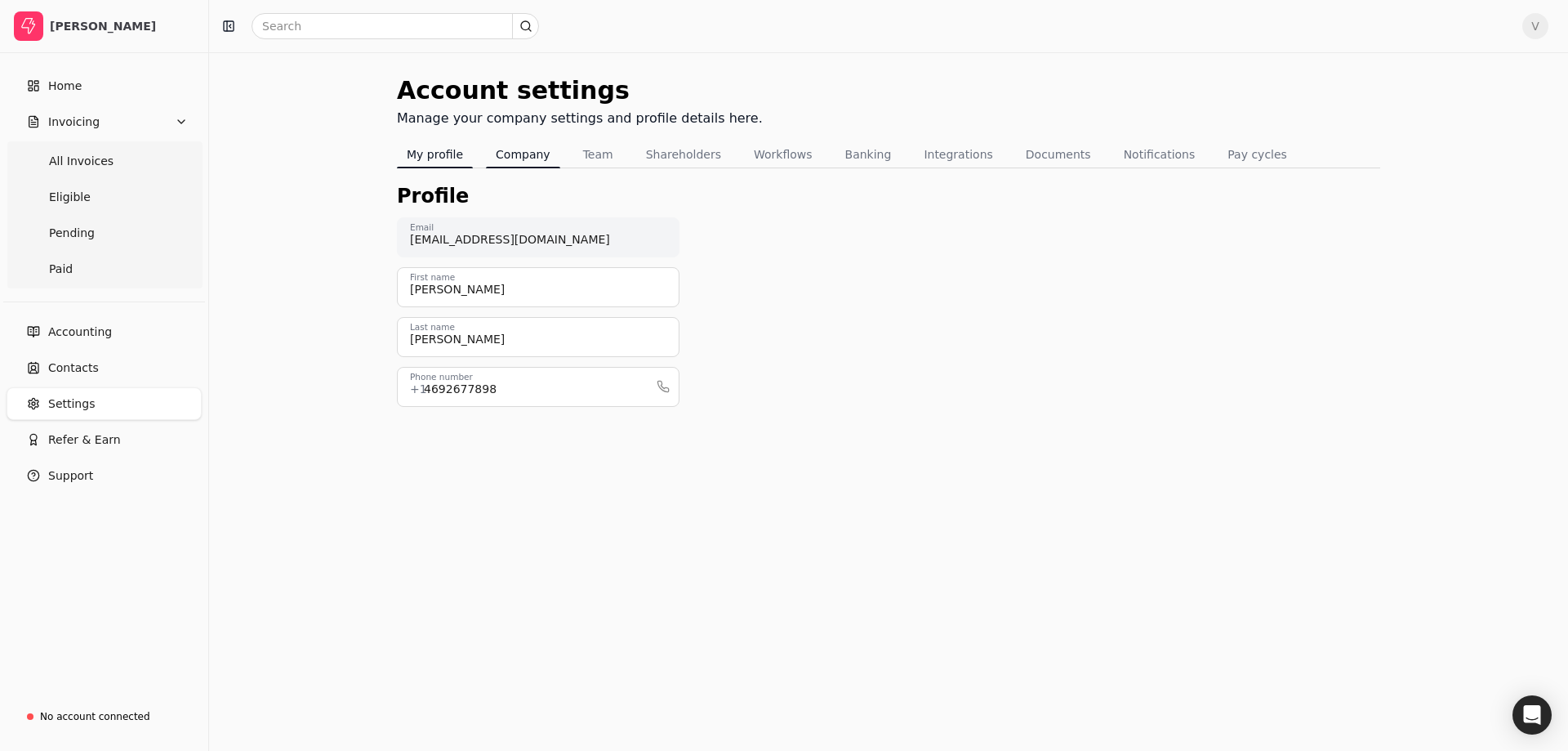
click at [524, 159] on button "Company" at bounding box center [523, 155] width 74 height 27
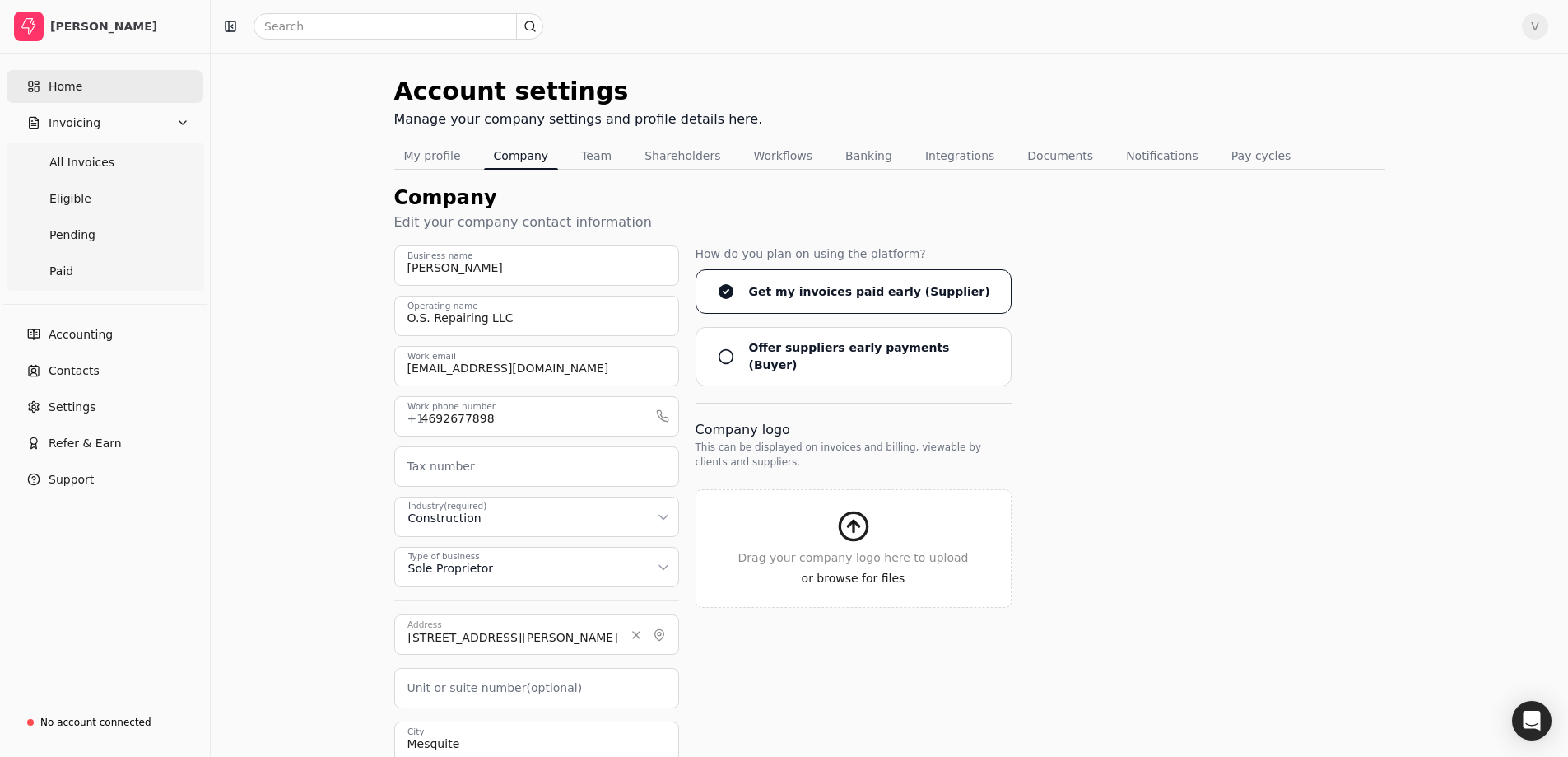
click at [128, 90] on link "Home" at bounding box center [104, 86] width 197 height 33
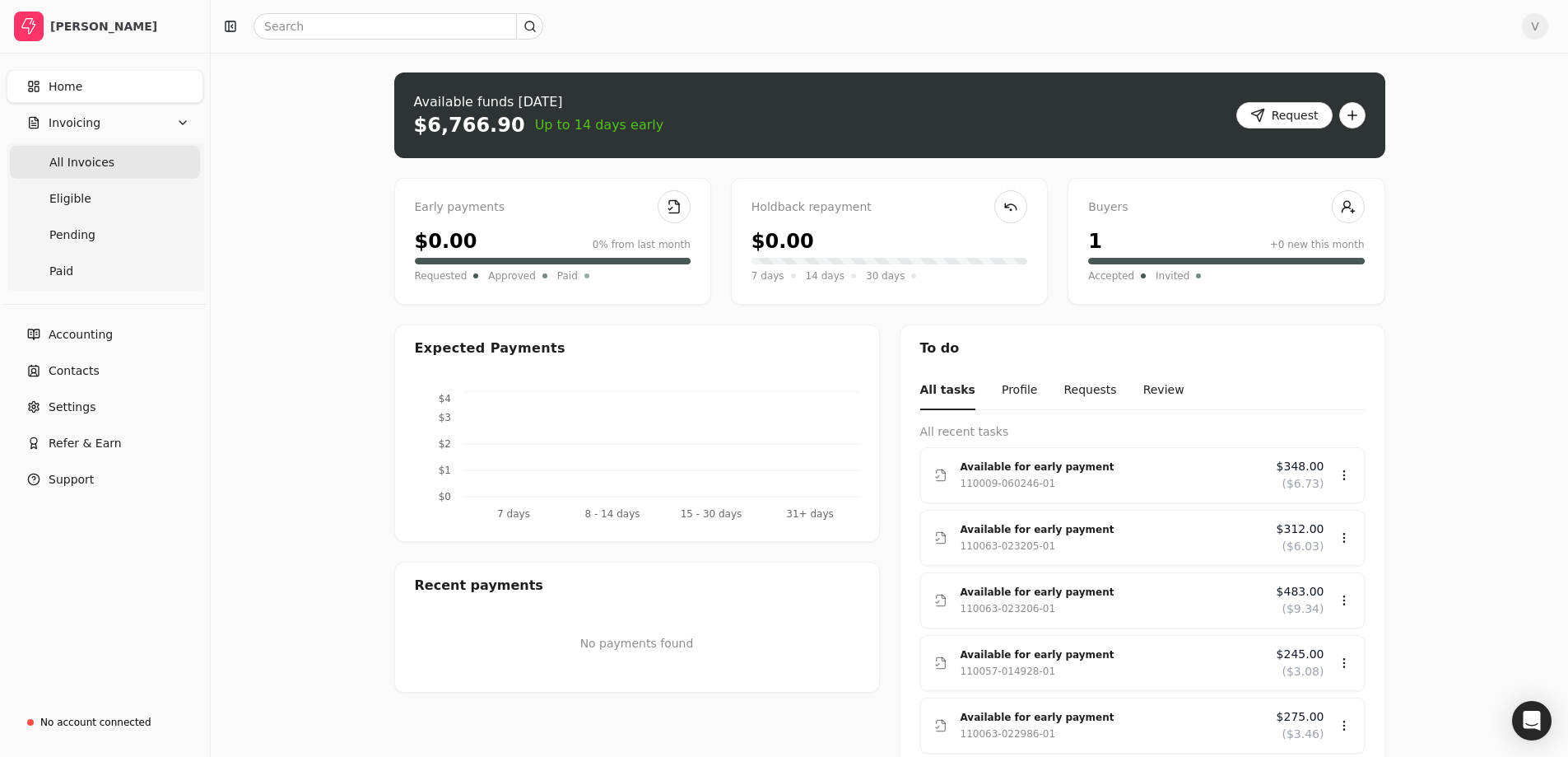
click at [110, 167] on Invoices "All Invoices" at bounding box center [105, 162] width 191 height 33
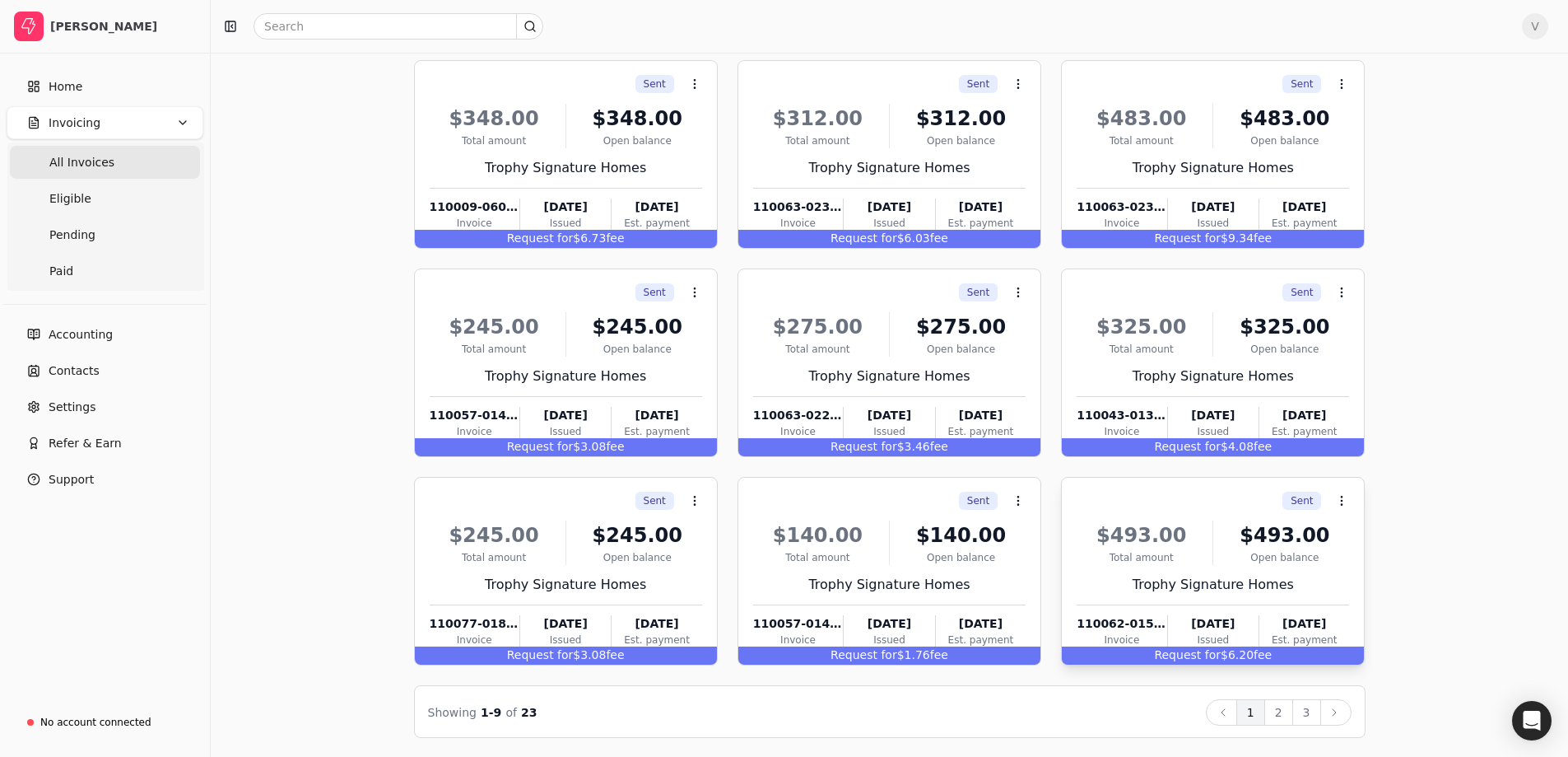
scroll to position [105, 0]
click at [1340, 717] on icon at bounding box center [1334, 711] width 13 height 13
click at [1334, 714] on icon at bounding box center [1335, 711] width 4 height 6
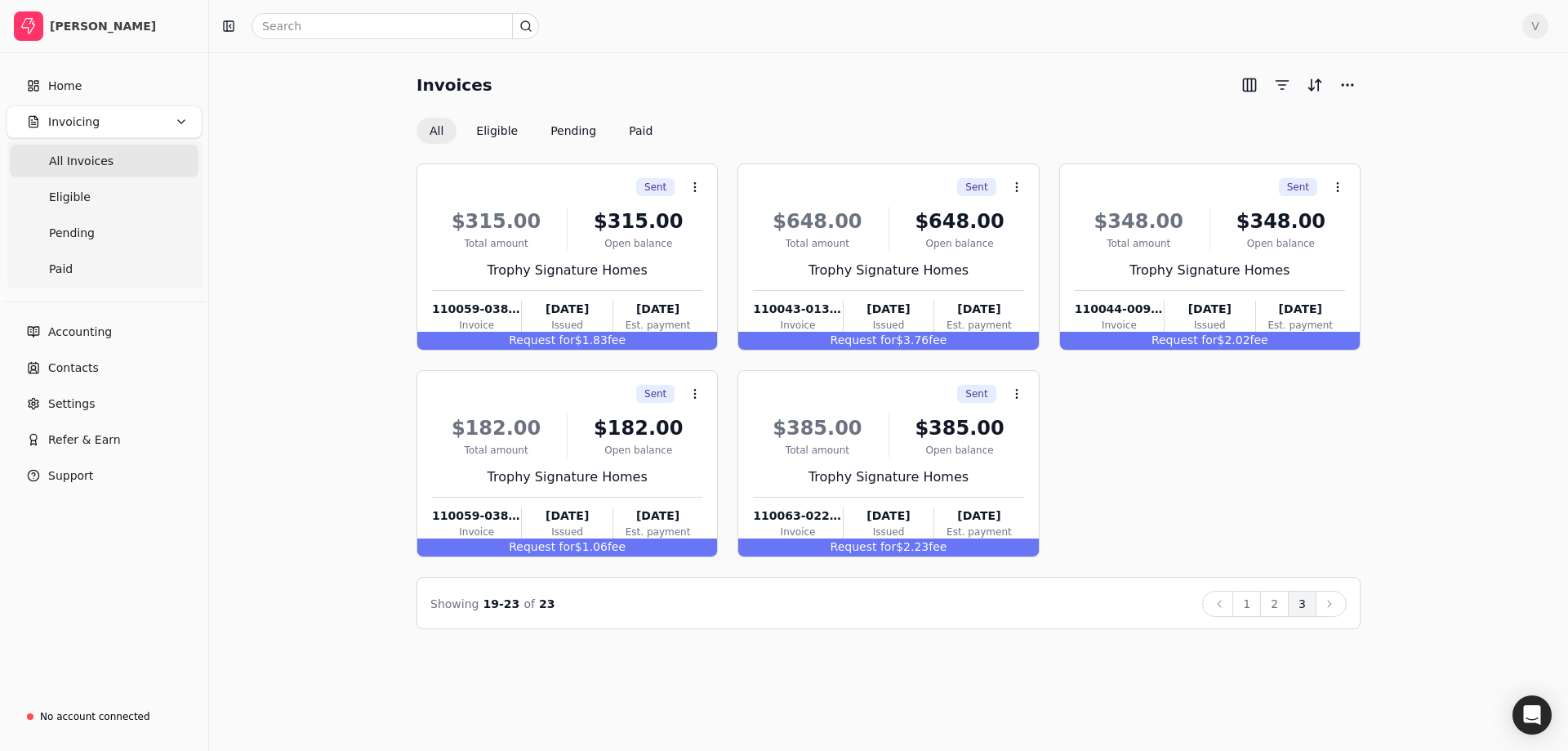
drag, startPoint x: 136, startPoint y: 133, endPoint x: 148, endPoint y: 136, distance: 12.4
click at [137, 133] on button "Invoicing" at bounding box center [103, 121] width 195 height 33
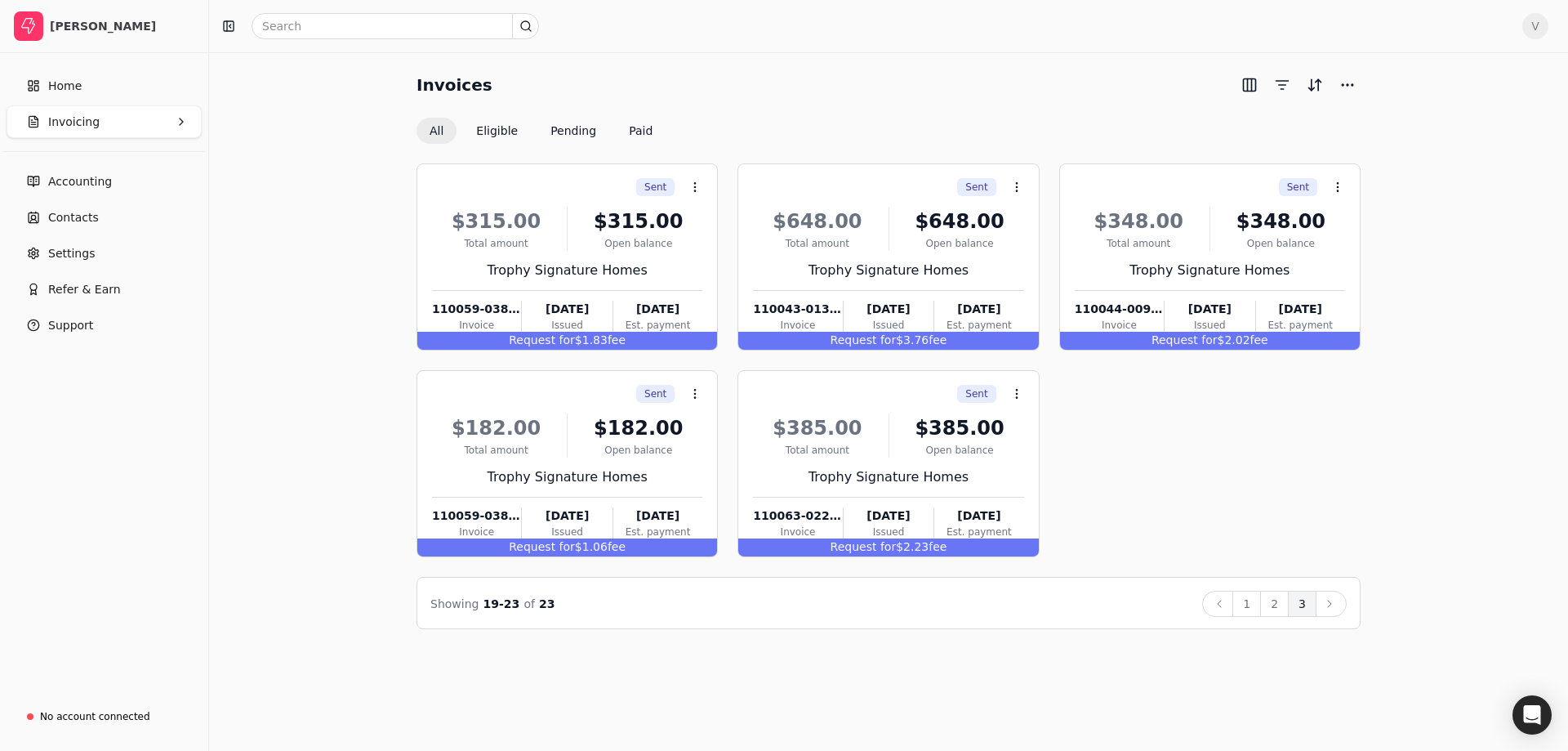
drag, startPoint x: 162, startPoint y: 125, endPoint x: 151, endPoint y: 127, distance: 11.2
click at [159, 126] on button "Invoicing" at bounding box center [103, 121] width 195 height 33
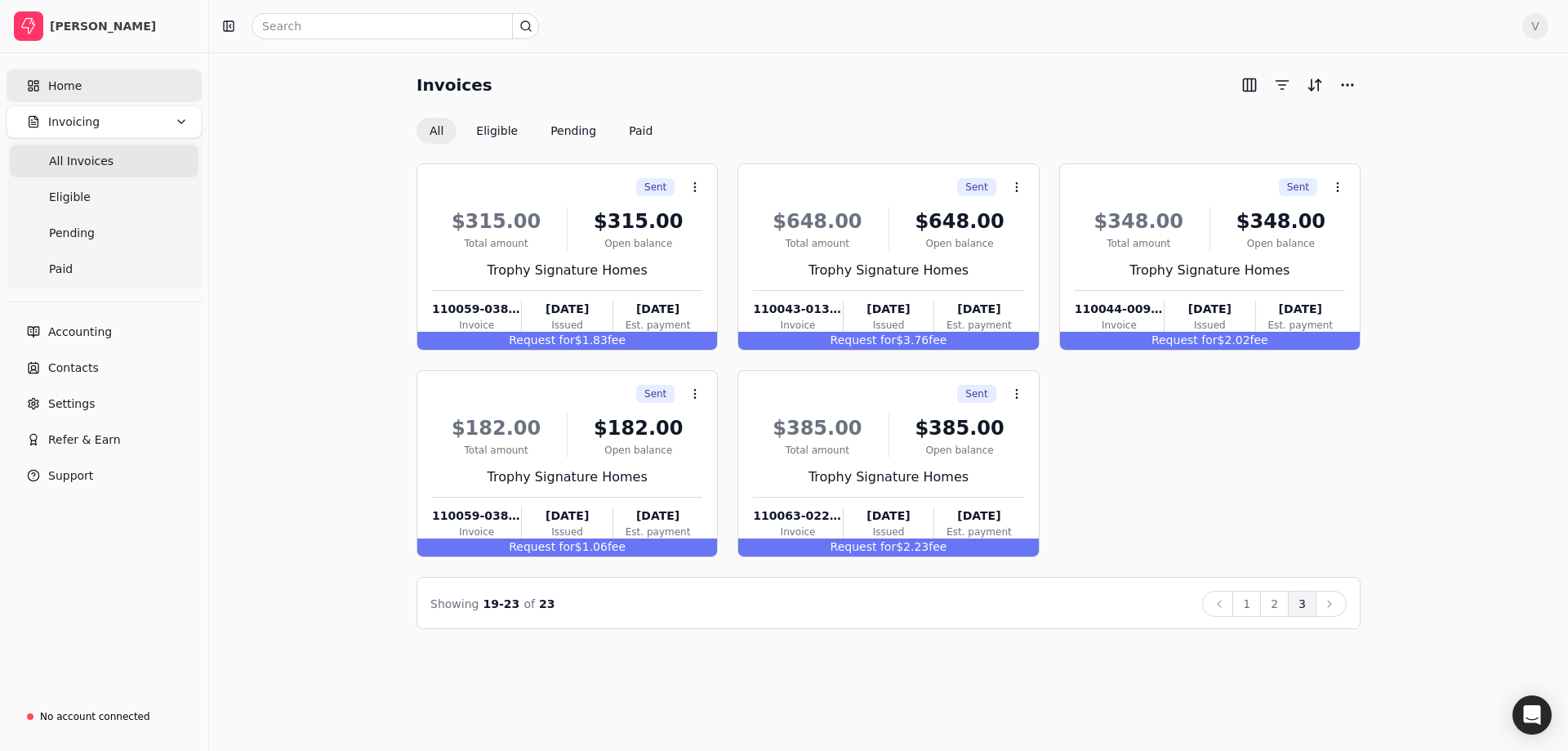
click at [88, 94] on link "Home" at bounding box center [103, 86] width 195 height 33
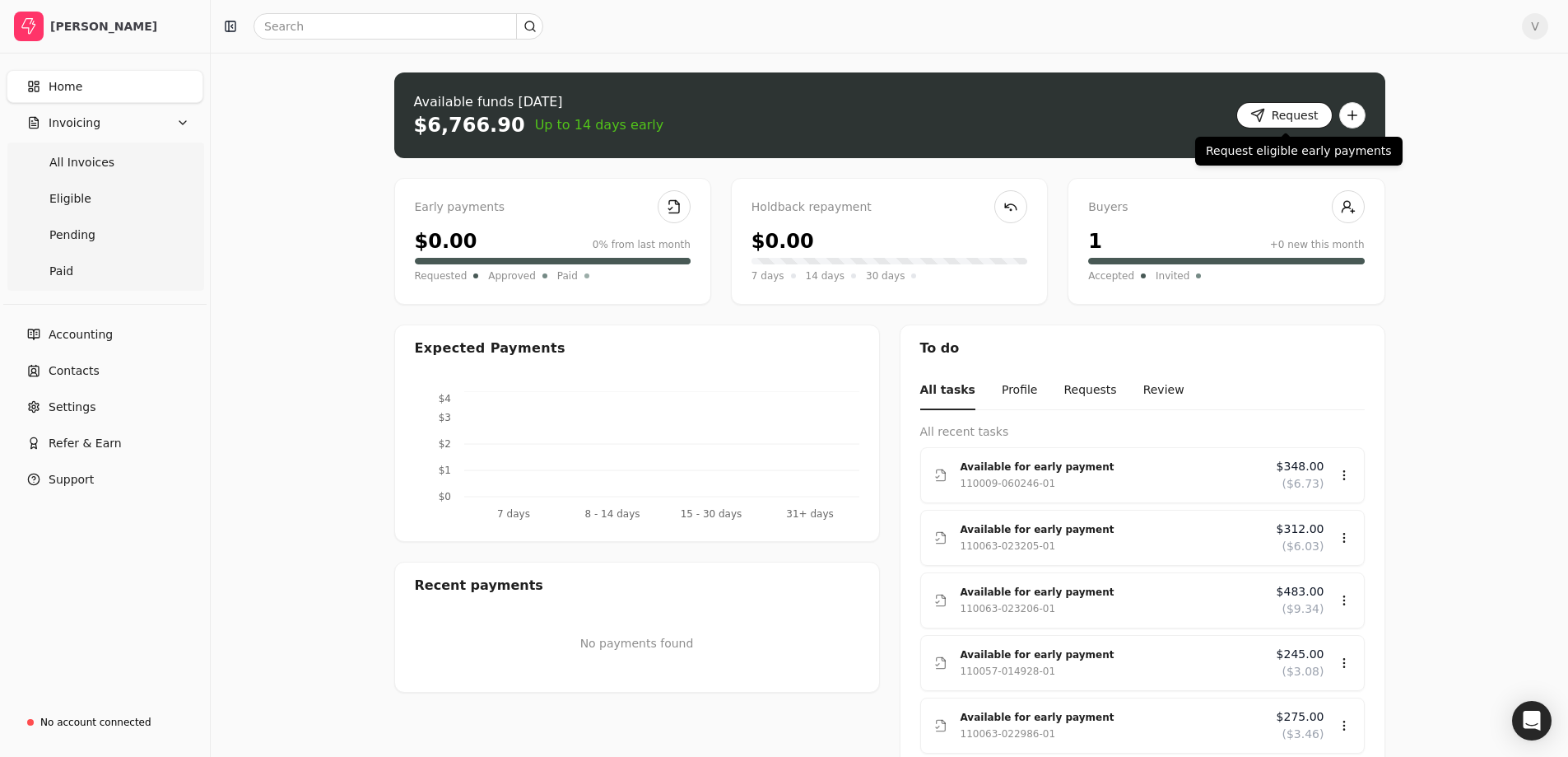
click at [1284, 118] on button "Request" at bounding box center [1285, 116] width 96 height 27
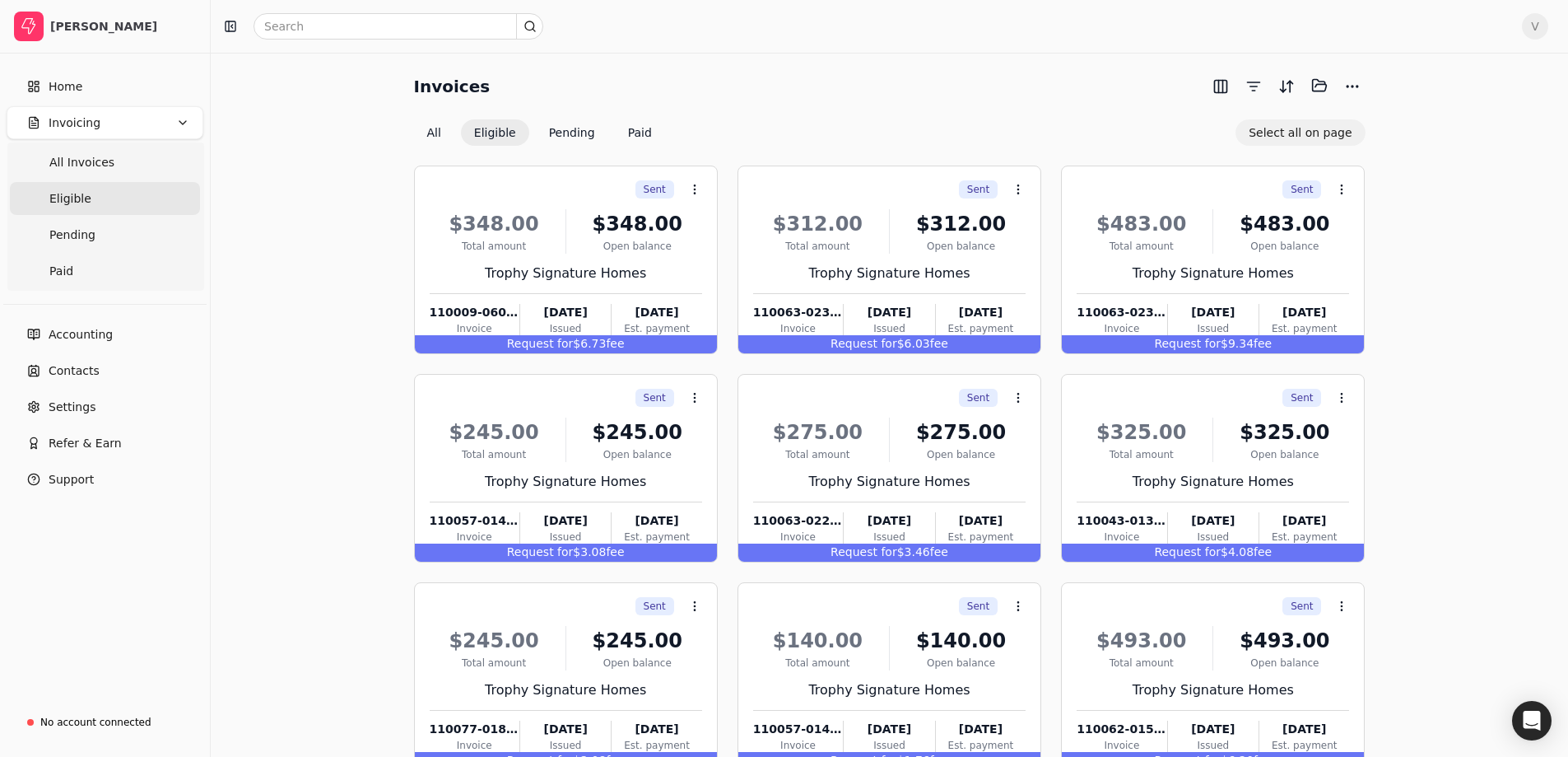
click at [1288, 136] on button "Select all on page" at bounding box center [1300, 133] width 129 height 27
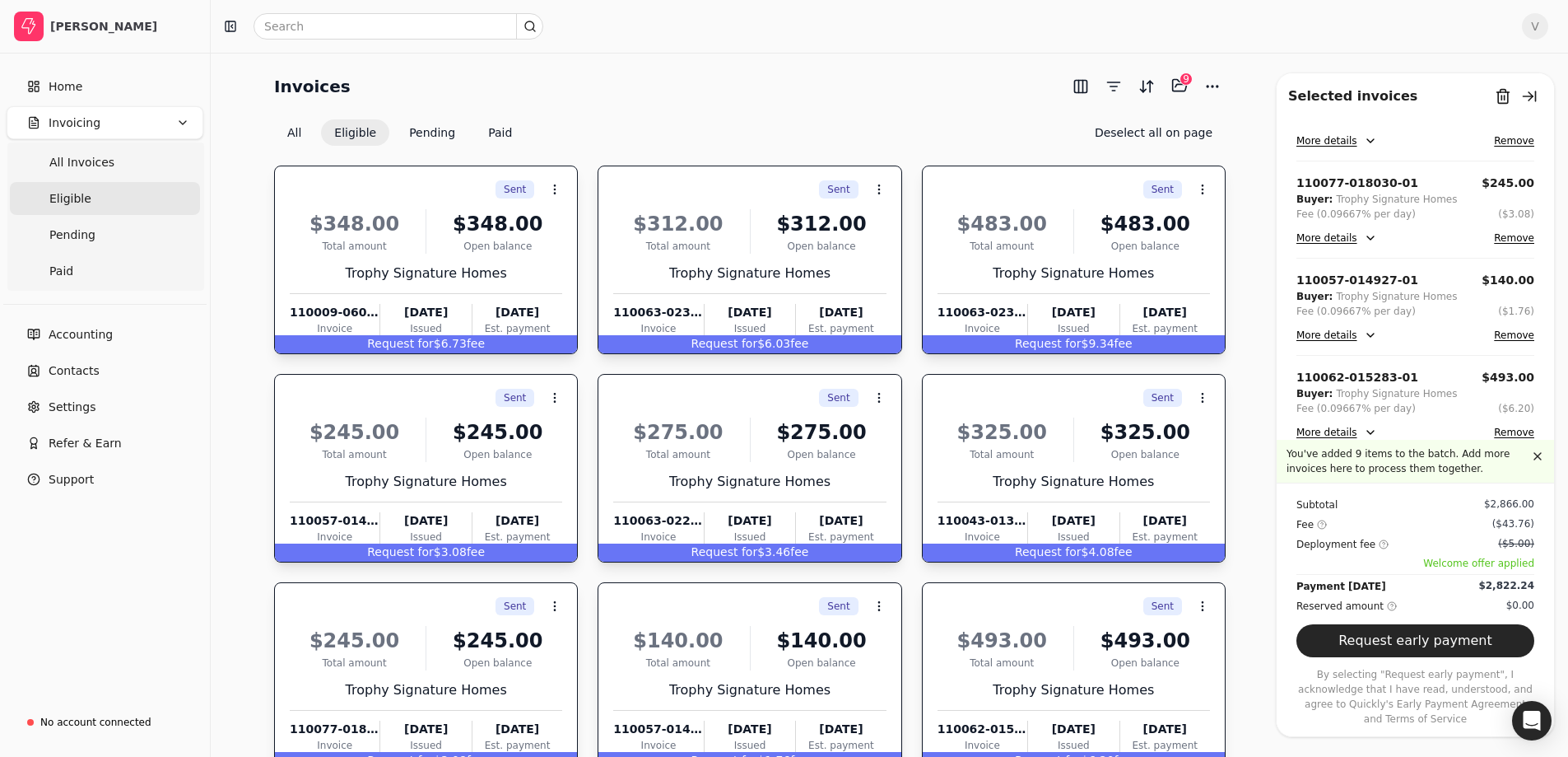
scroll to position [105, 0]
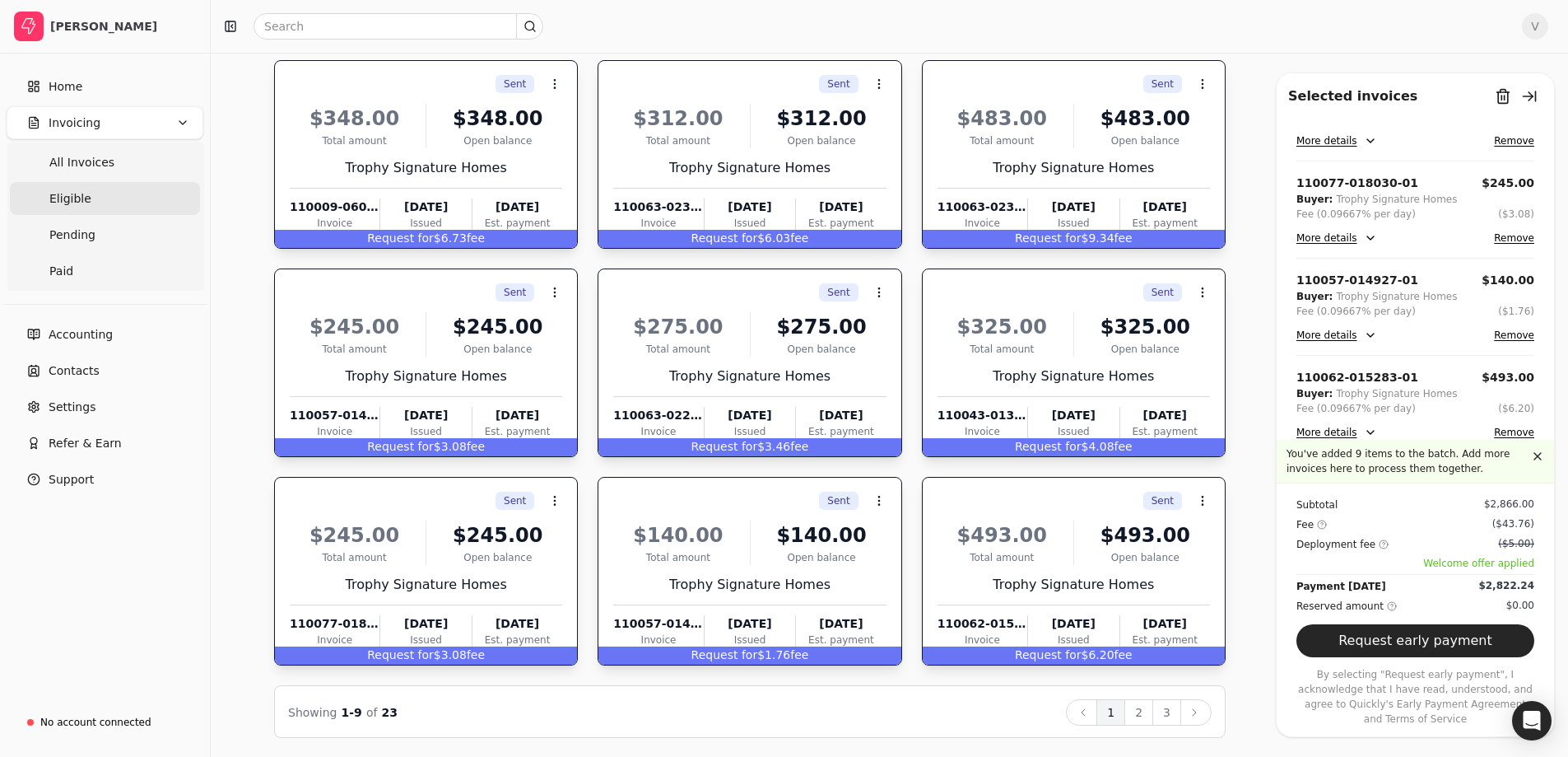
click at [1353, 435] on button "More details" at bounding box center [1336, 432] width 81 height 20
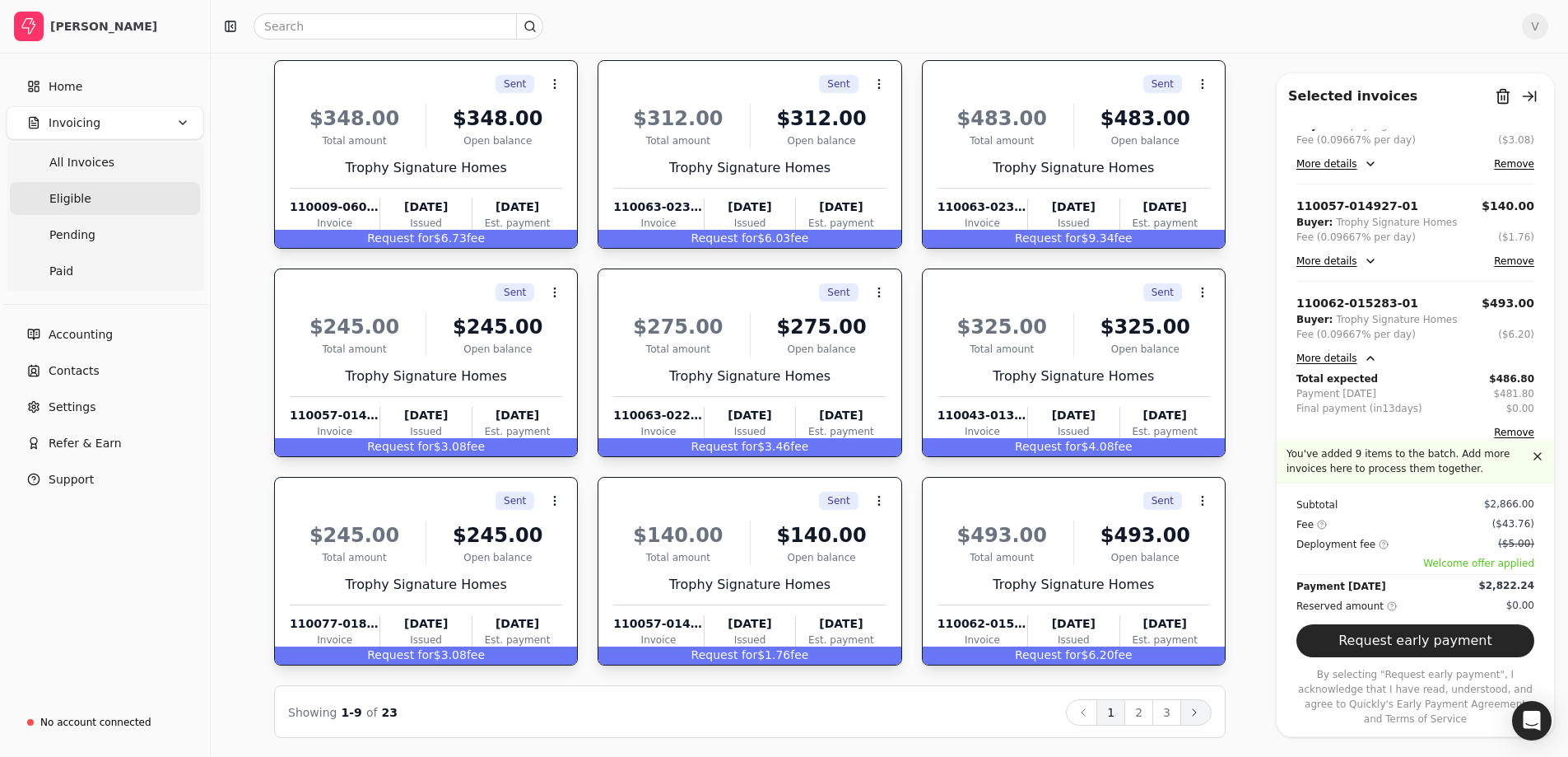
click at [1196, 710] on icon at bounding box center [1194, 712] width 13 height 13
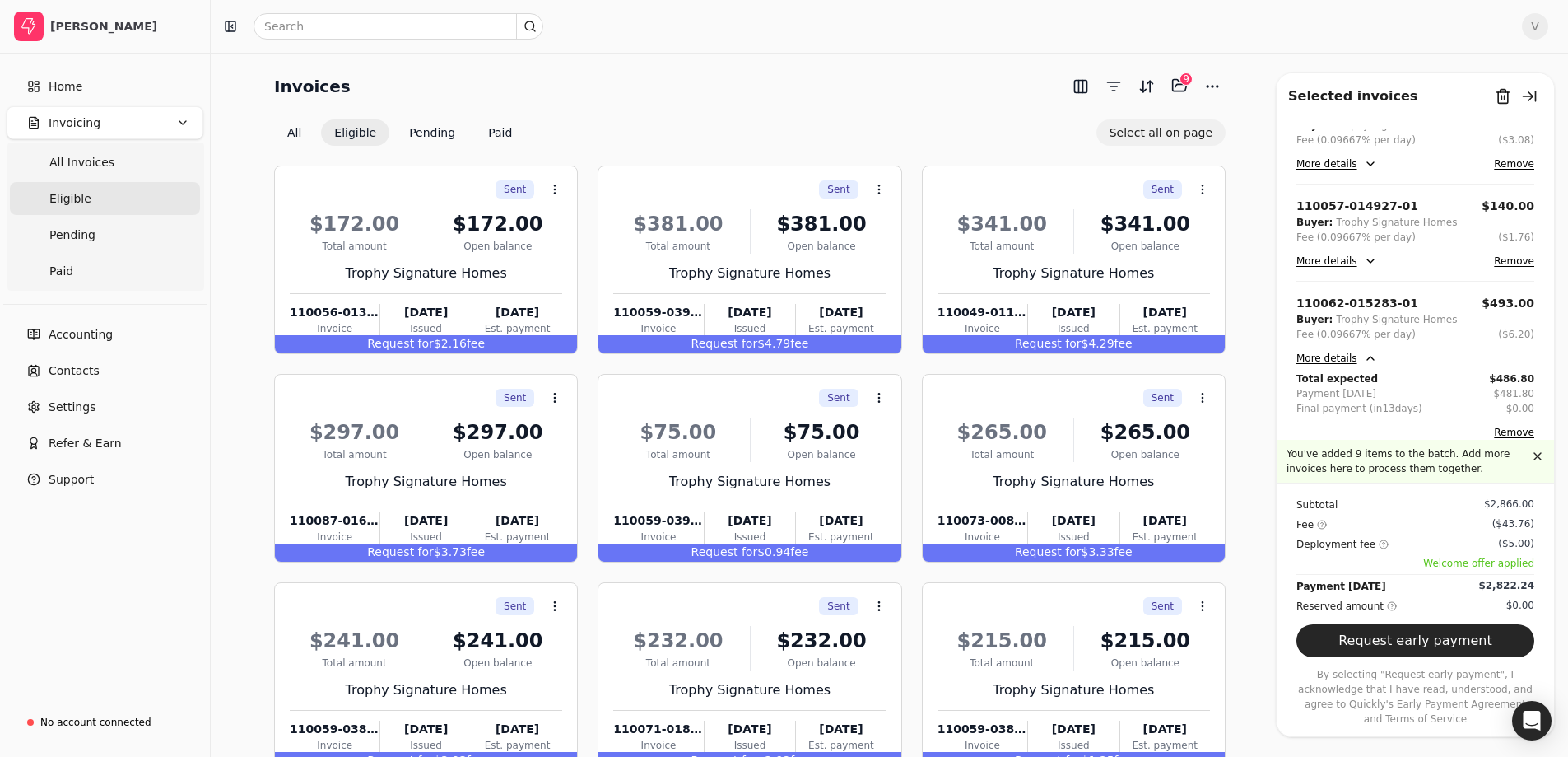
click at [1156, 135] on button "Select all on page" at bounding box center [1160, 133] width 129 height 27
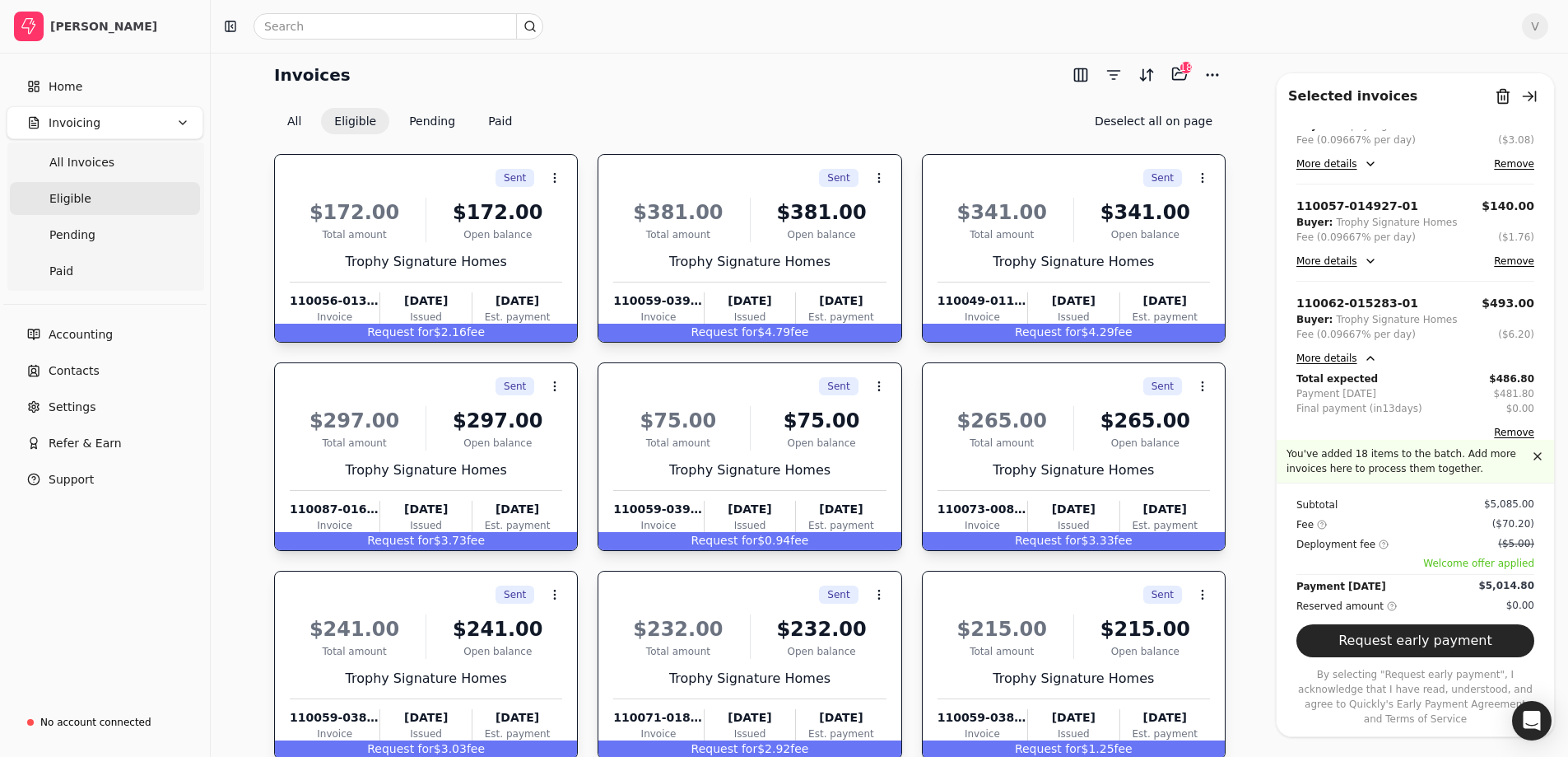
scroll to position [105, 0]
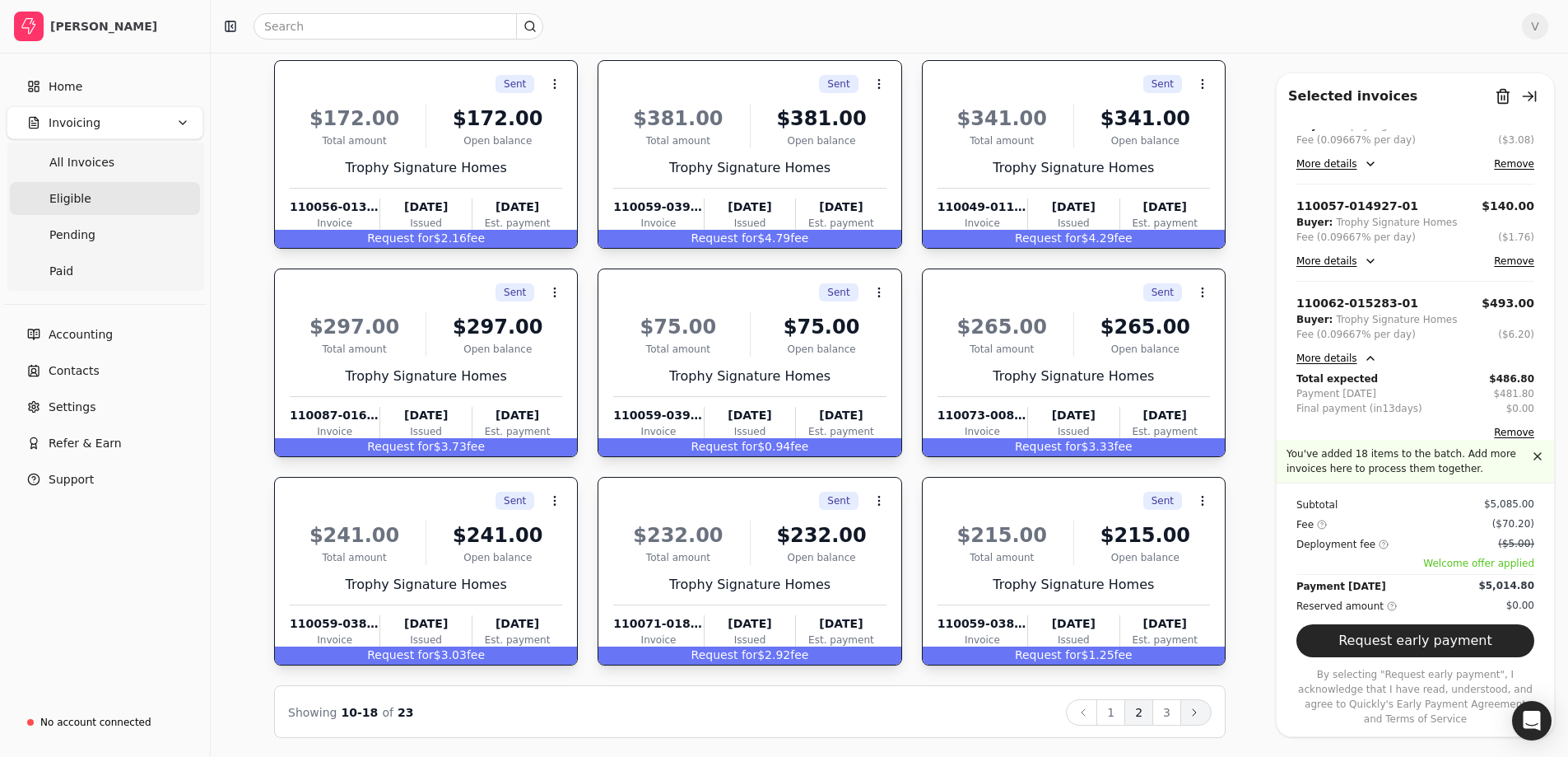
click at [1197, 706] on icon at bounding box center [1194, 712] width 13 height 13
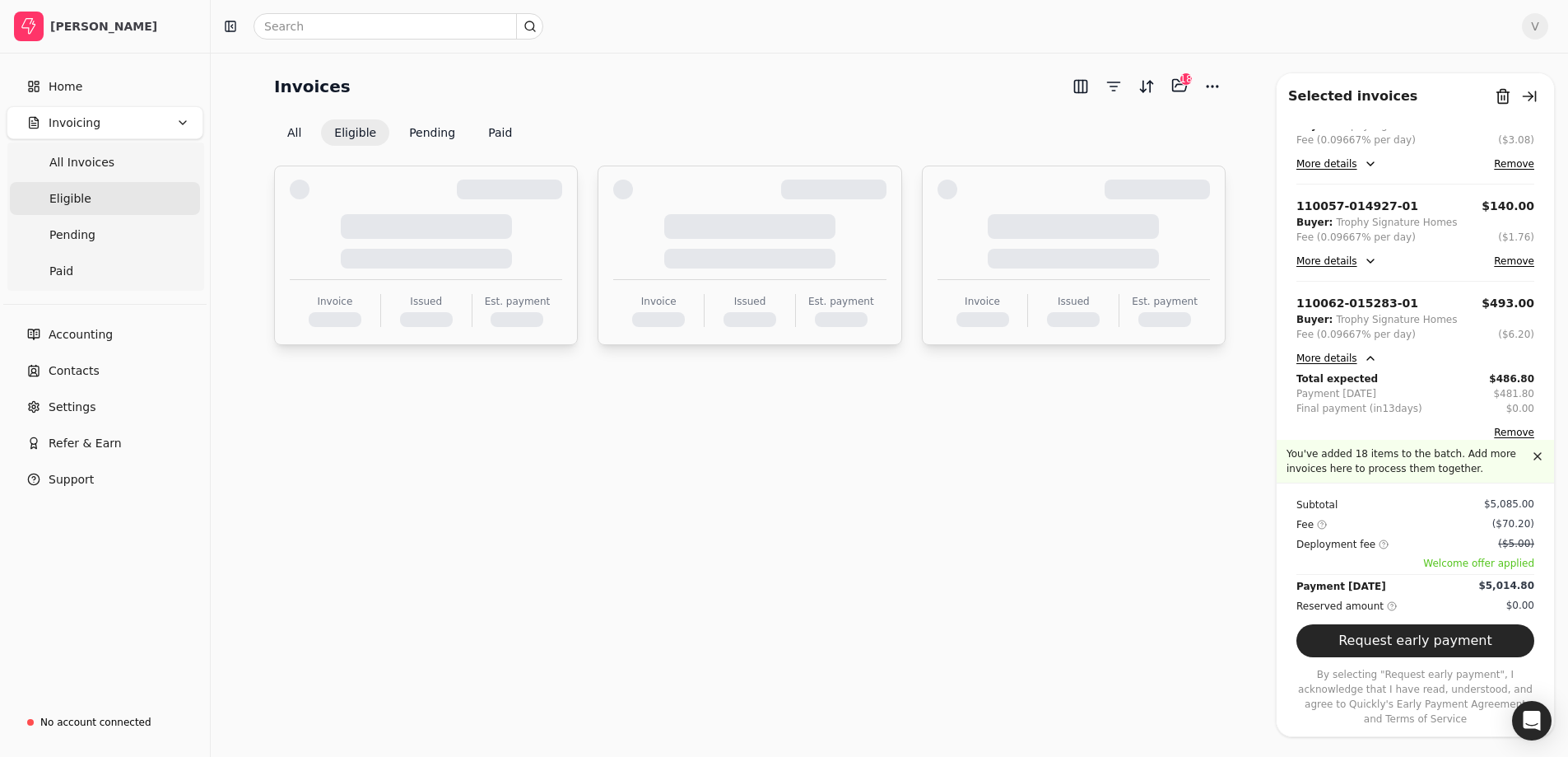
scroll to position [0, 0]
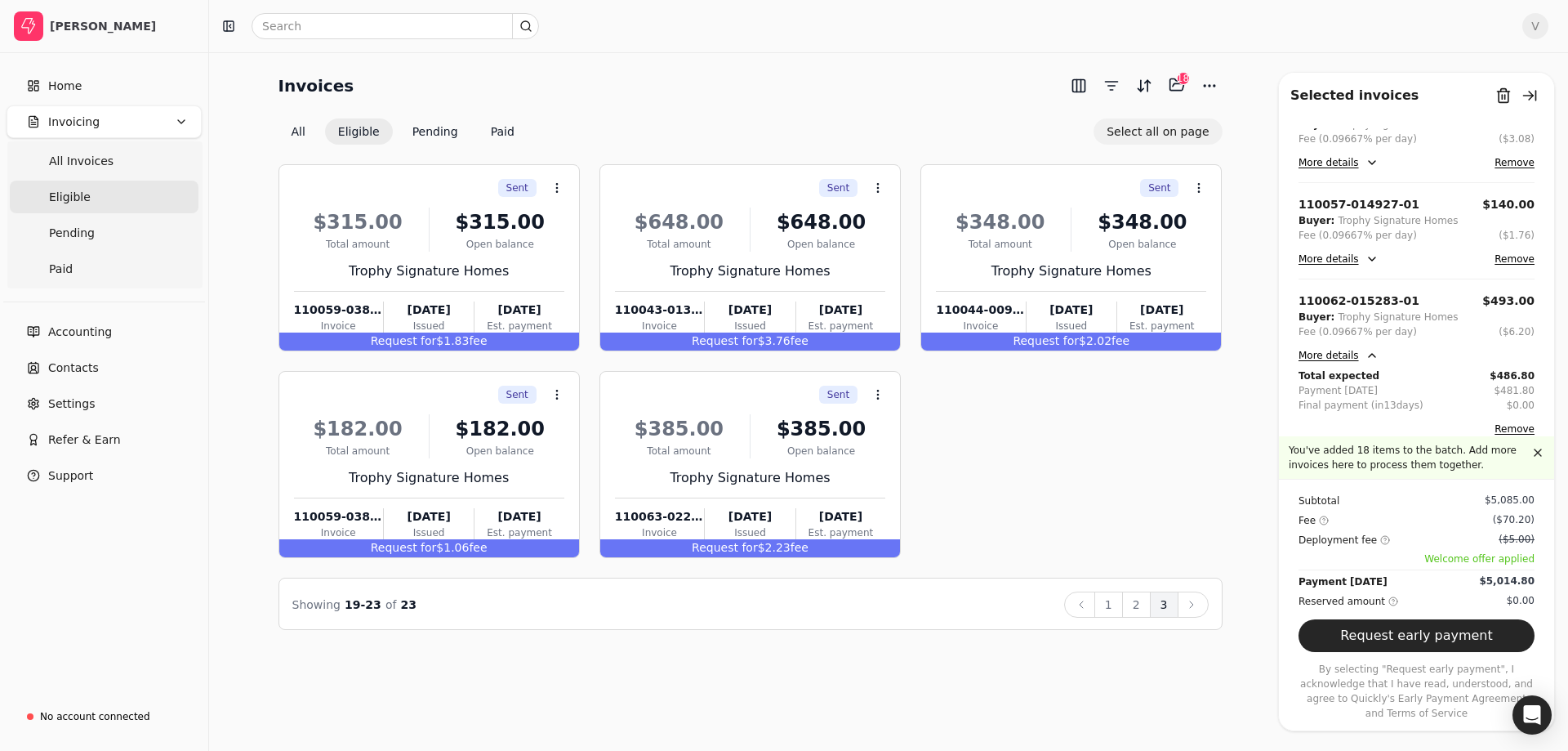
click at [1149, 129] on button "Select all on page" at bounding box center [1157, 132] width 128 height 27
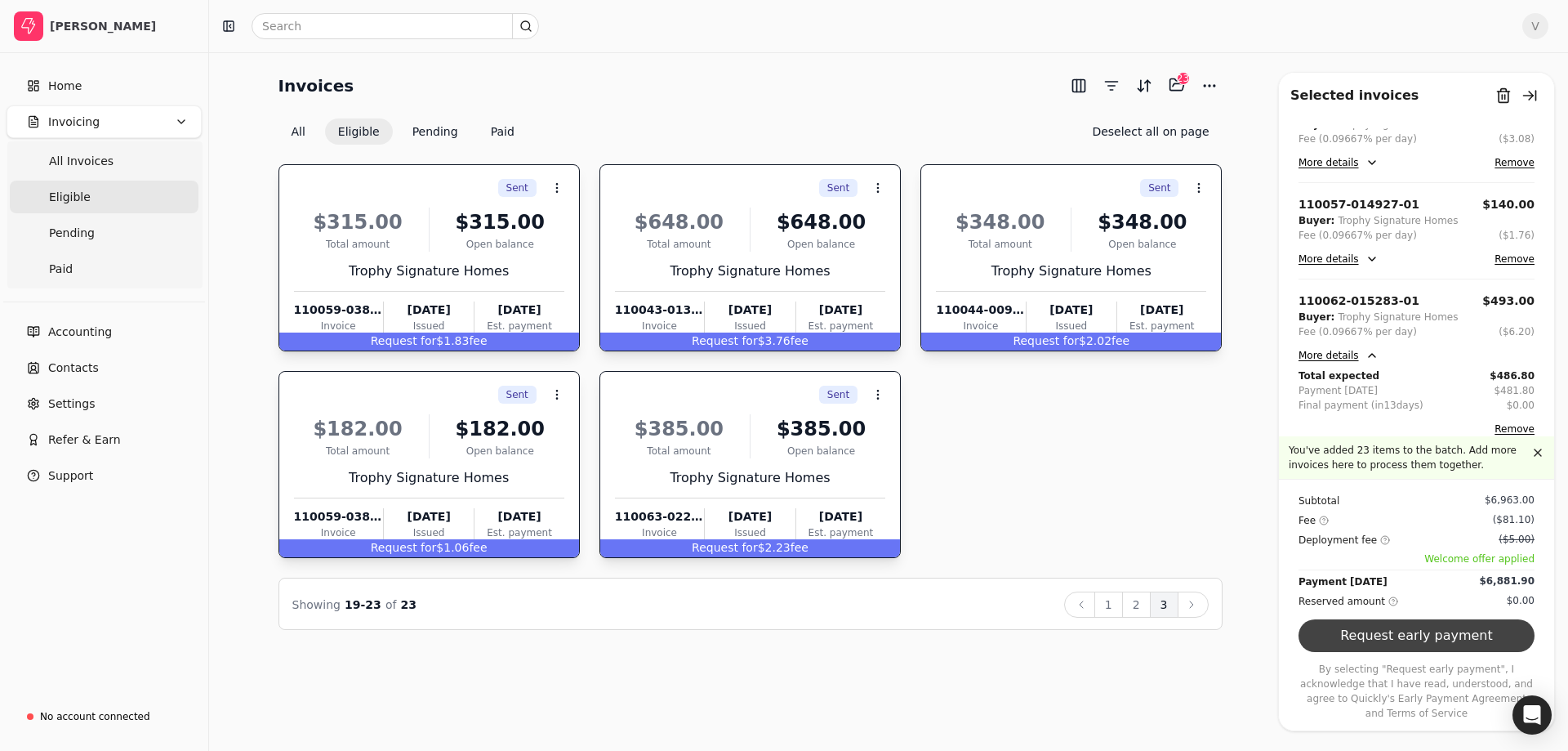
click at [1425, 652] on button "Request early payment" at bounding box center [1416, 635] width 236 height 33
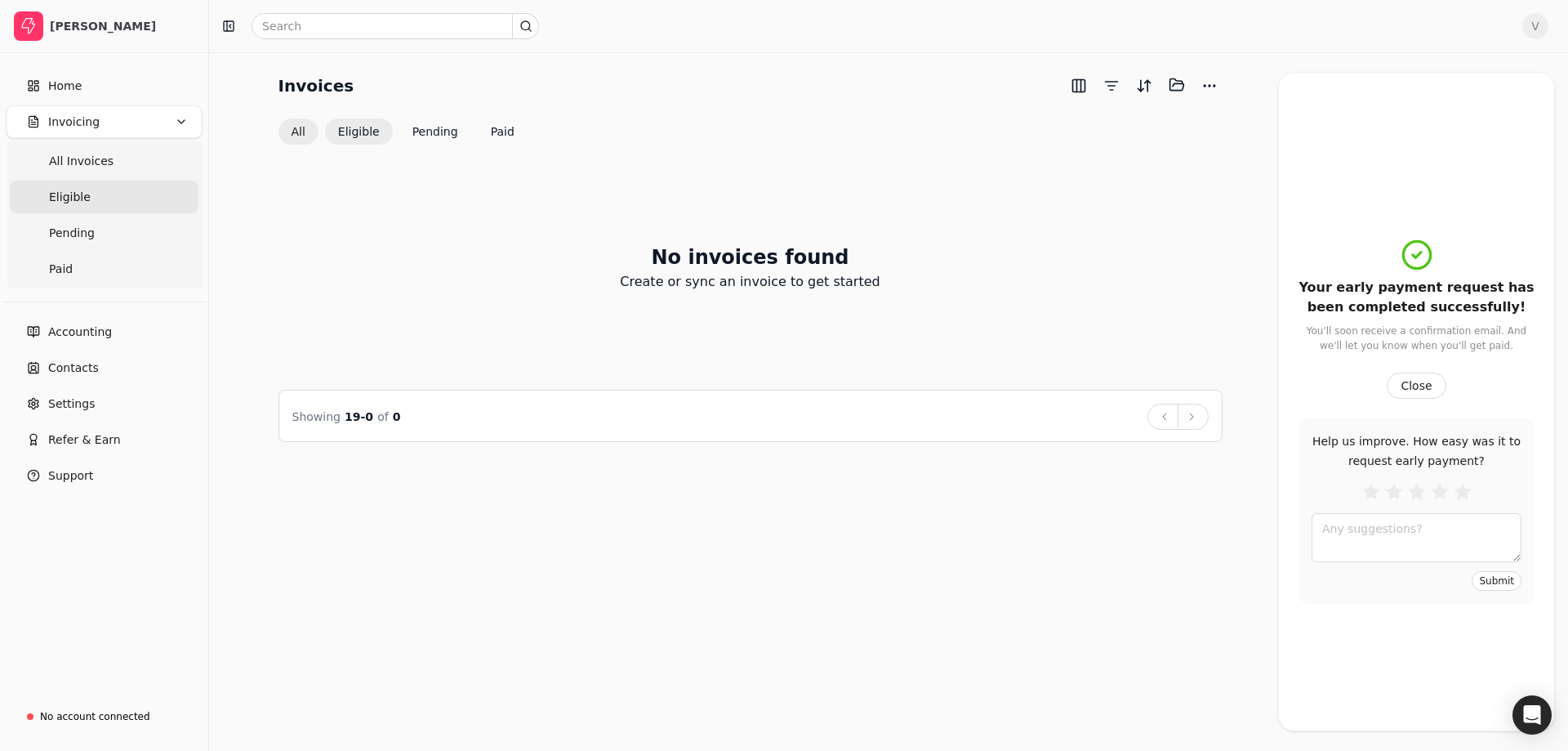
click at [304, 130] on button "All" at bounding box center [298, 132] width 40 height 27
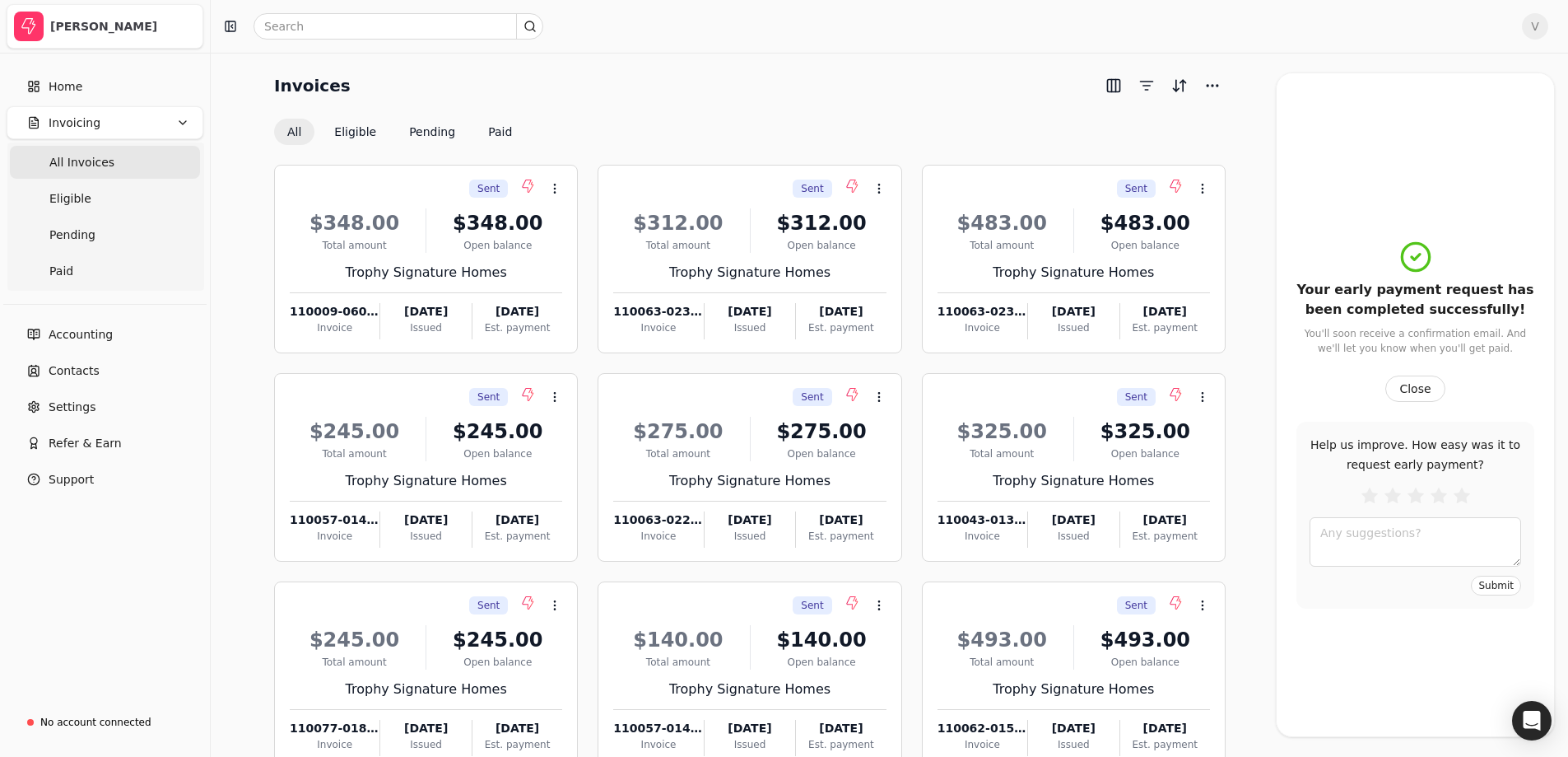
click at [31, 26] on icon "button" at bounding box center [28, 26] width 16 height 16
